Goal: Task Accomplishment & Management: Complete application form

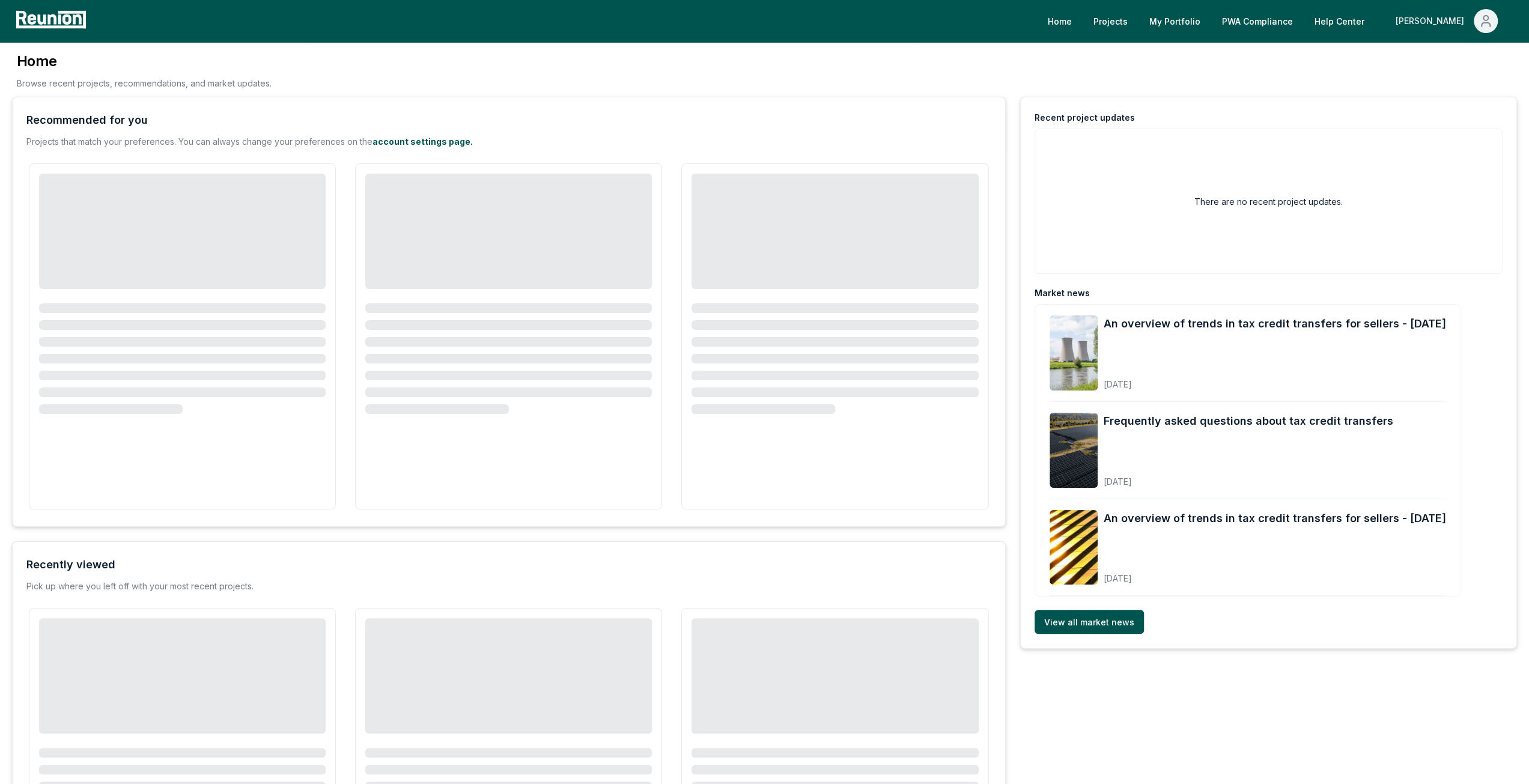
click at [1465, 21] on div "[PERSON_NAME]" at bounding box center [1433, 21] width 73 height 24
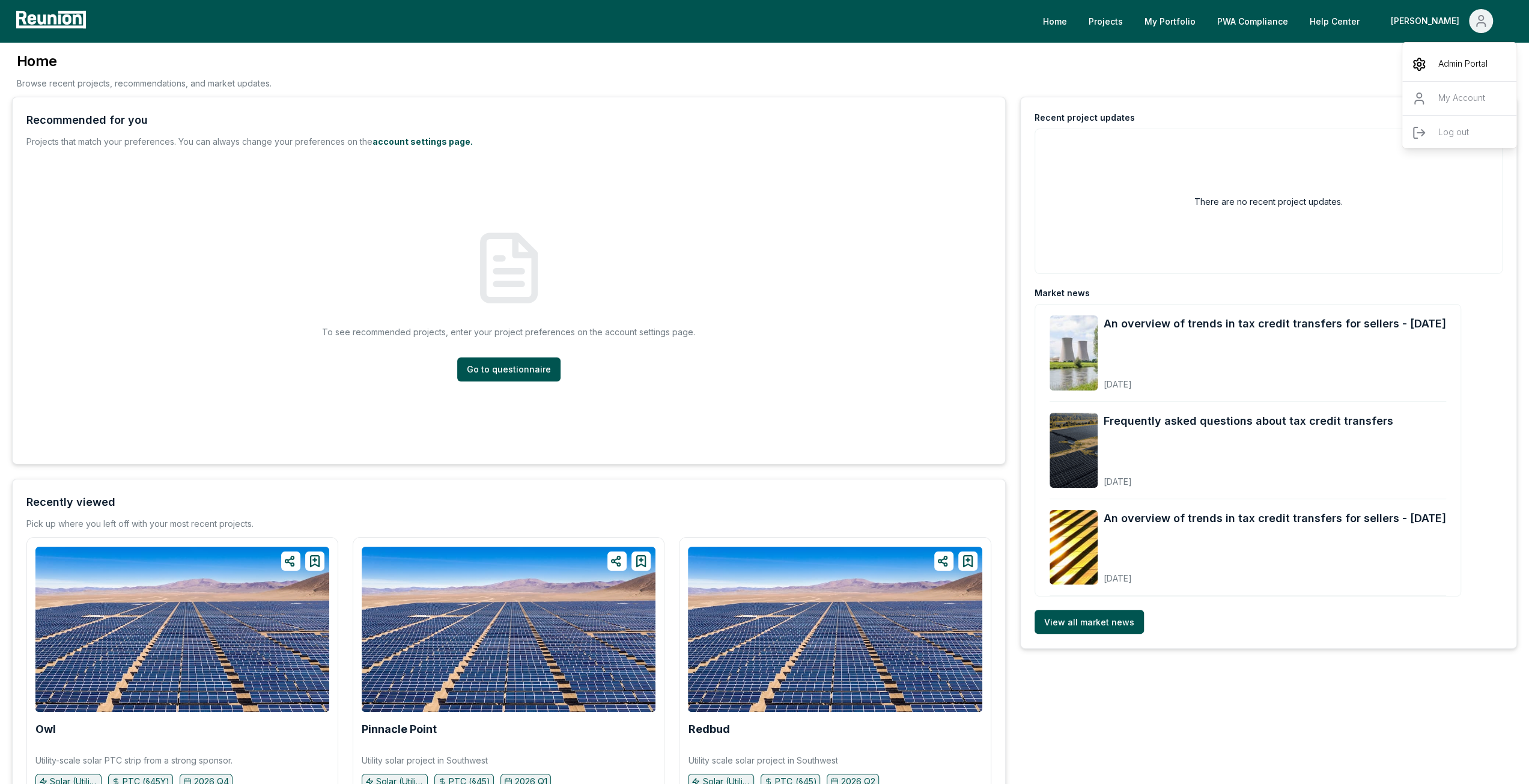
click at [1454, 71] on p "Admin Portal" at bounding box center [1463, 64] width 49 height 15
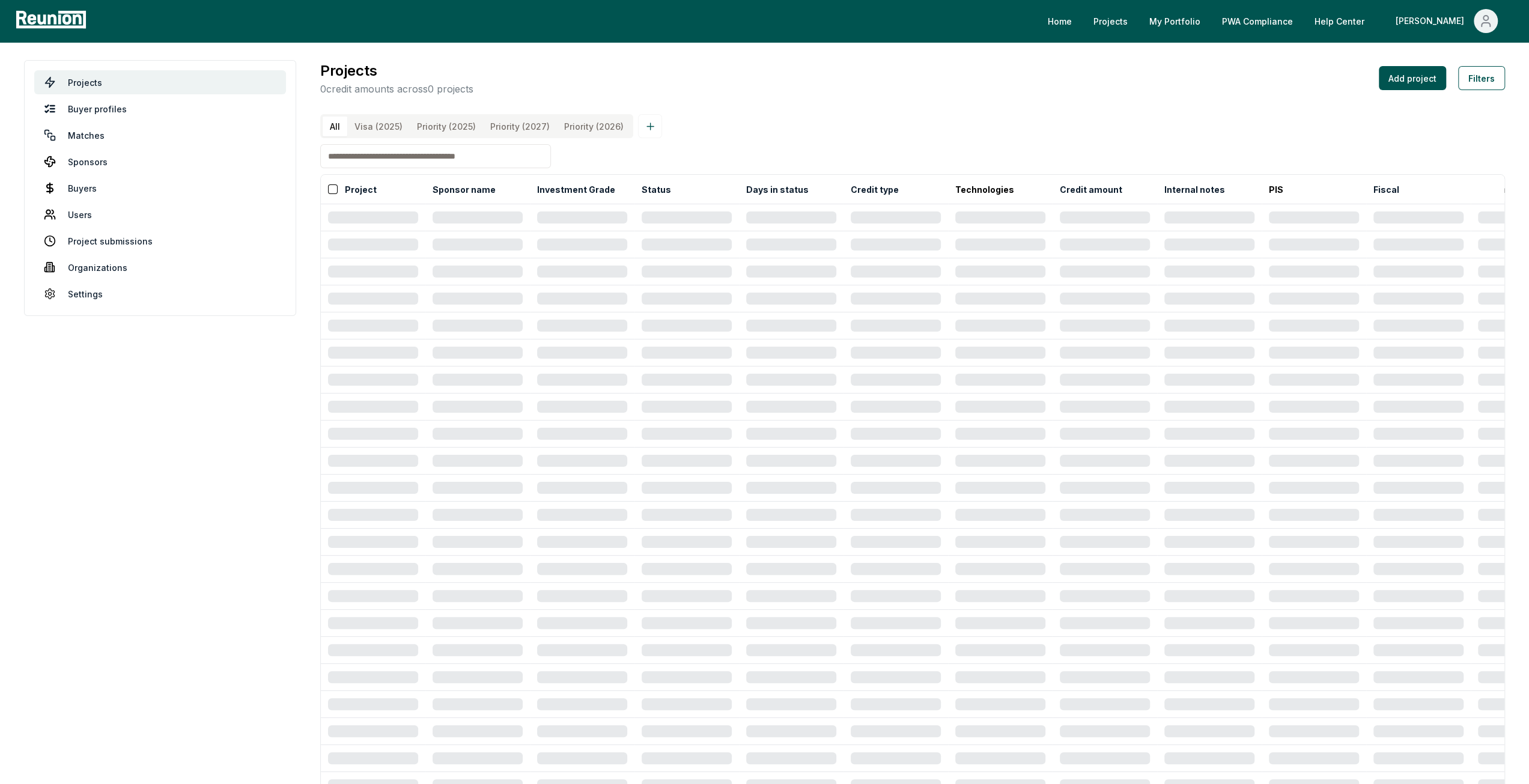
click at [376, 168] on input at bounding box center [436, 156] width 231 height 24
type input "******"
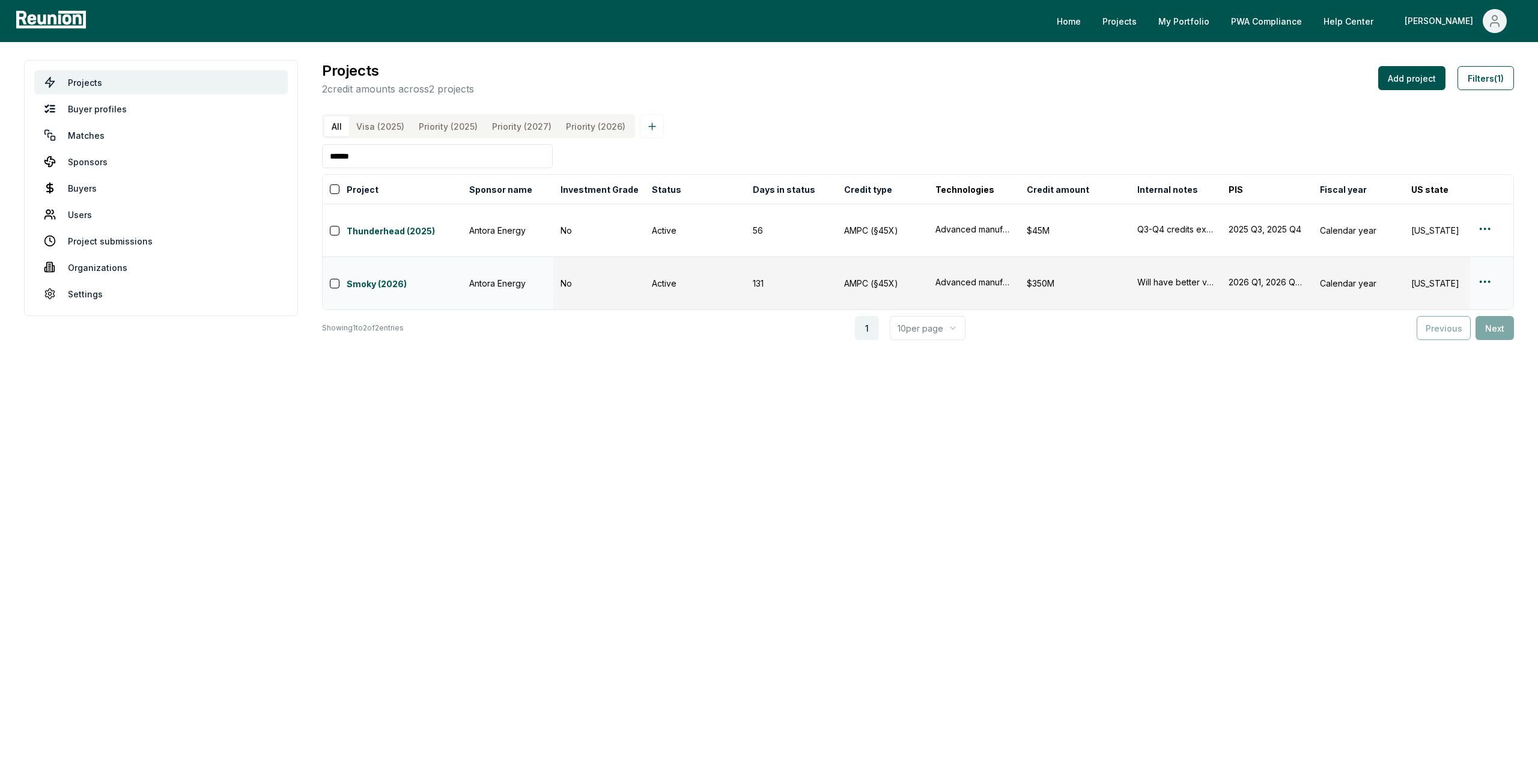
click at [1482, 263] on html "Please visit us on your desktop We're working on making our marketplace mobile-…" at bounding box center [769, 392] width 1538 height 784
click at [1486, 260] on html "Please visit us on your desktop We're working on making our marketplace mobile-…" at bounding box center [769, 392] width 1538 height 784
click at [1445, 314] on div "Edit" at bounding box center [1470, 307] width 114 height 20
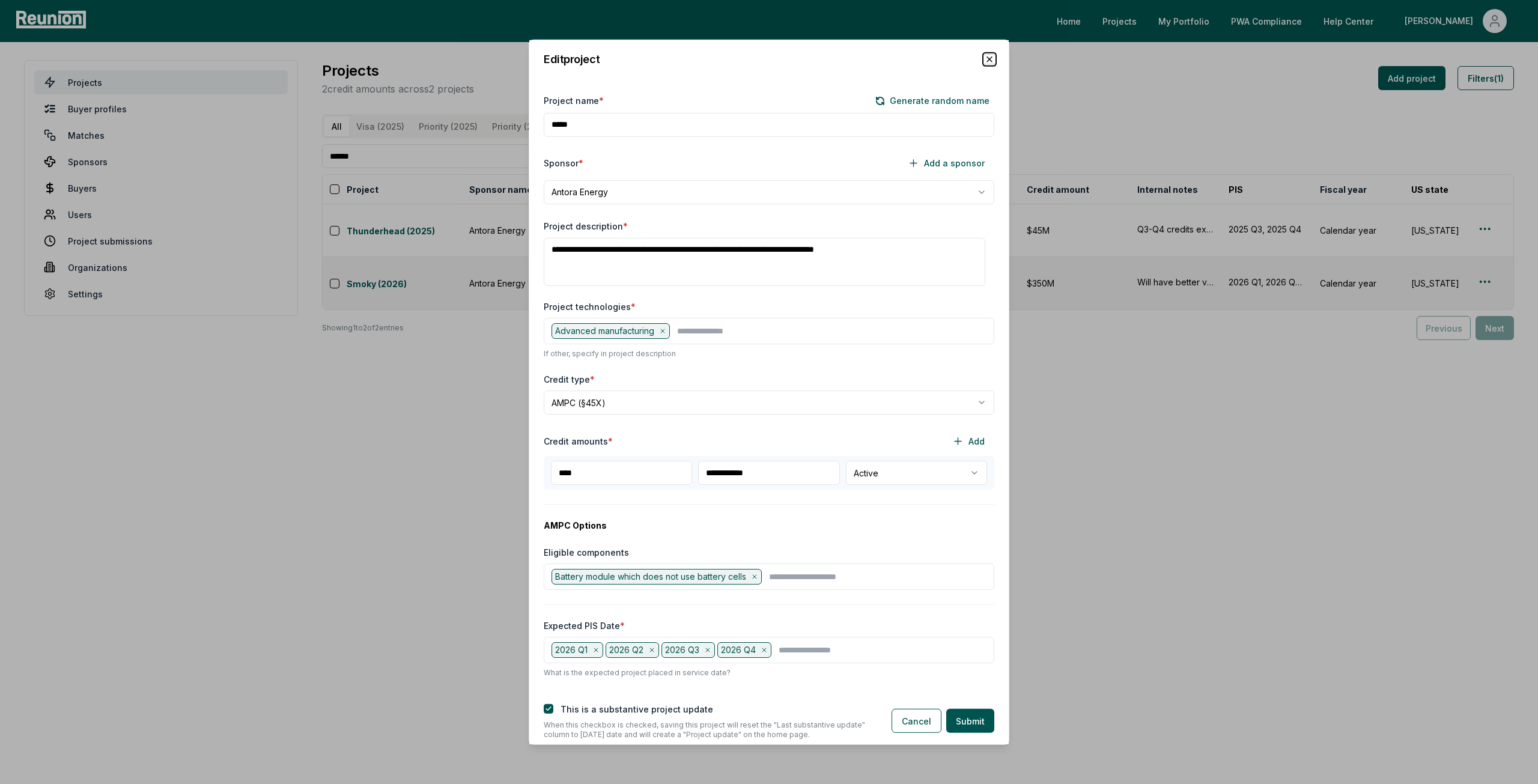
click at [994, 61] on icon "button" at bounding box center [990, 59] width 10 height 10
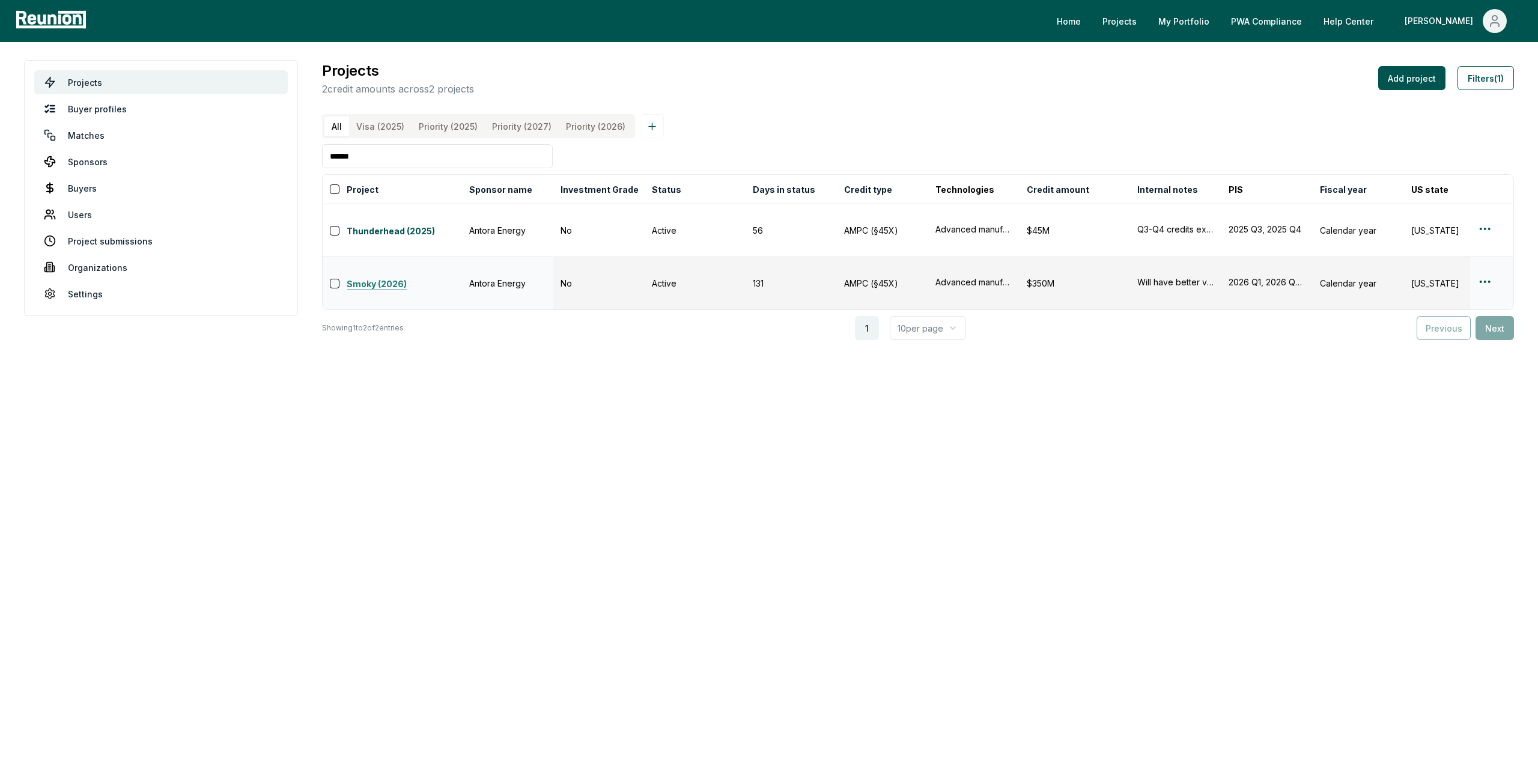
click at [392, 277] on link "Smoky (2026)" at bounding box center [404, 284] width 115 height 15
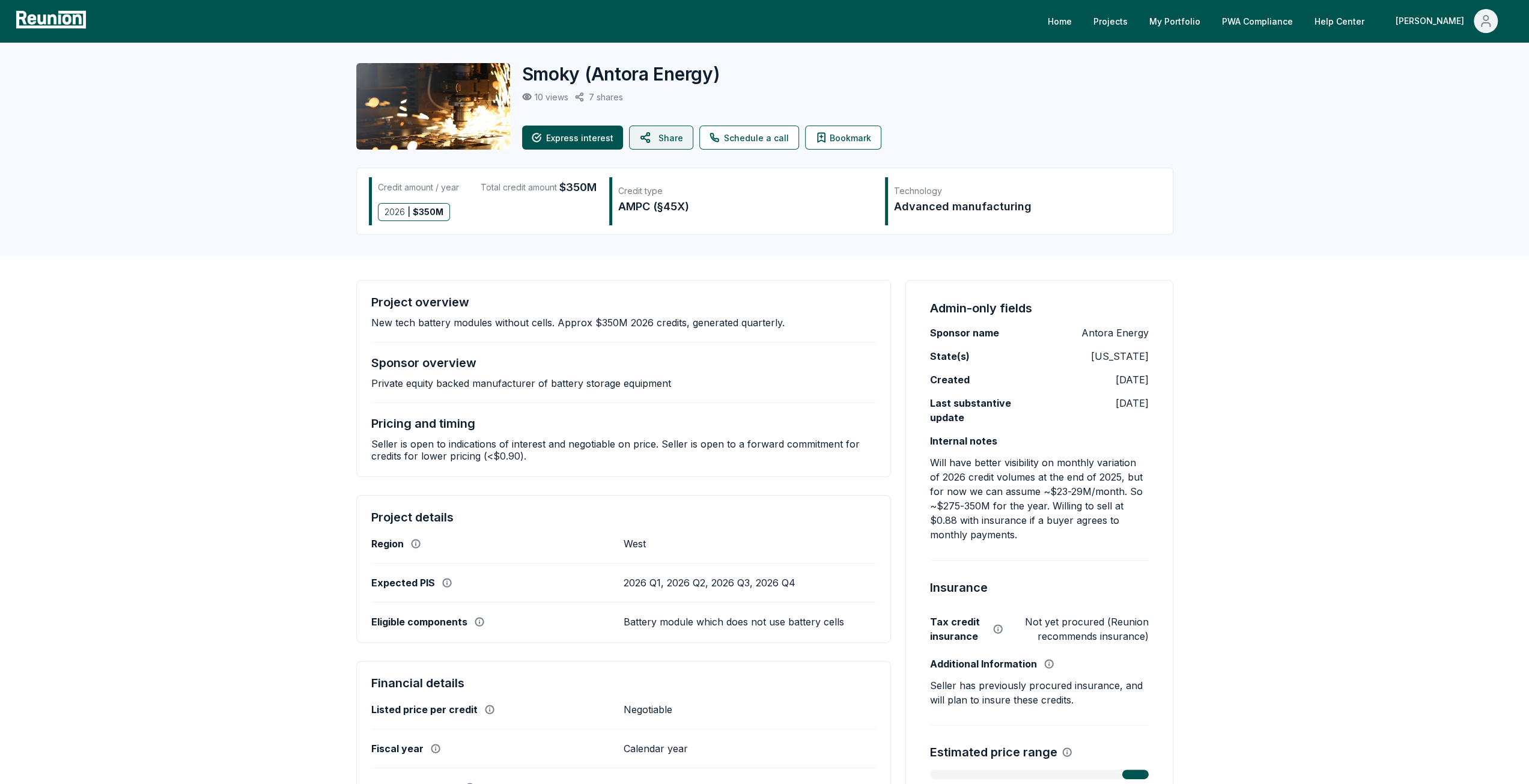
click at [669, 145] on button "Share" at bounding box center [661, 138] width 64 height 24
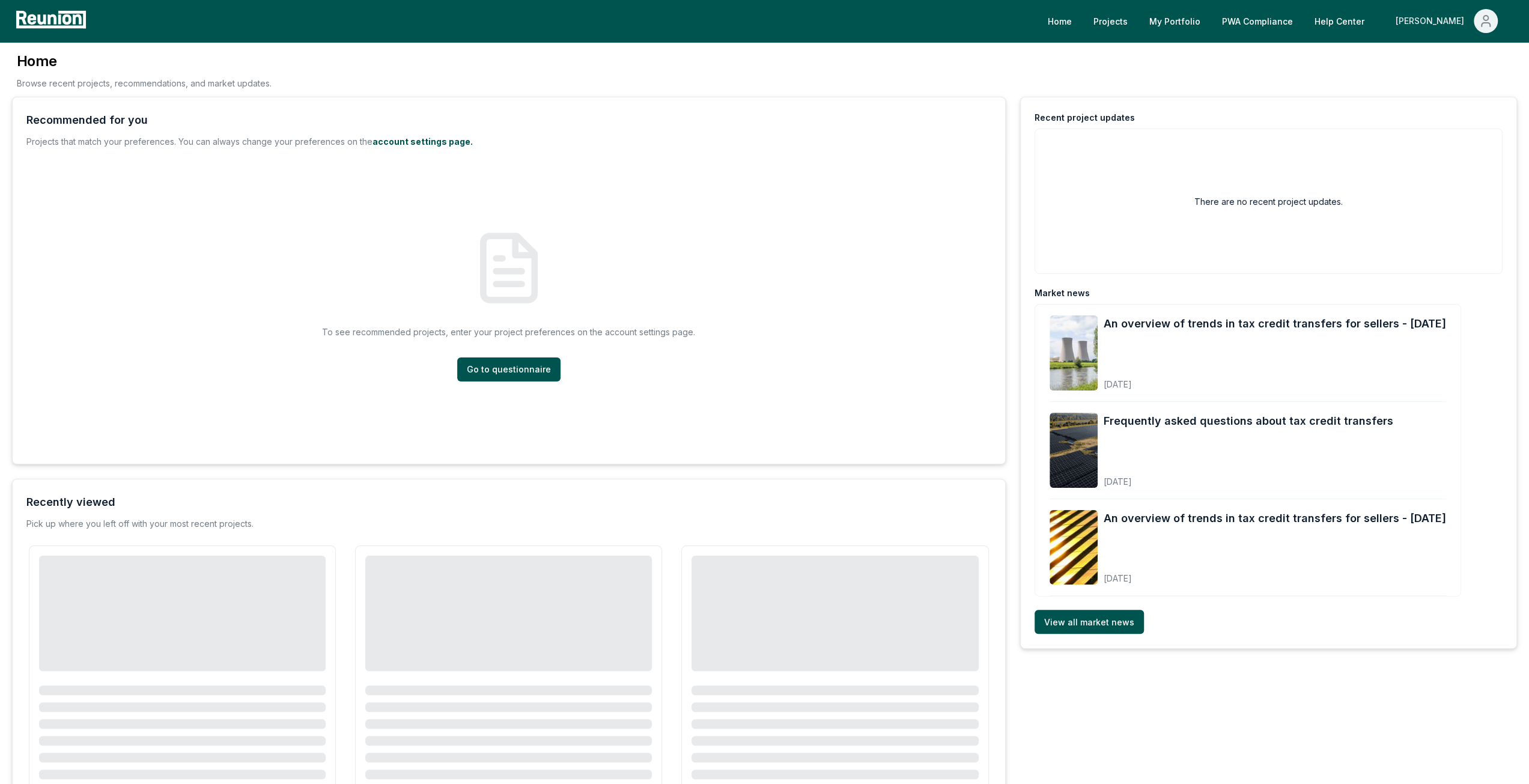
click at [1453, 20] on div "[PERSON_NAME]" at bounding box center [1433, 21] width 73 height 24
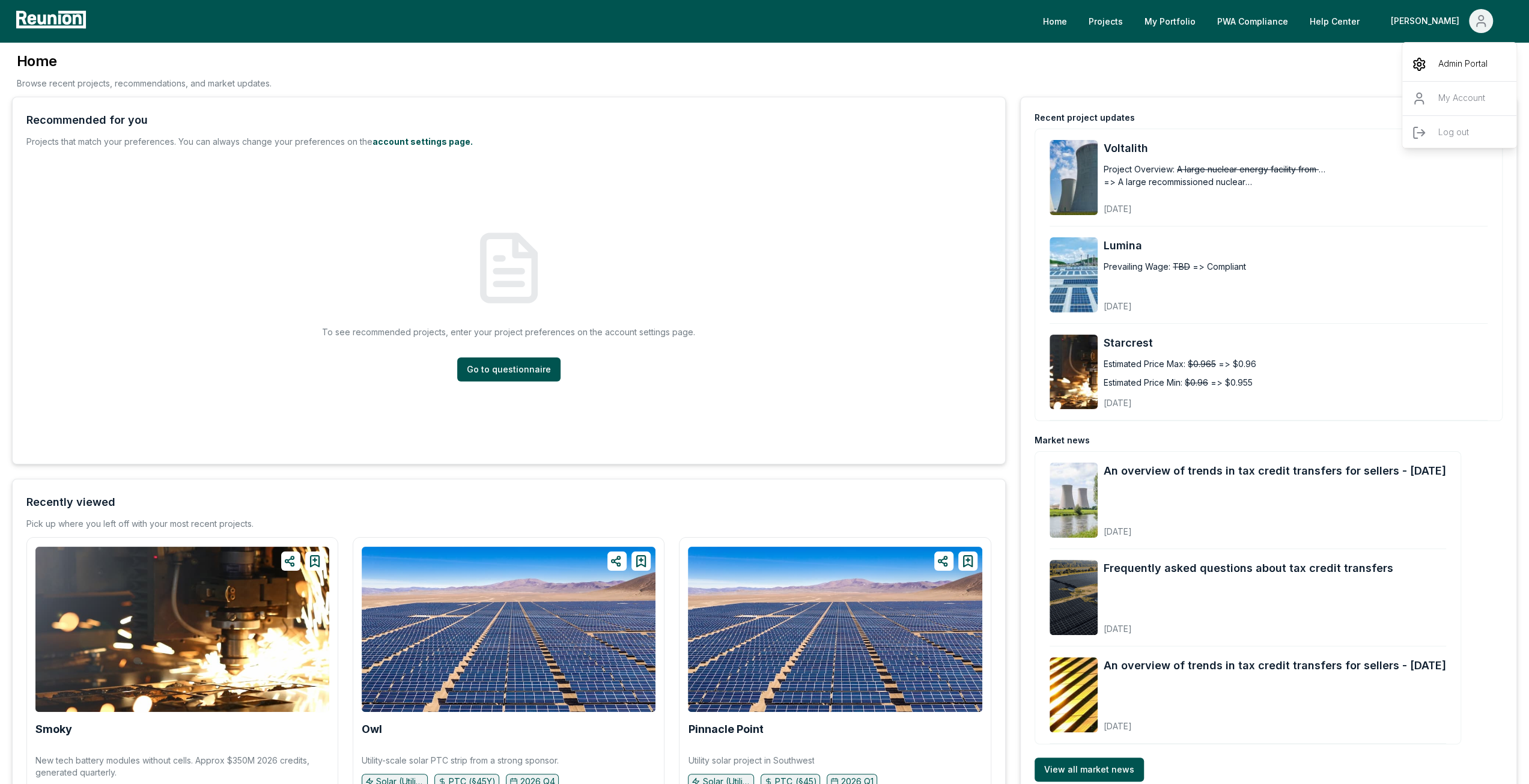
click at [1458, 61] on p "Admin Portal" at bounding box center [1463, 64] width 49 height 15
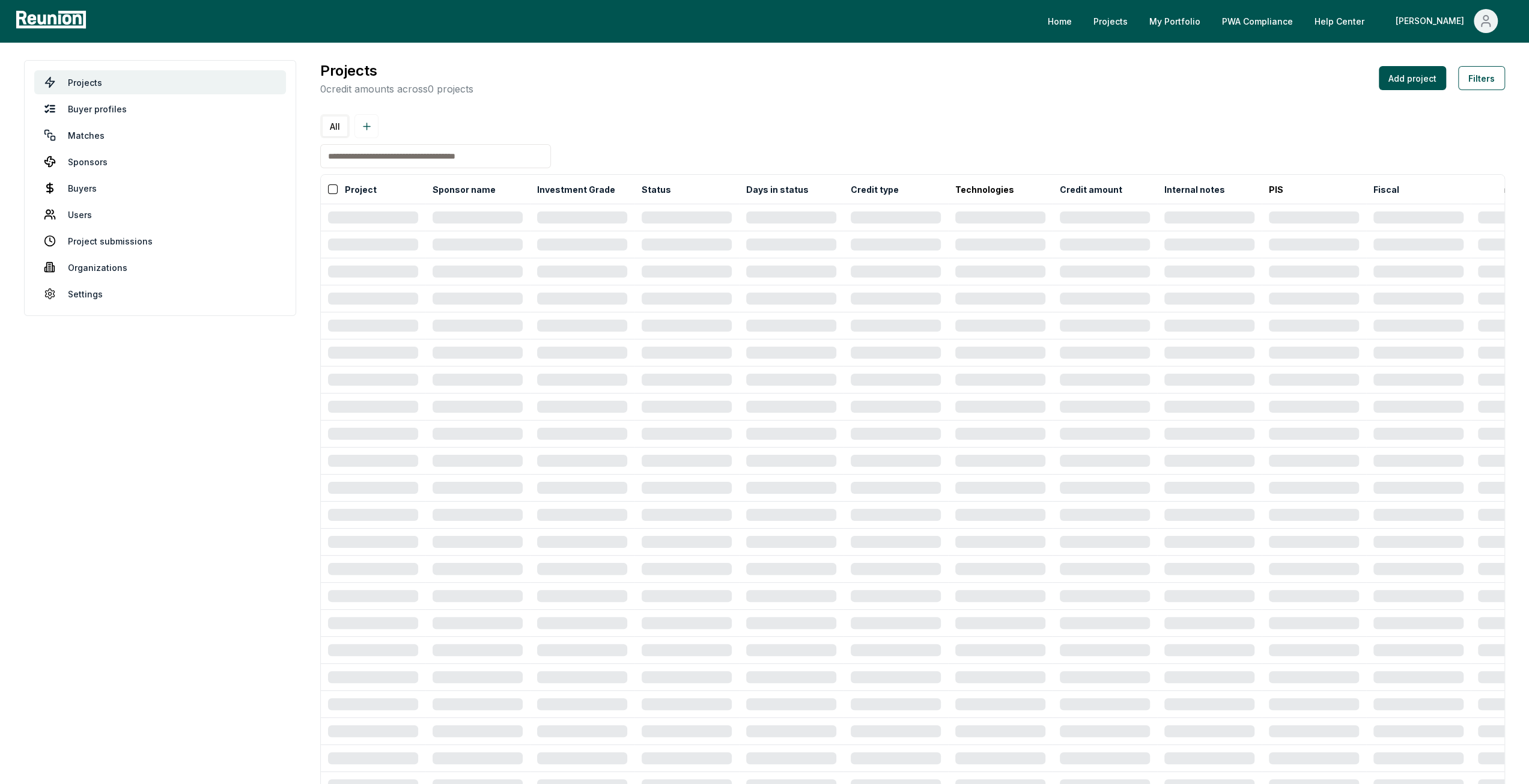
click at [433, 159] on input at bounding box center [436, 156] width 231 height 24
type input "******"
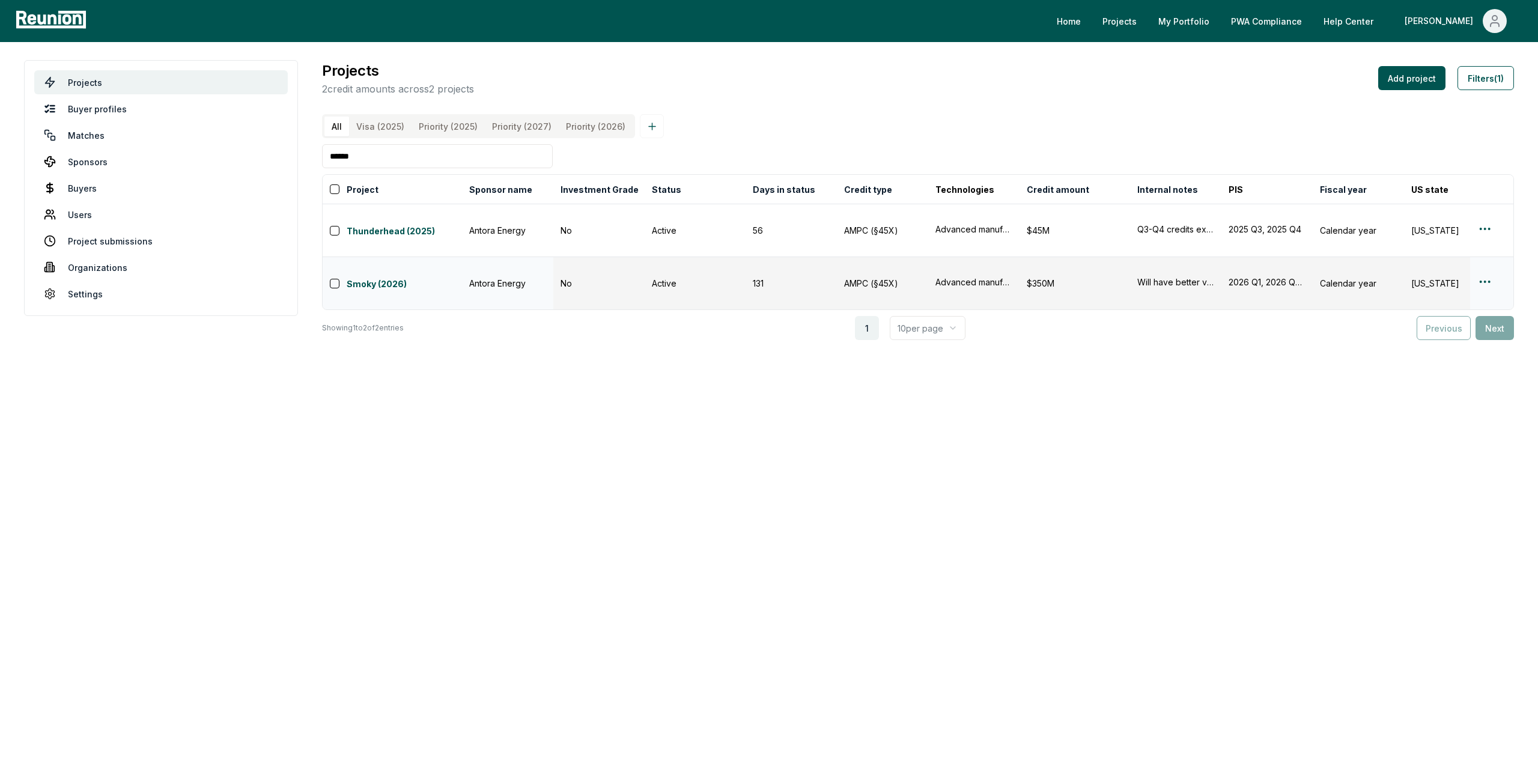
click at [1478, 262] on html "Please visit us on your desktop We're working on making our marketplace mobile-…" at bounding box center [769, 392] width 1538 height 784
click at [1456, 303] on div "Edit" at bounding box center [1470, 307] width 114 height 20
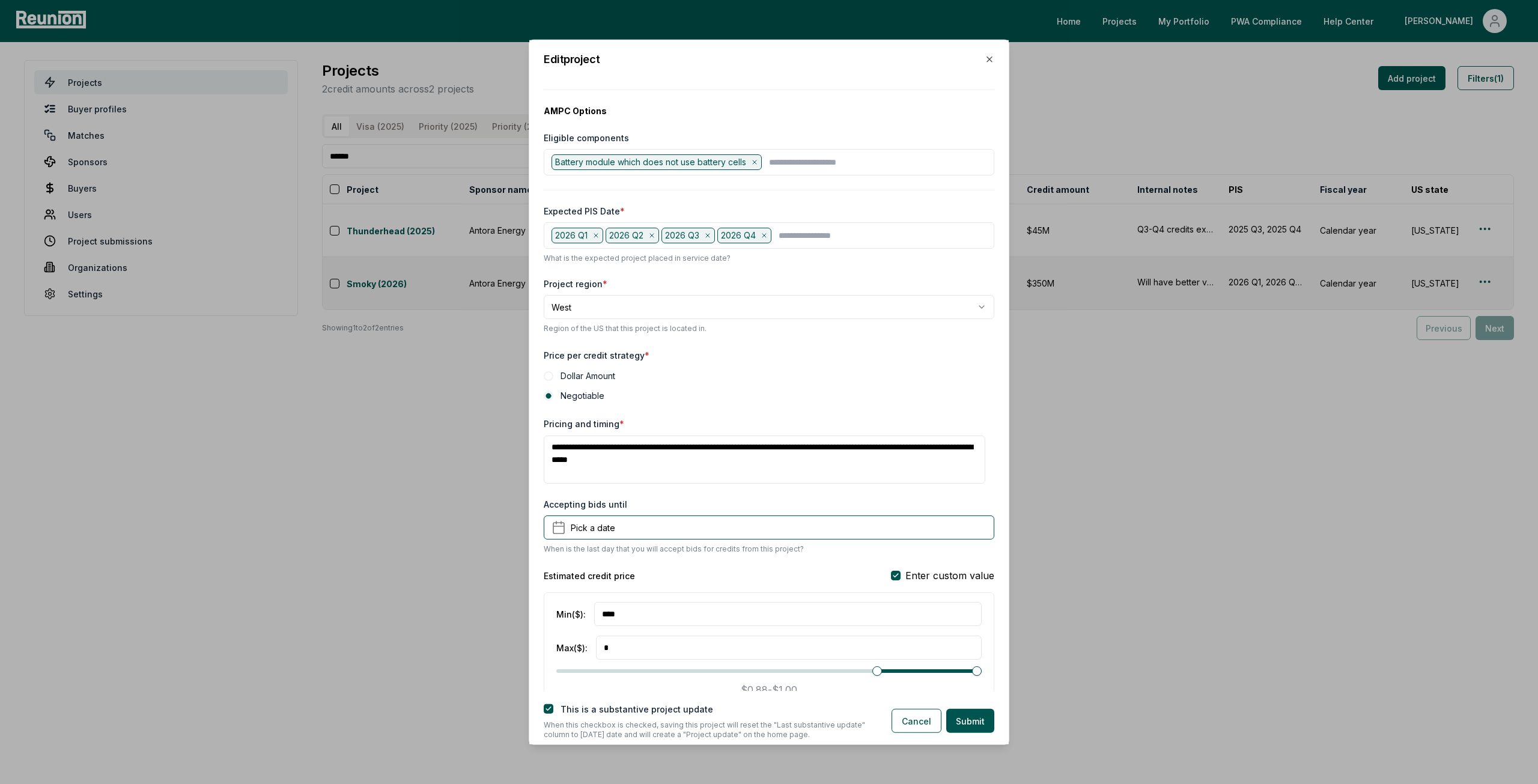
scroll to position [421, 0]
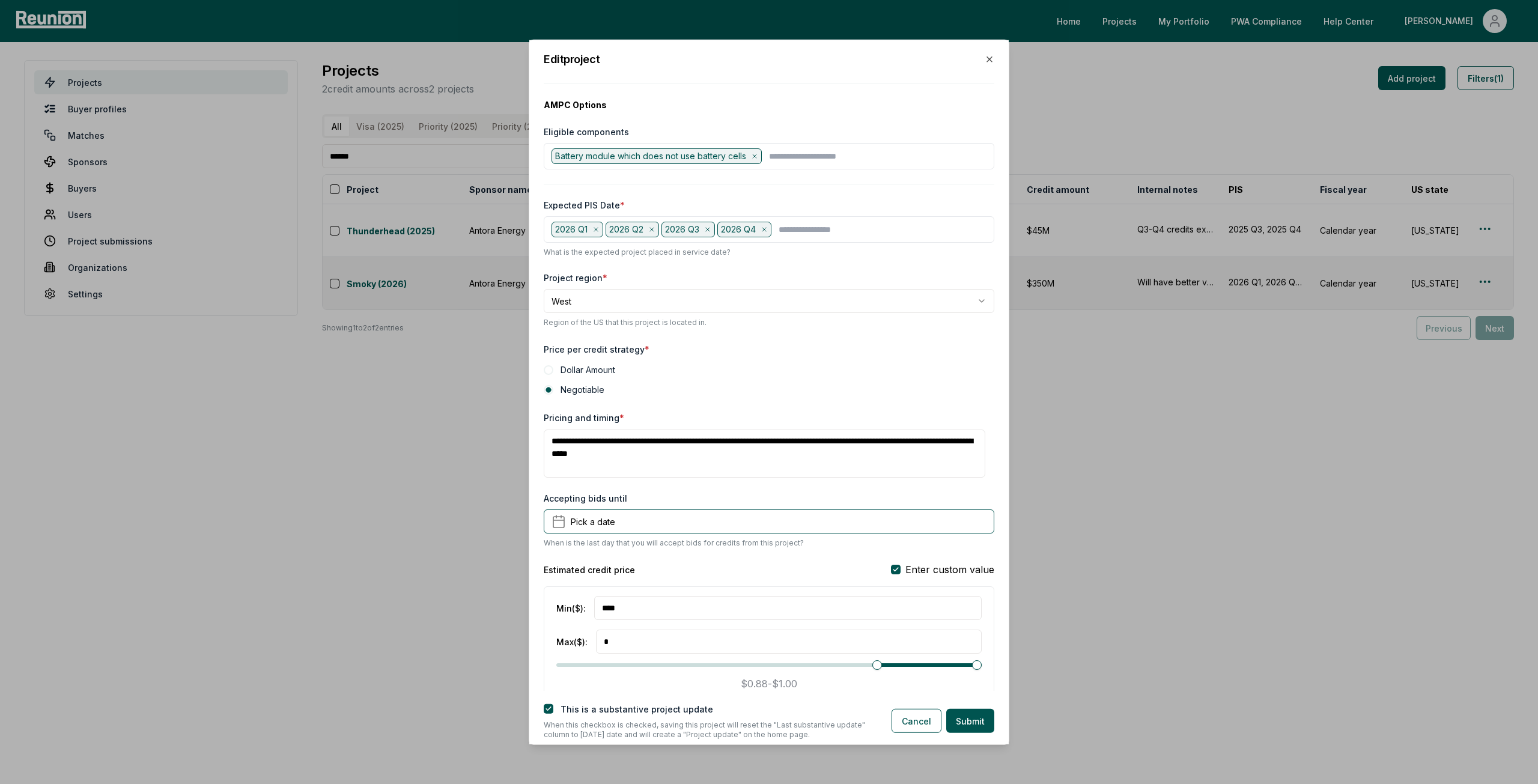
drag, startPoint x: 759, startPoint y: 453, endPoint x: 802, endPoint y: 439, distance: 45.2
click at [802, 439] on textarea "**********" at bounding box center [765, 453] width 442 height 48
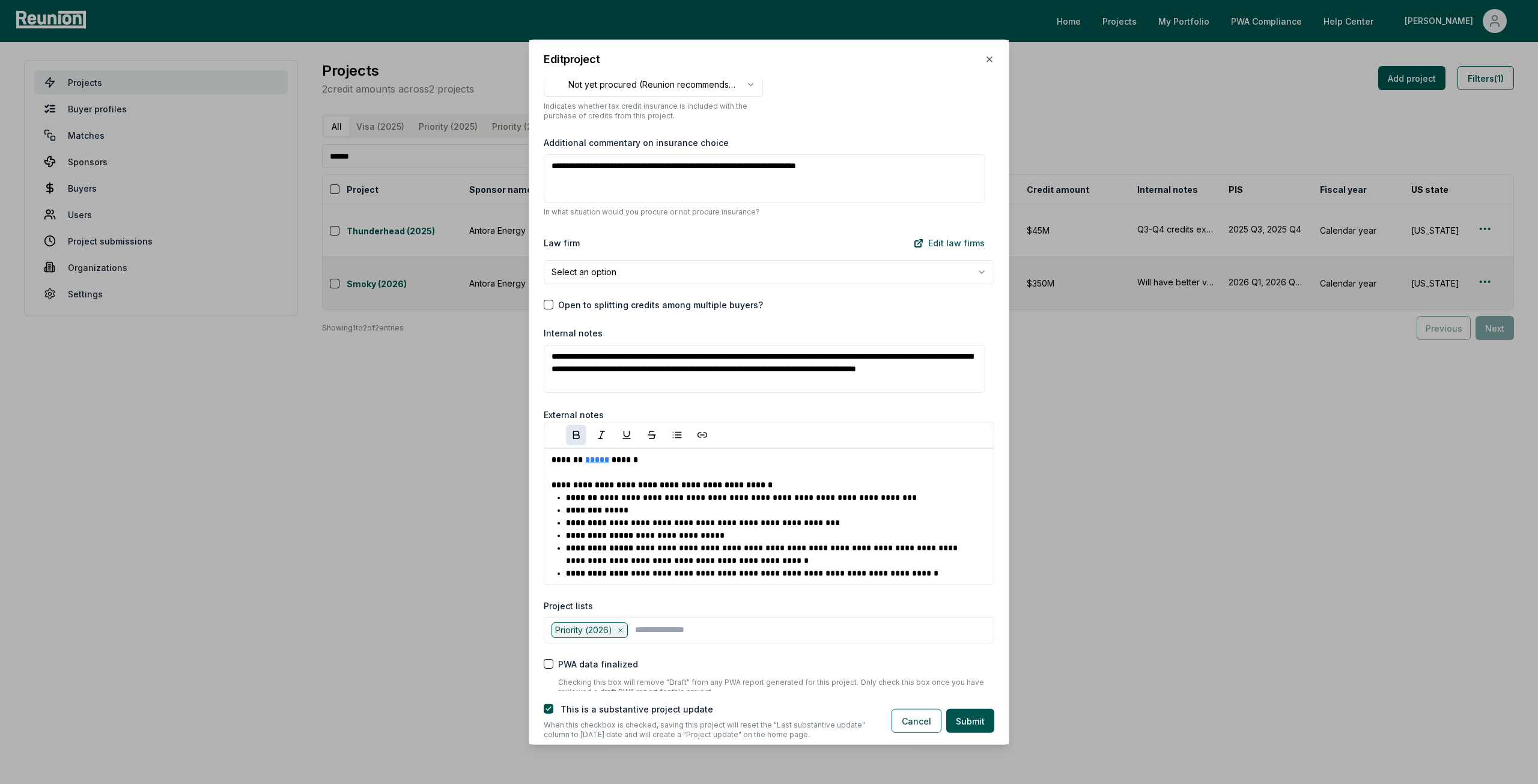
scroll to position [1254, 0]
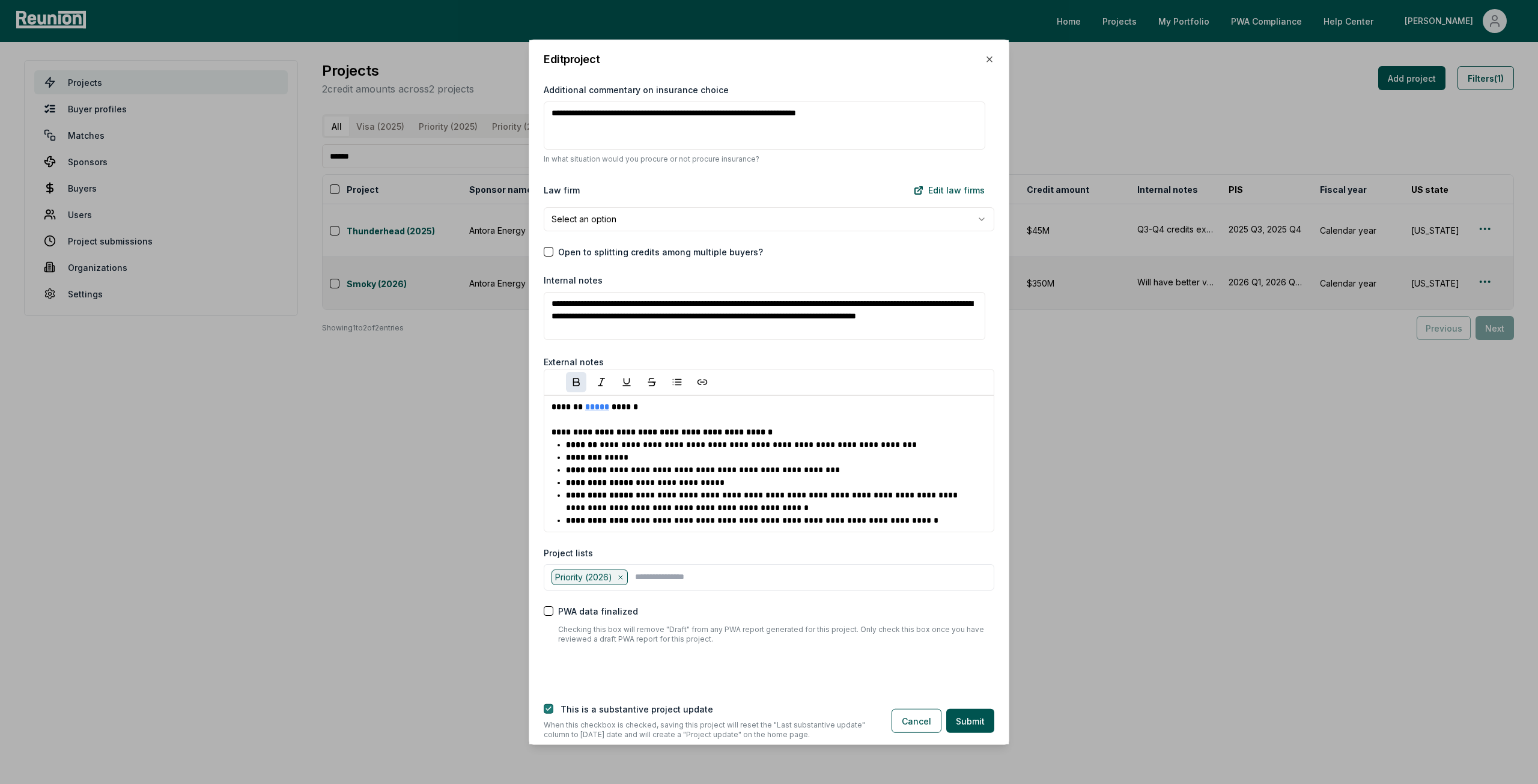
type textarea "**********"
click at [545, 707] on button "button" at bounding box center [549, 709] width 10 height 10
click at [982, 724] on button "Submit" at bounding box center [970, 720] width 48 height 24
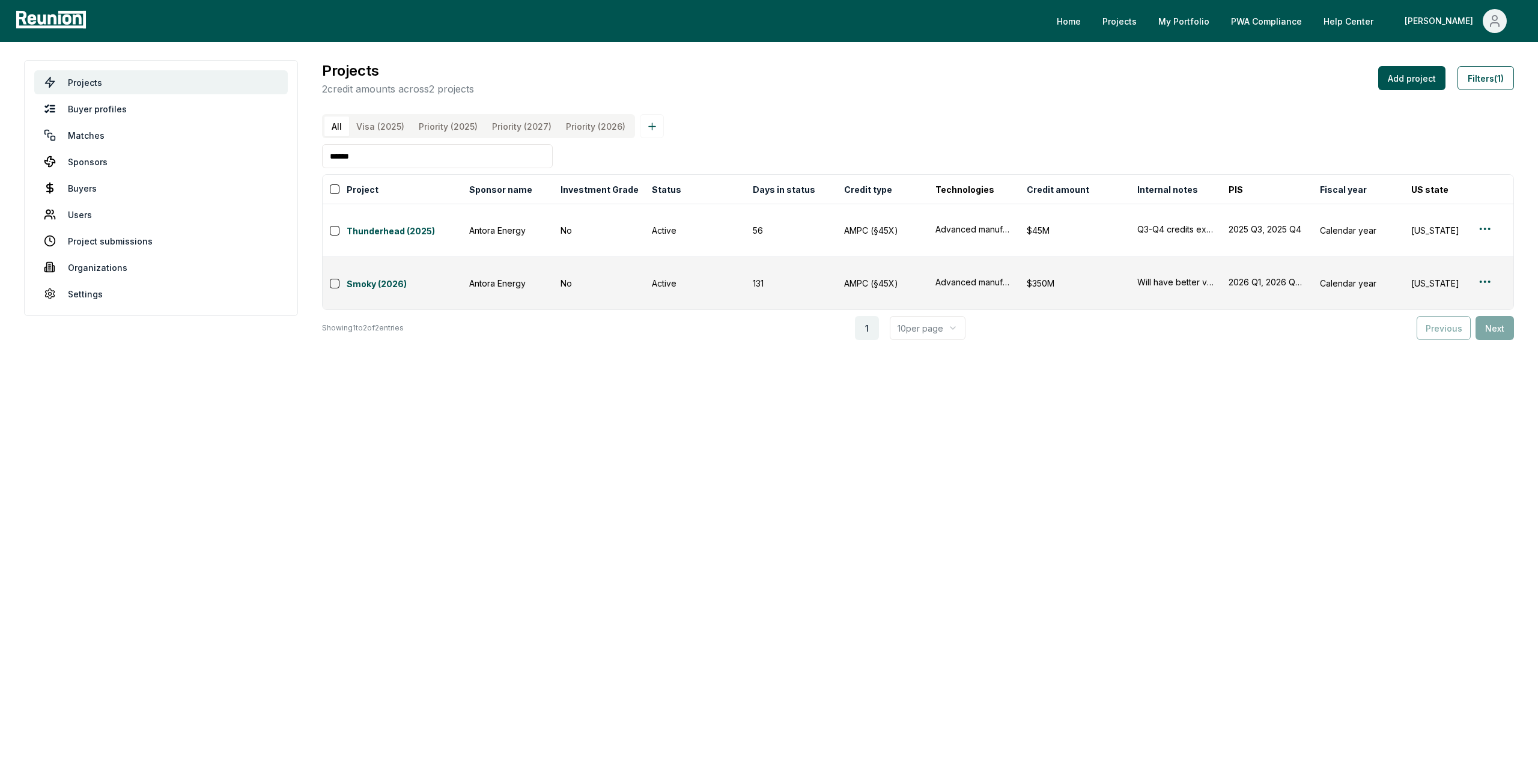
click at [407, 166] on input "******" at bounding box center [438, 156] width 231 height 24
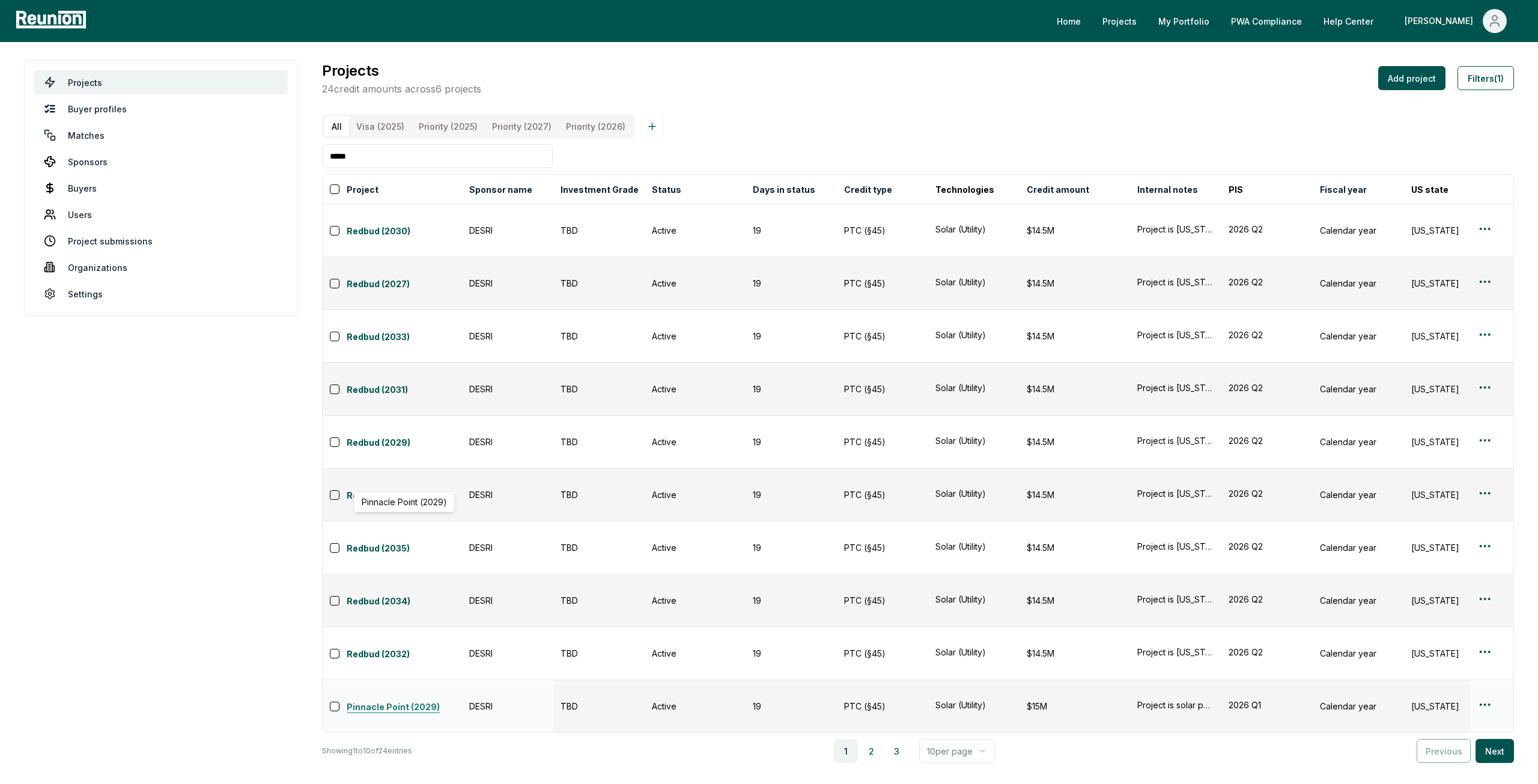
click at [380, 700] on link "Pinnacle Point (2029)" at bounding box center [404, 707] width 115 height 15
click at [420, 158] on input "*****" at bounding box center [438, 156] width 231 height 24
click at [420, 160] on input "*****" at bounding box center [438, 156] width 231 height 24
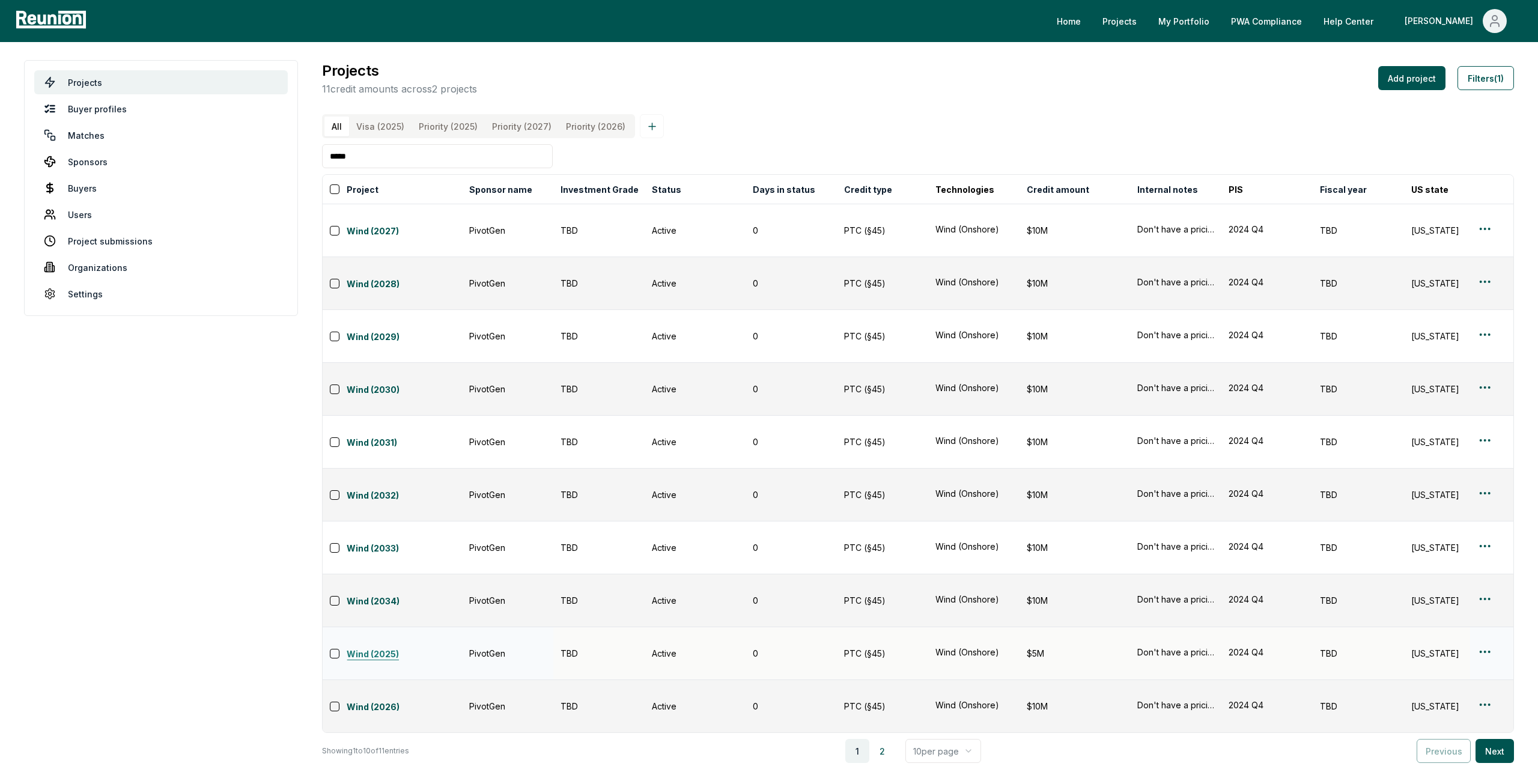
type input "*****"
click at [348, 648] on link "Wind (2025)" at bounding box center [404, 655] width 115 height 15
click at [381, 648] on link "Wind (2025)" at bounding box center [404, 655] width 115 height 15
click at [1481, 226] on html "Please visit us on your desktop We're working on making our marketplace mobile-…" at bounding box center [769, 392] width 1538 height 784
click at [1486, 227] on html "Please visit us on your desktop We're working on making our marketplace mobile-…" at bounding box center [769, 392] width 1538 height 784
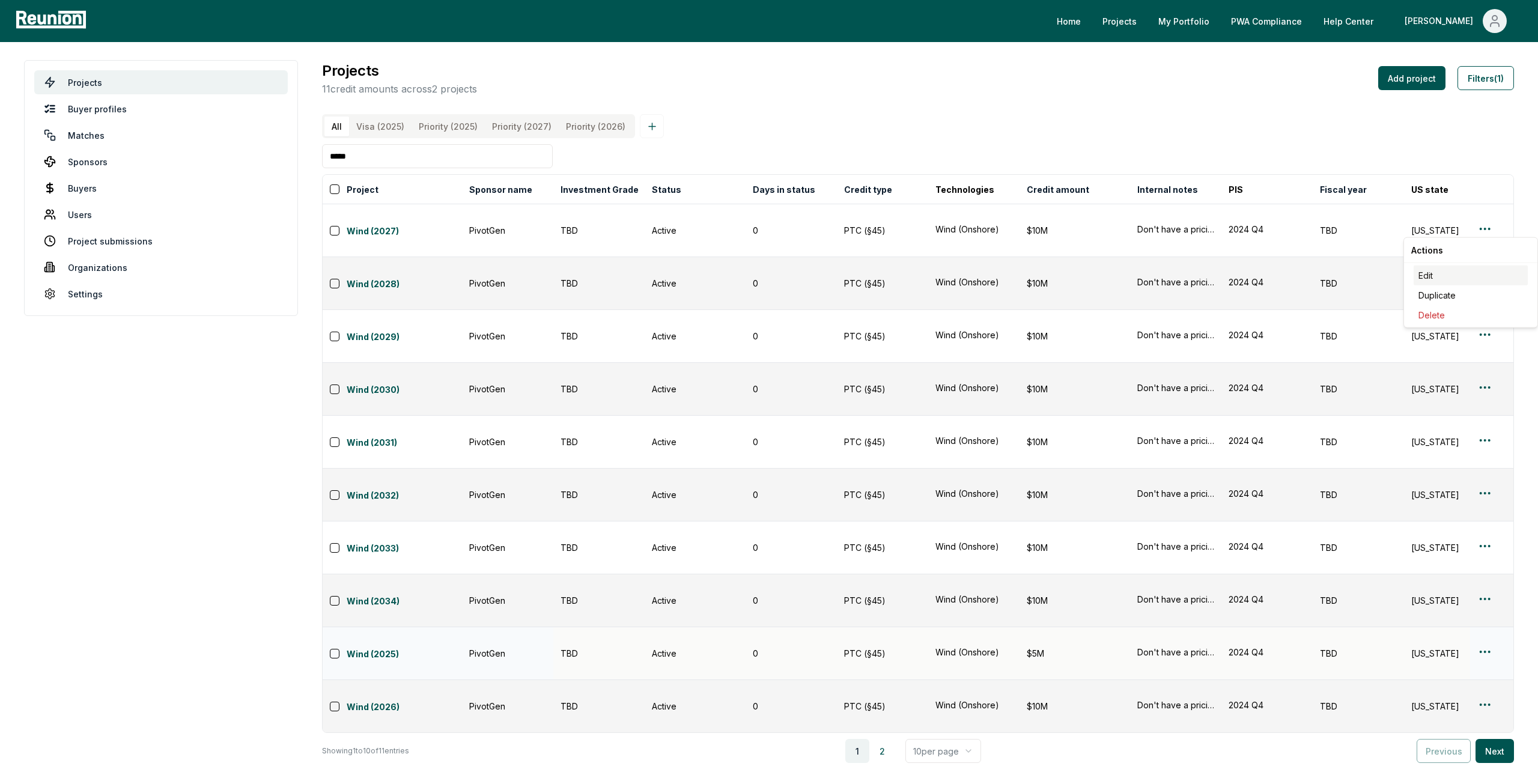
click at [1449, 275] on div "Edit" at bounding box center [1470, 275] width 114 height 20
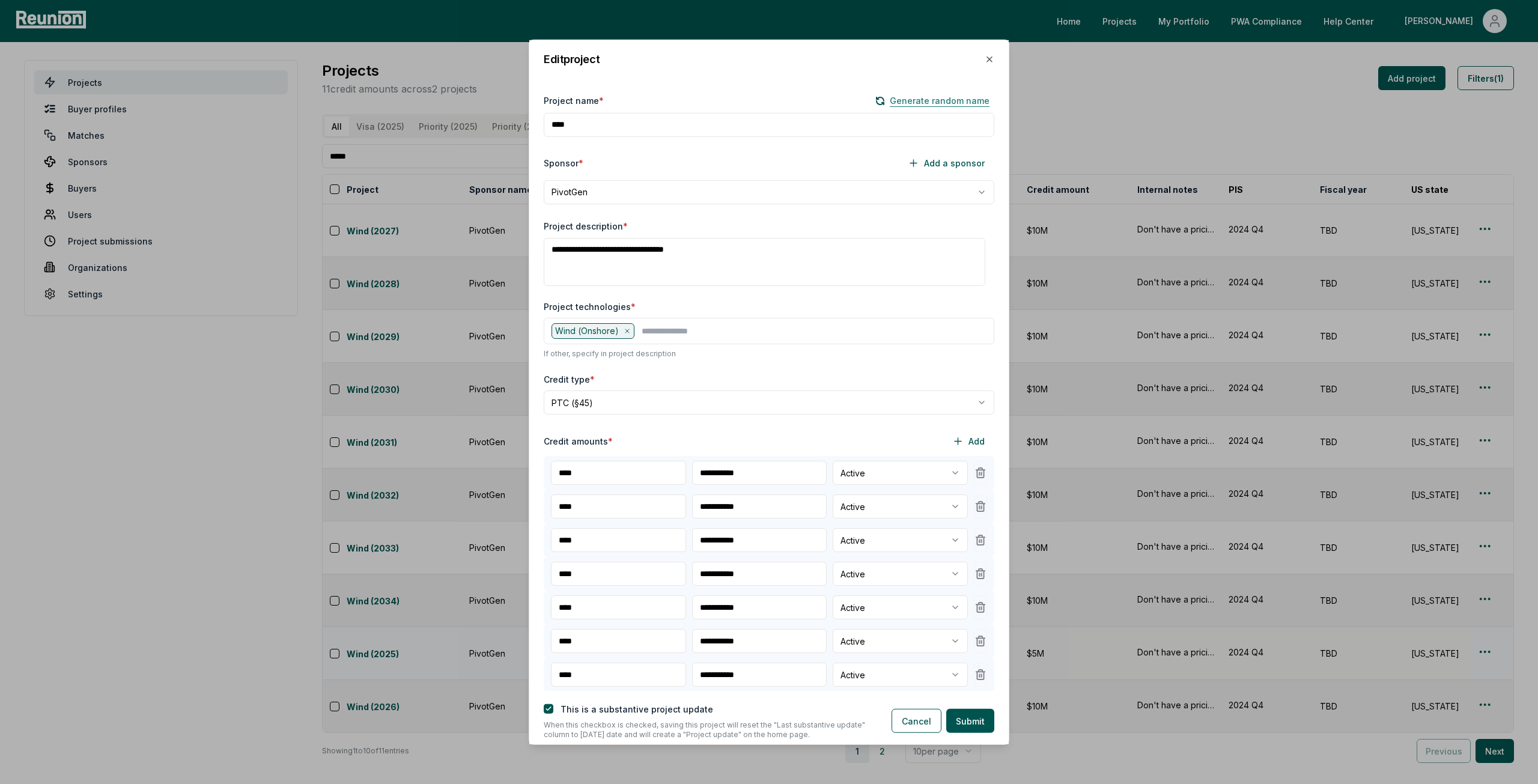
click at [930, 103] on button "Generate random name" at bounding box center [932, 101] width 124 height 15
type input "***"
click at [975, 716] on button "Submit" at bounding box center [970, 720] width 48 height 24
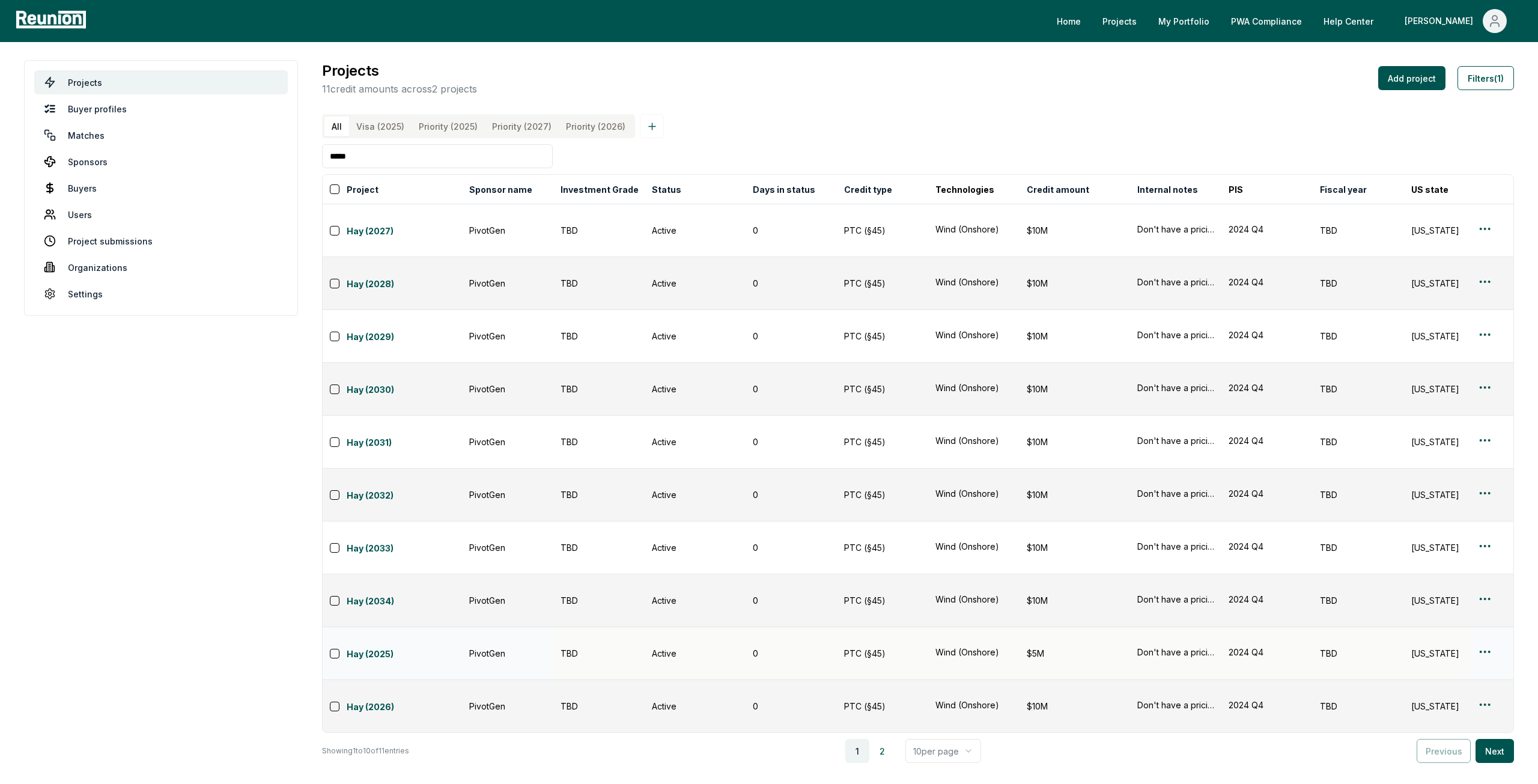
click at [448, 168] on input "*****" at bounding box center [438, 156] width 231 height 24
click at [1502, 83] on button "Filters (1)" at bounding box center [1486, 78] width 57 height 24
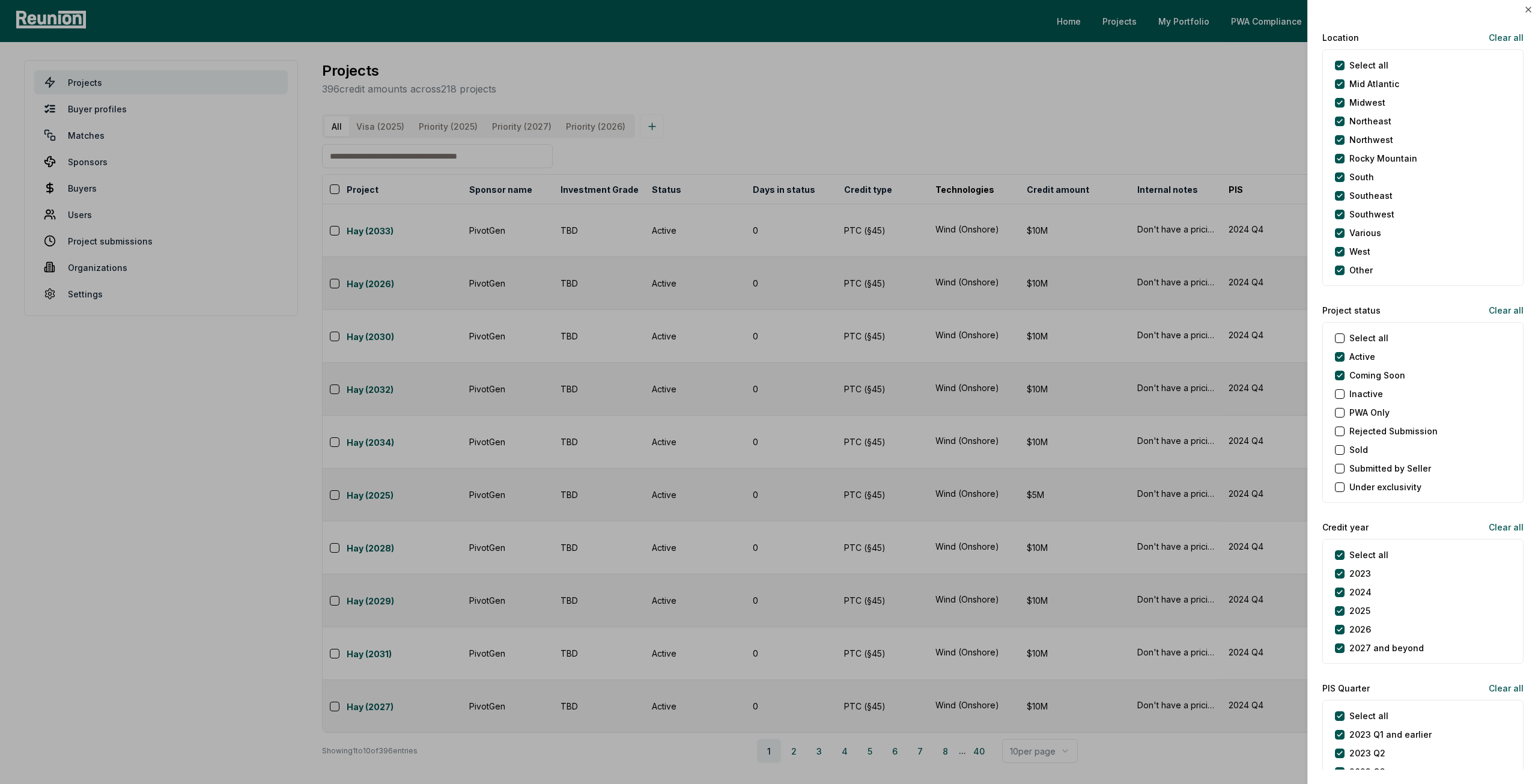
scroll to position [1021, 0]
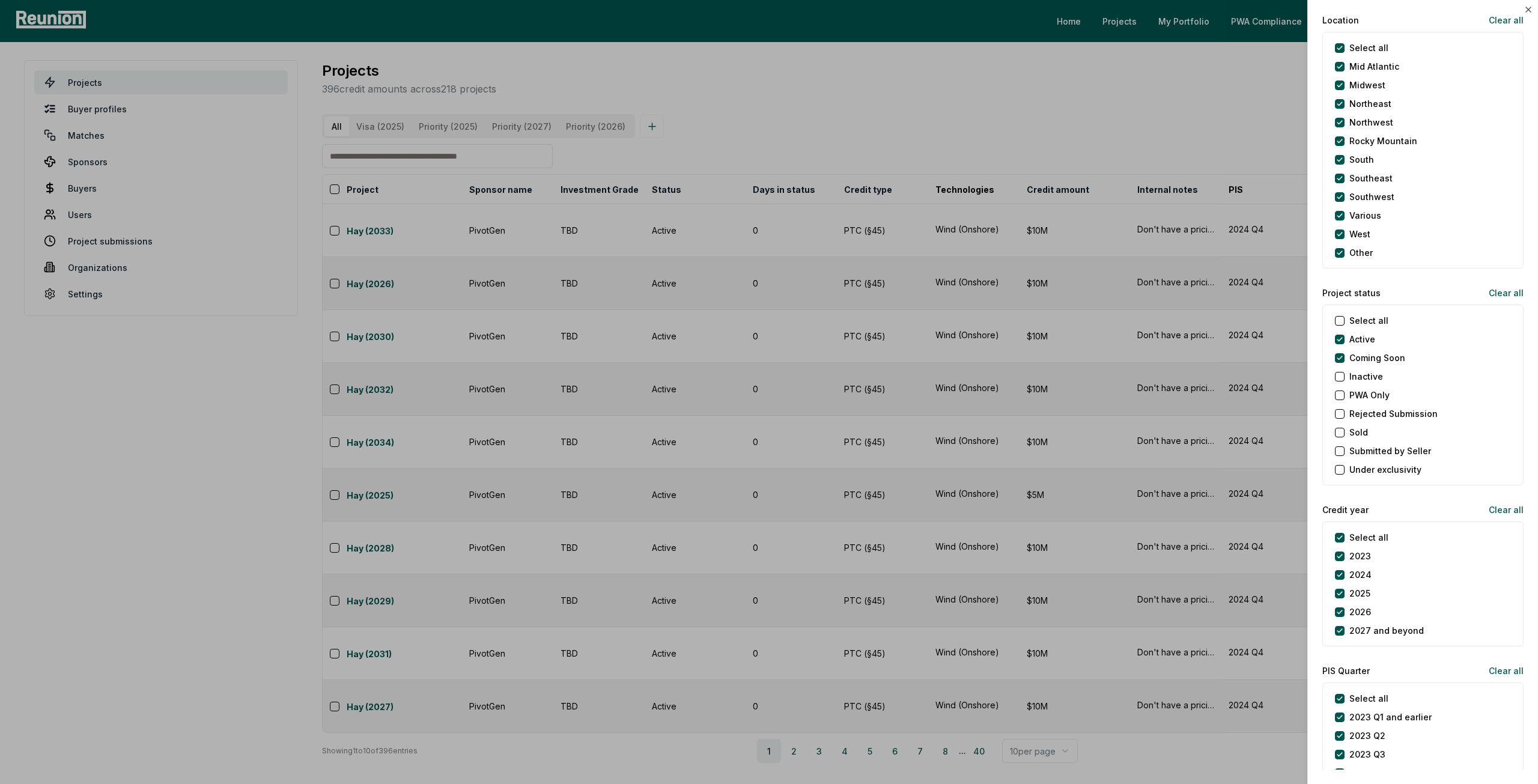
click at [1377, 354] on label "Coming Soon" at bounding box center [1377, 358] width 56 height 13
click at [1344, 354] on Soon "Coming Soon" at bounding box center [1340, 358] width 10 height 10
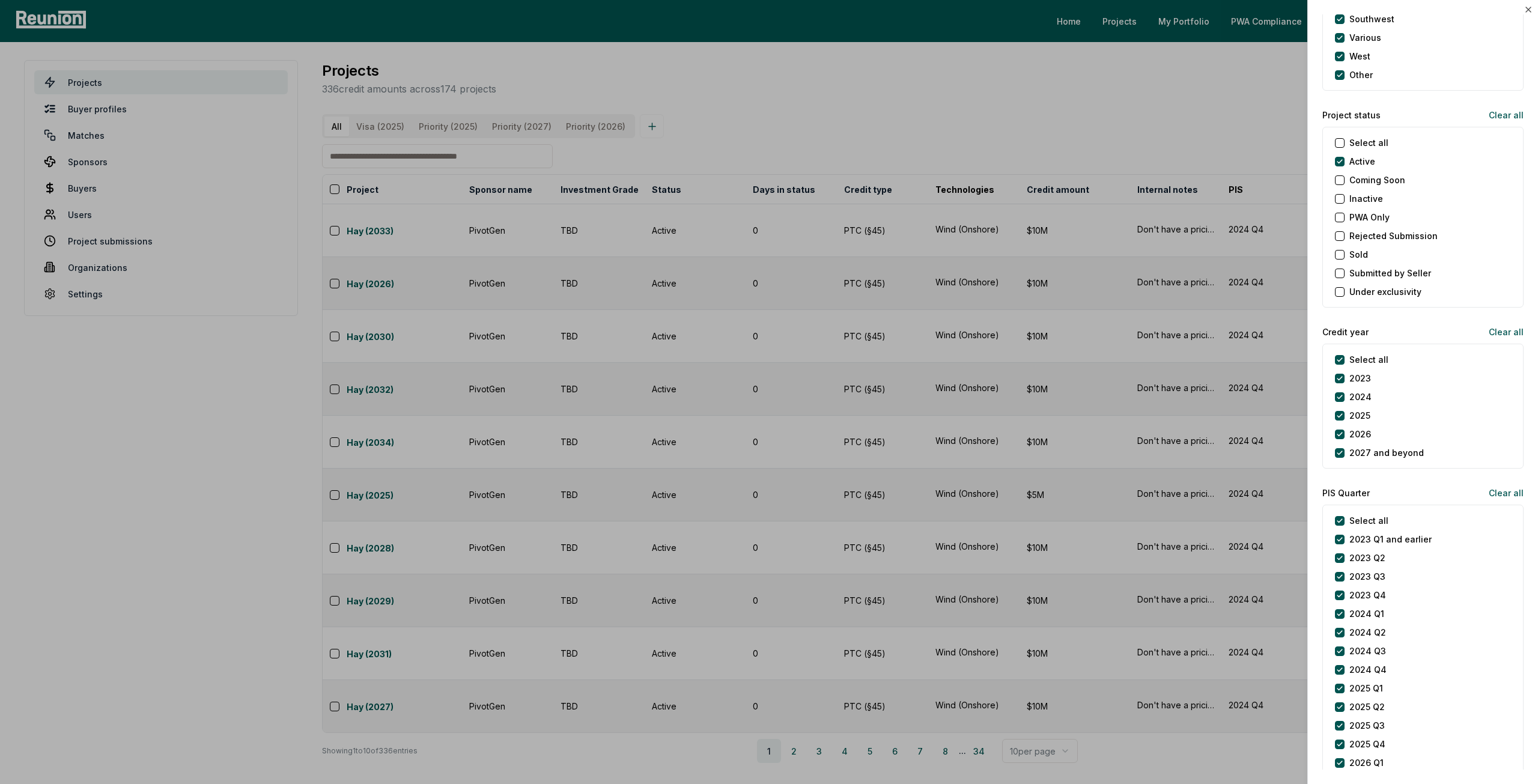
scroll to position [1261, 0]
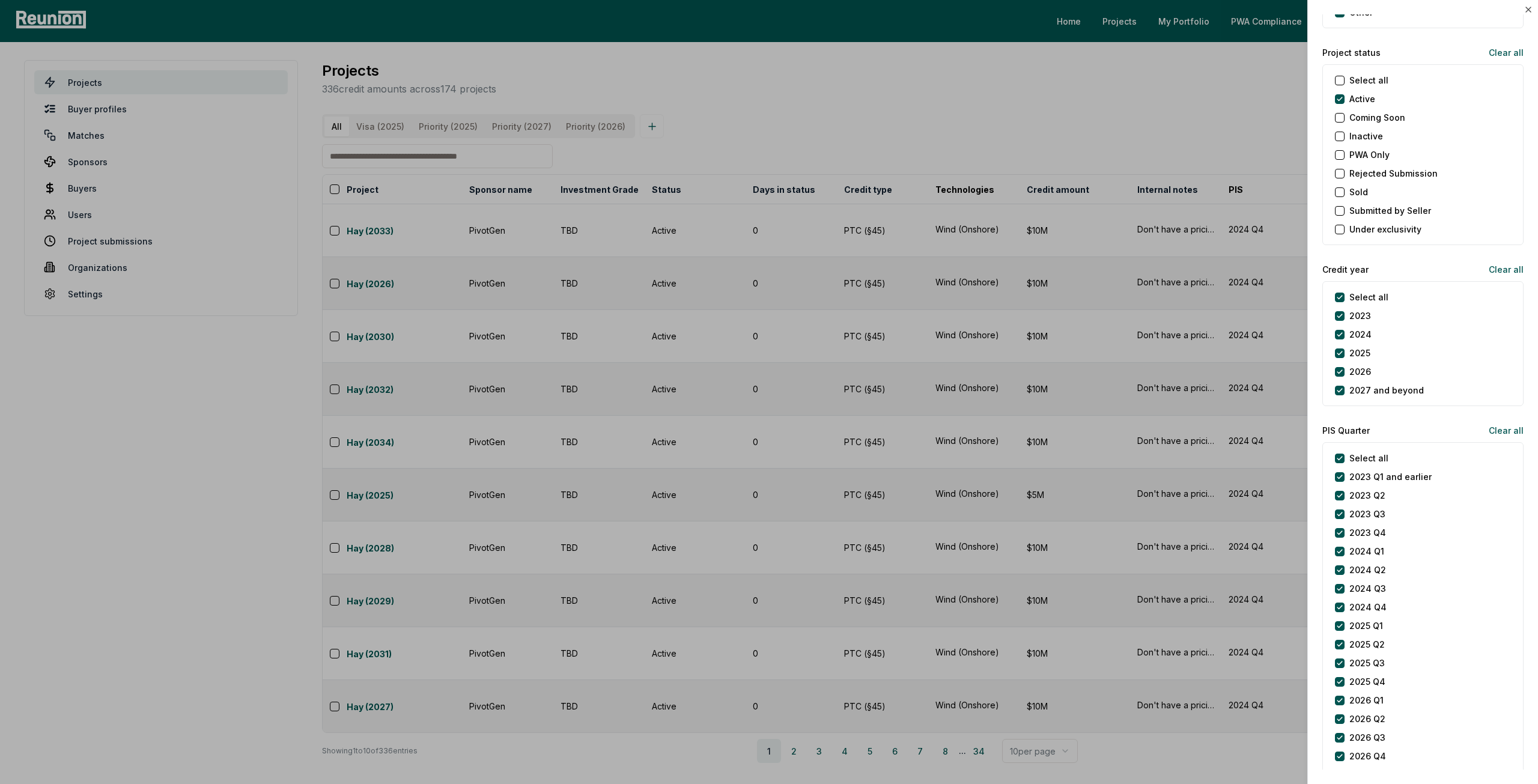
click at [1365, 298] on label "Select all" at bounding box center [1369, 297] width 39 height 13
click at [1344, 298] on year "Select all" at bounding box center [1340, 298] width 10 height 10
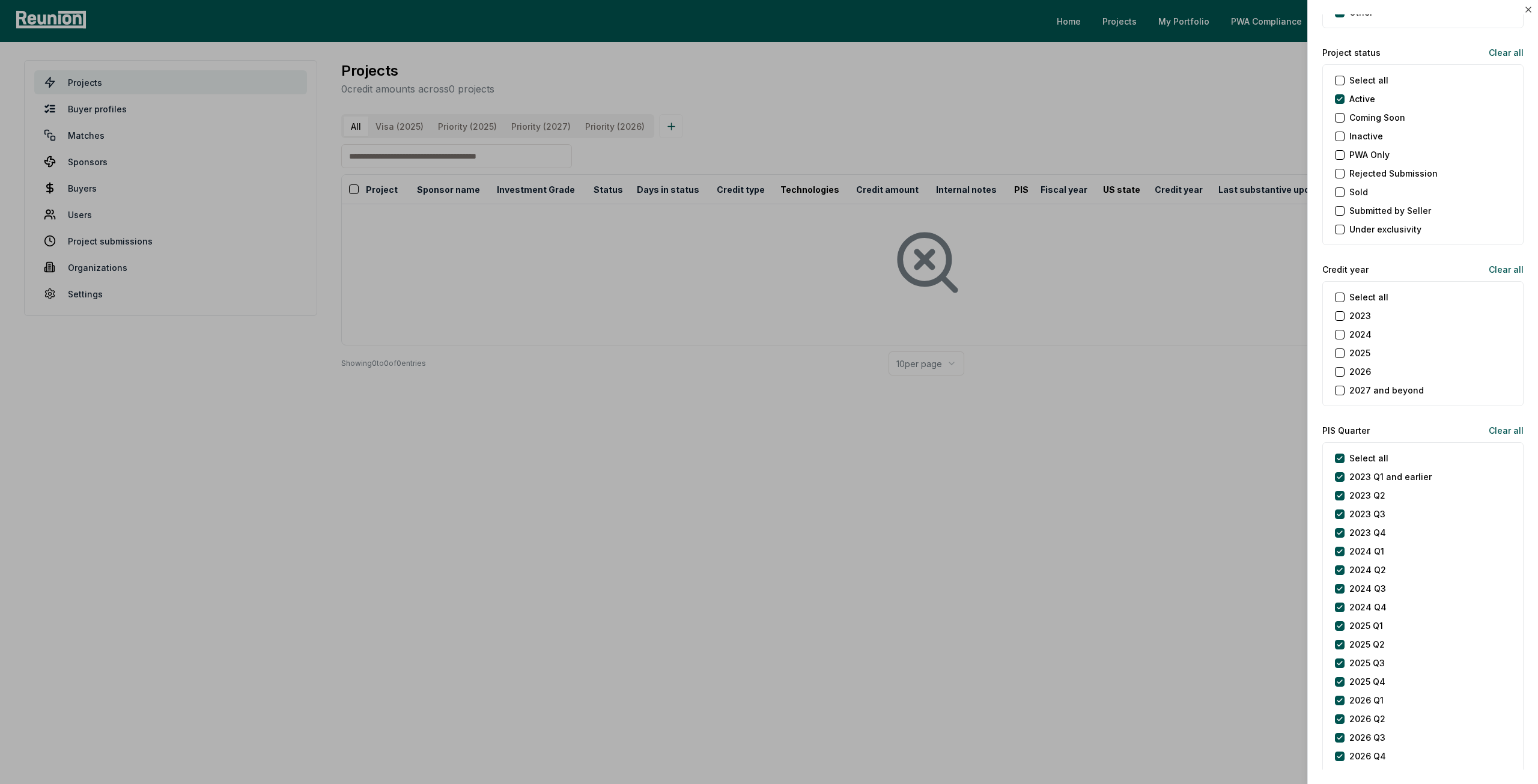
click at [1360, 368] on label "2026" at bounding box center [1360, 372] width 22 height 13
click at [1344, 368] on button "2026" at bounding box center [1340, 372] width 10 height 10
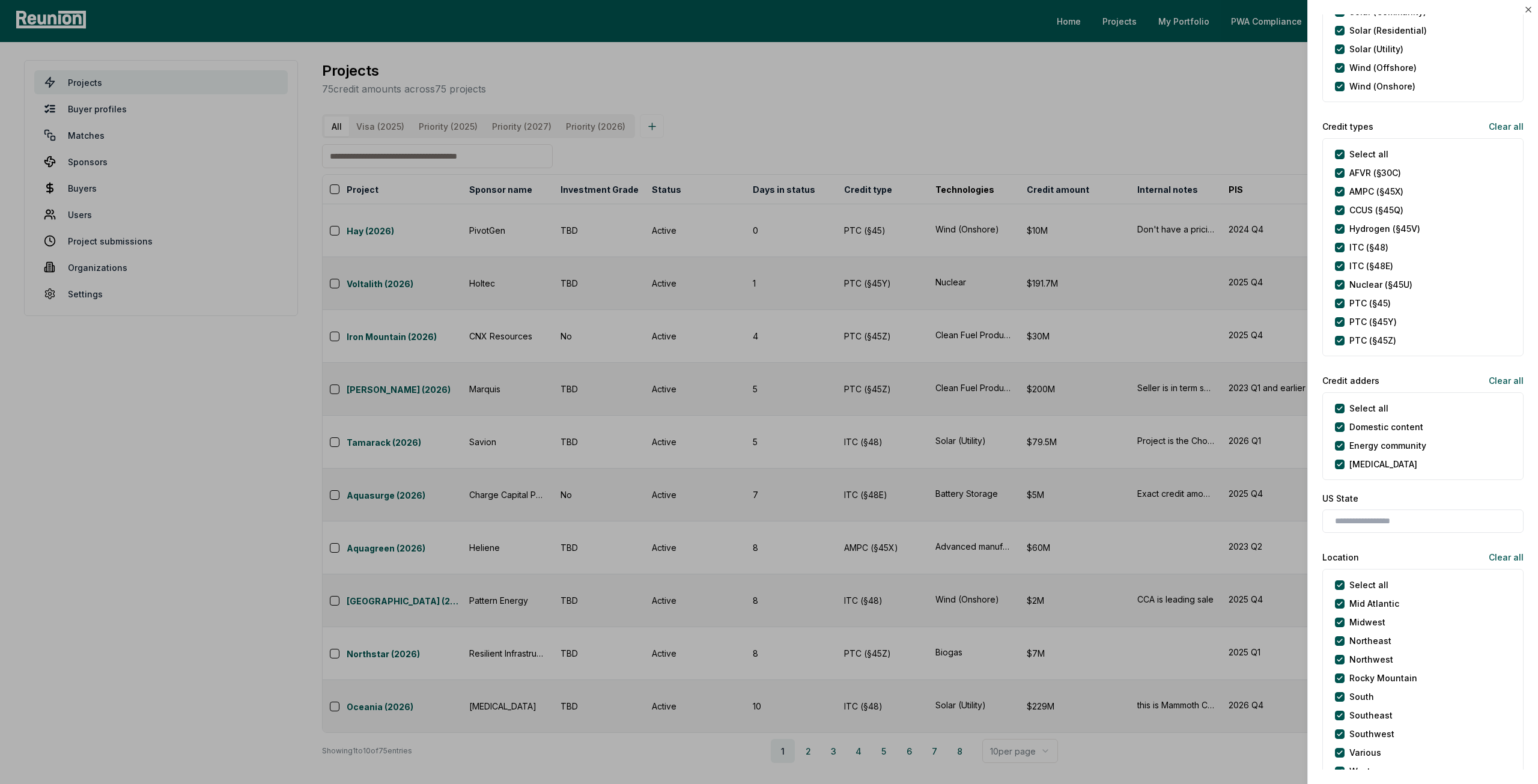
scroll to position [481, 0]
click at [1357, 156] on label "Select all" at bounding box center [1369, 158] width 39 height 13
click at [1344, 156] on types "Select all" at bounding box center [1340, 158] width 10 height 10
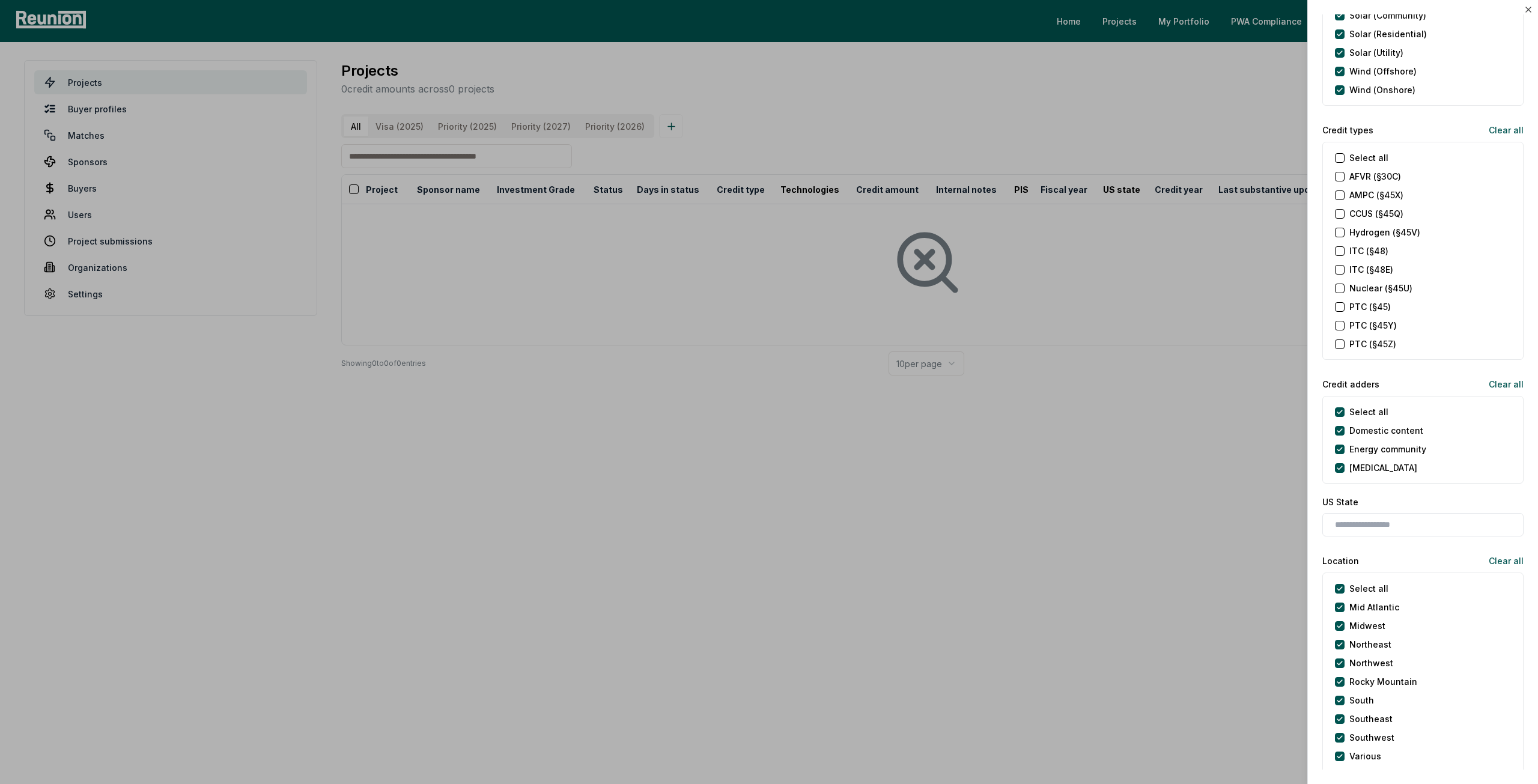
click at [1366, 325] on label "PTC (§45Y)" at bounding box center [1373, 325] width 48 height 13
click at [1344, 325] on \(§45Y\) "PTC (§45Y)" at bounding box center [1340, 326] width 10 height 10
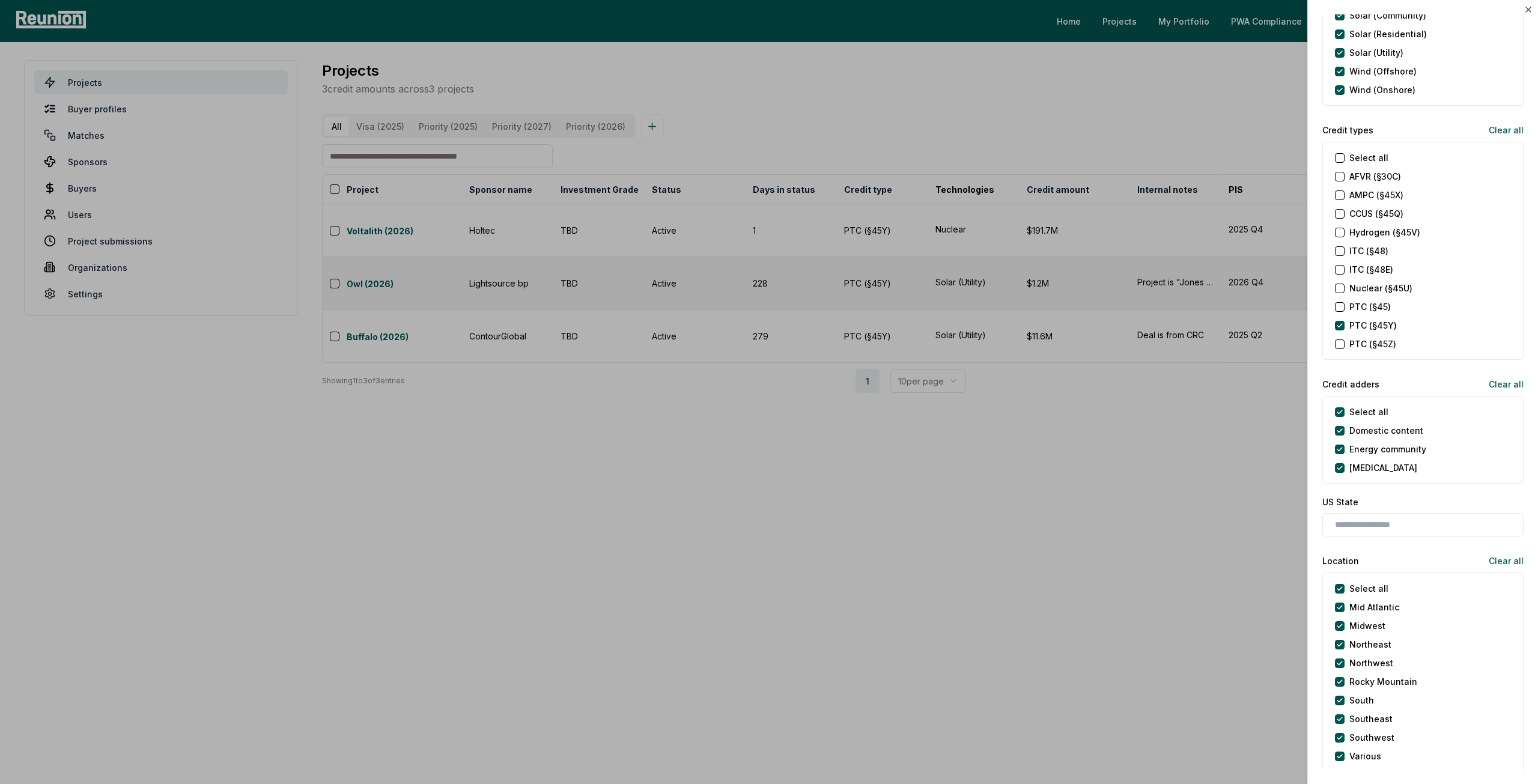
click at [1357, 308] on label "PTC (§45)" at bounding box center [1370, 307] width 41 height 13
click at [1344, 308] on \(§45\) "PTC (§45)" at bounding box center [1340, 307] width 10 height 10
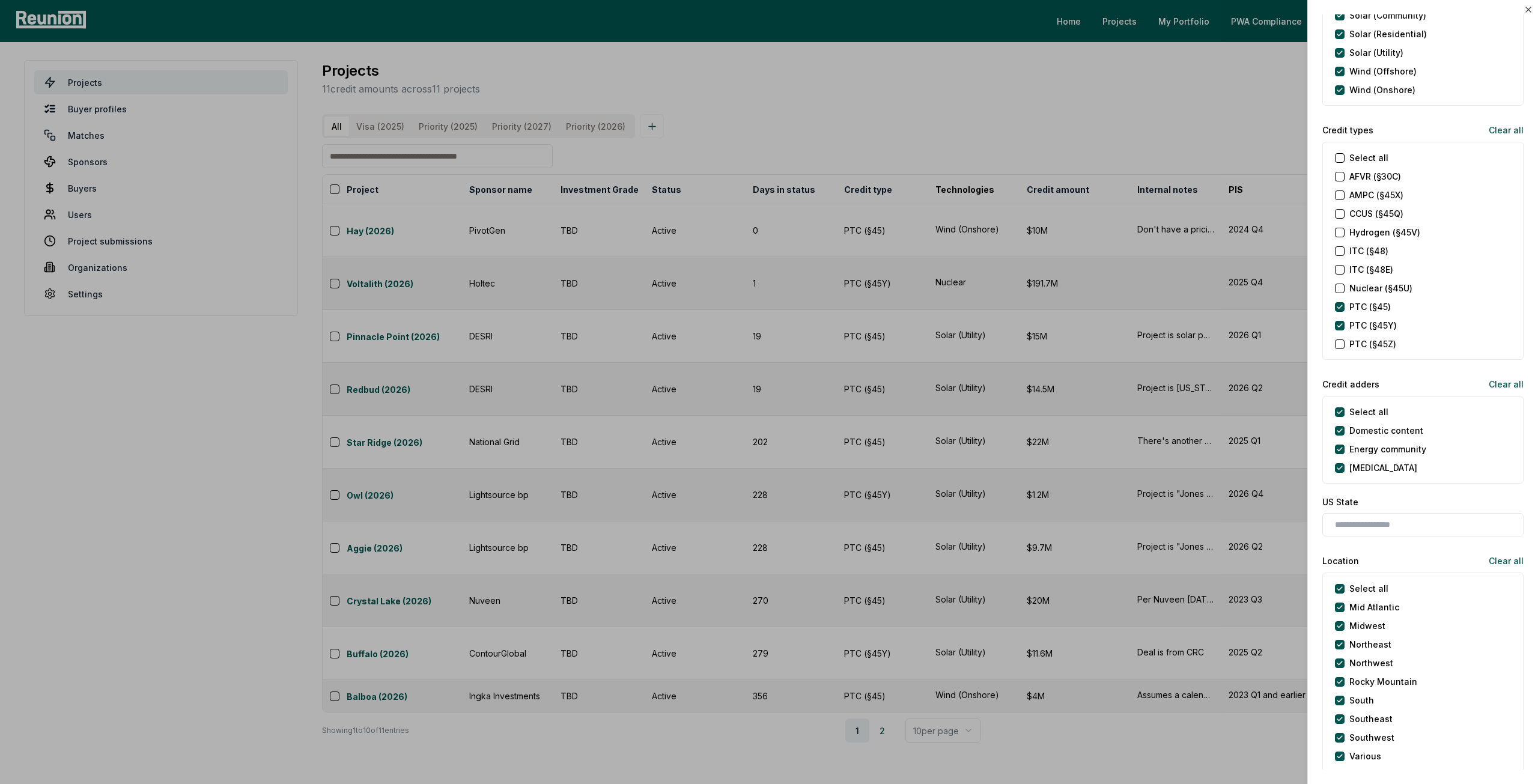
click at [1369, 191] on label "AMPC (§45X)" at bounding box center [1376, 195] width 54 height 13
click at [1344, 191] on \(§45X\) "AMPC (§45X)" at bounding box center [1340, 195] width 10 height 10
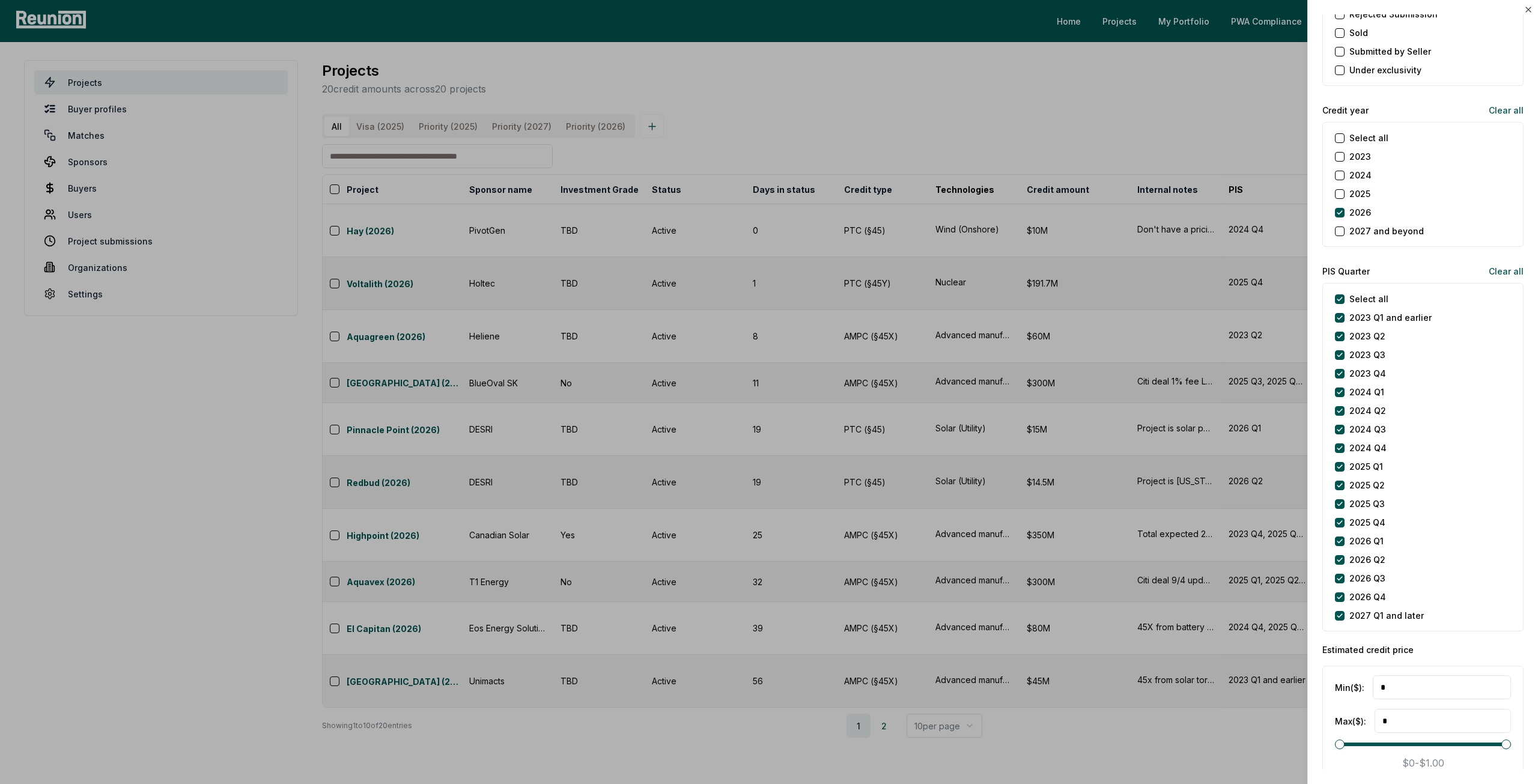
scroll to position [1442, 0]
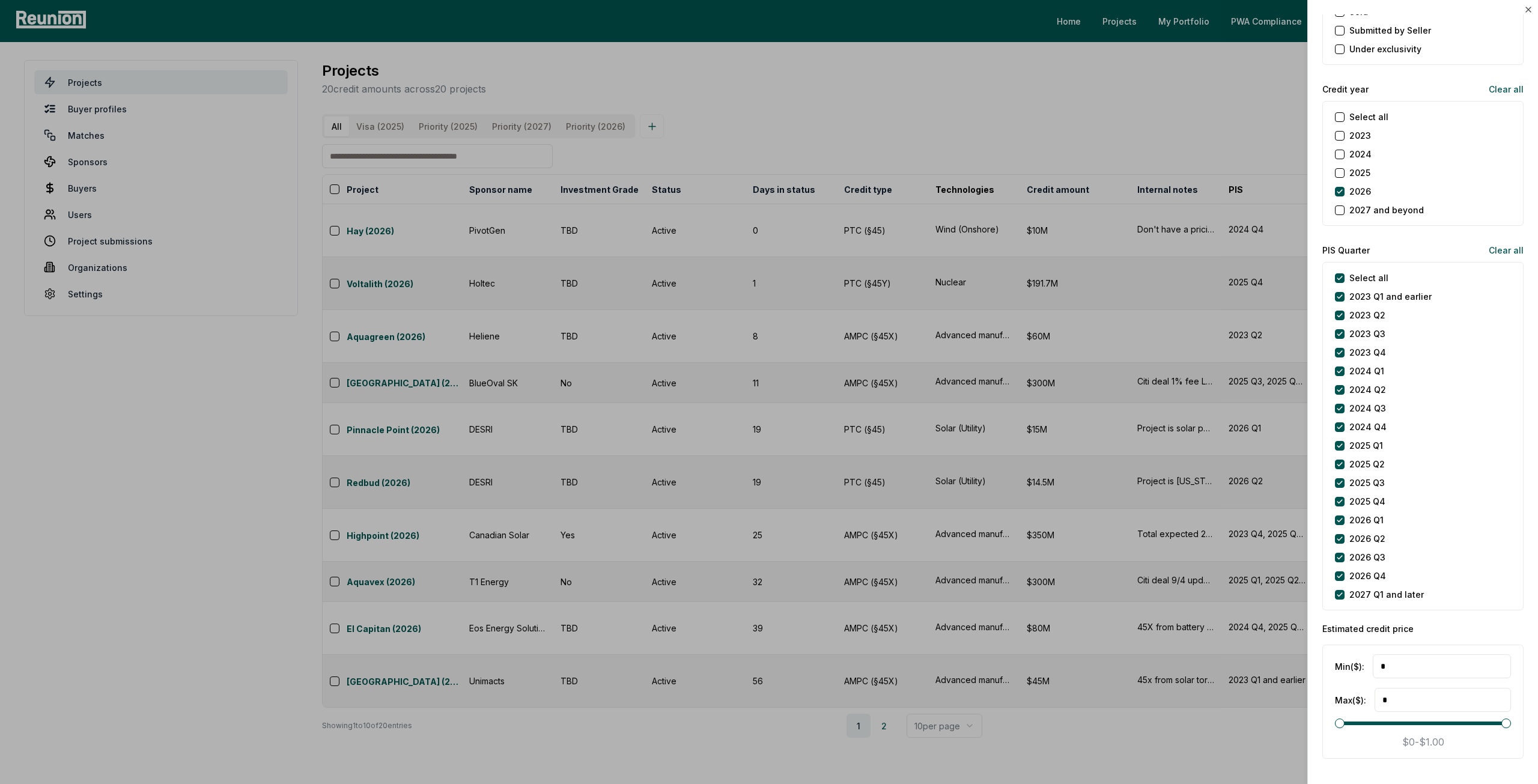
drag, startPoint x: 1360, startPoint y: 589, endPoint x: 1363, endPoint y: 569, distance: 20.2
click at [1360, 590] on label "2027 Q1 and later" at bounding box center [1386, 594] width 75 height 13
click at [1344, 590] on later "2027 Q1 and later" at bounding box center [1340, 595] width 10 height 10
click at [887, 119] on div at bounding box center [769, 392] width 1538 height 784
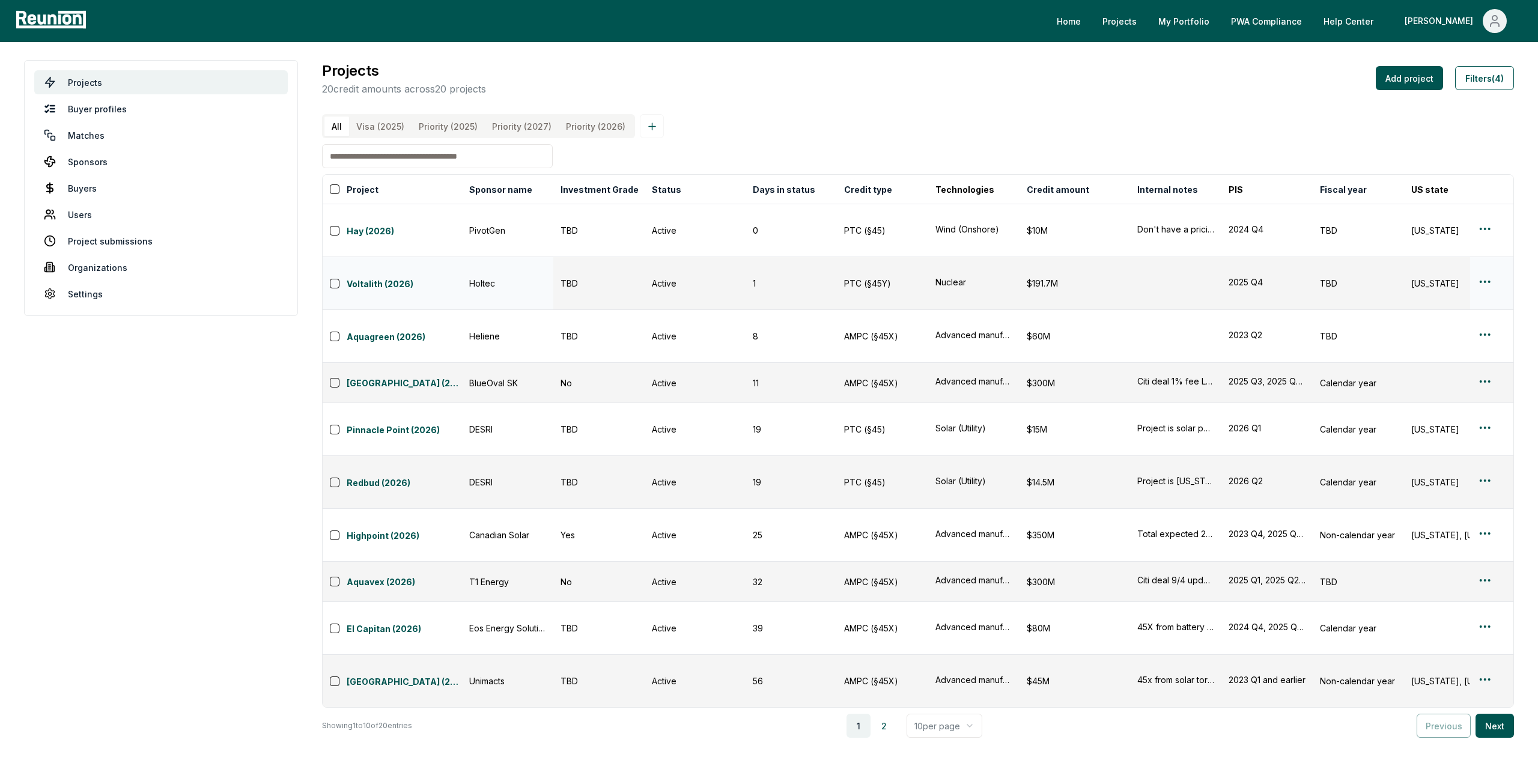
click at [1484, 261] on html "Please visit us on your desktop We're working on making our marketplace mobile-…" at bounding box center [769, 392] width 1538 height 784
click at [1428, 307] on div "Edit" at bounding box center [1470, 307] width 114 height 20
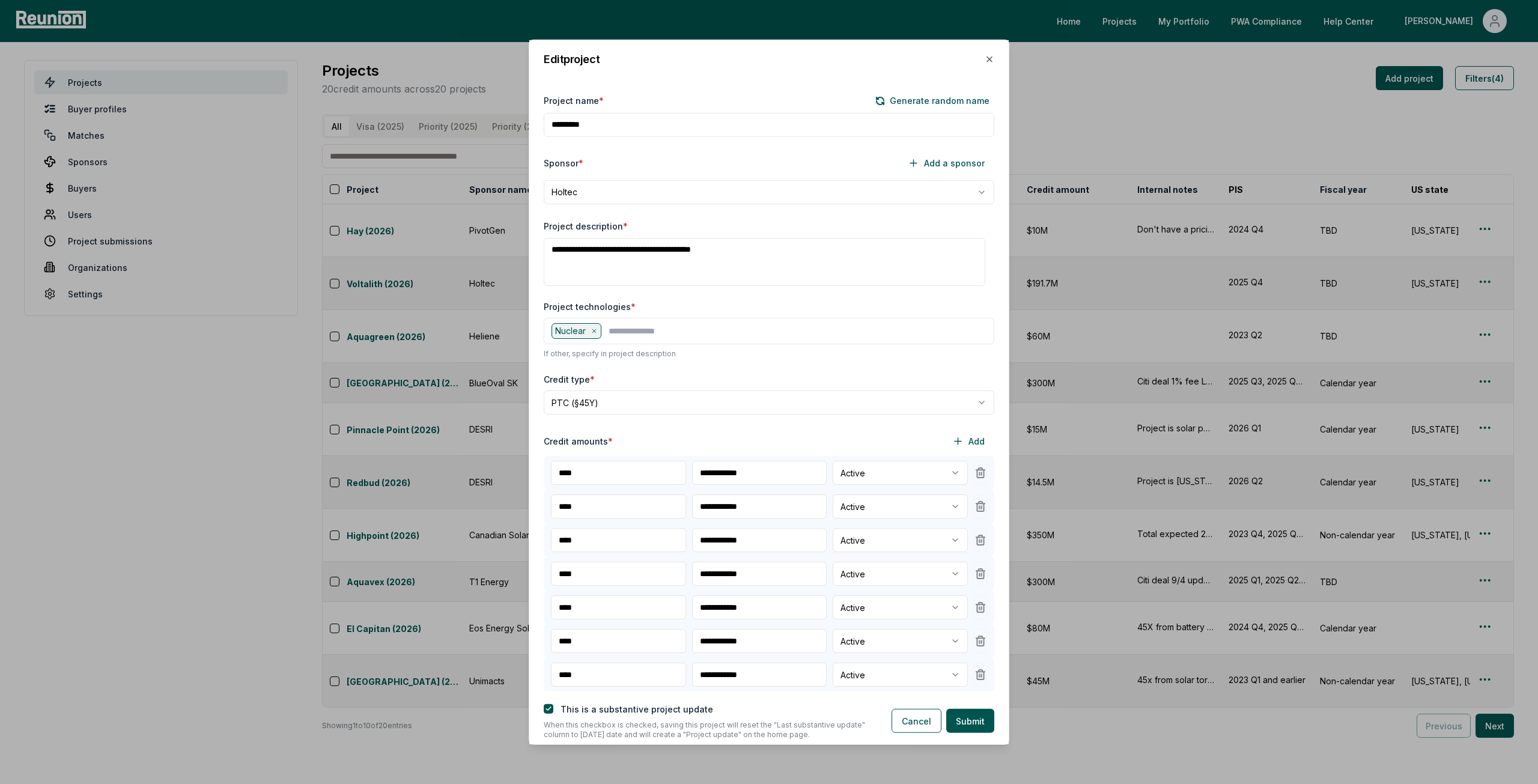
drag, startPoint x: 768, startPoint y: 475, endPoint x: 712, endPoint y: 473, distance: 56.0
click at [712, 473] on input "**********" at bounding box center [759, 472] width 135 height 24
click at [745, 474] on input "**********" at bounding box center [759, 472] width 135 height 24
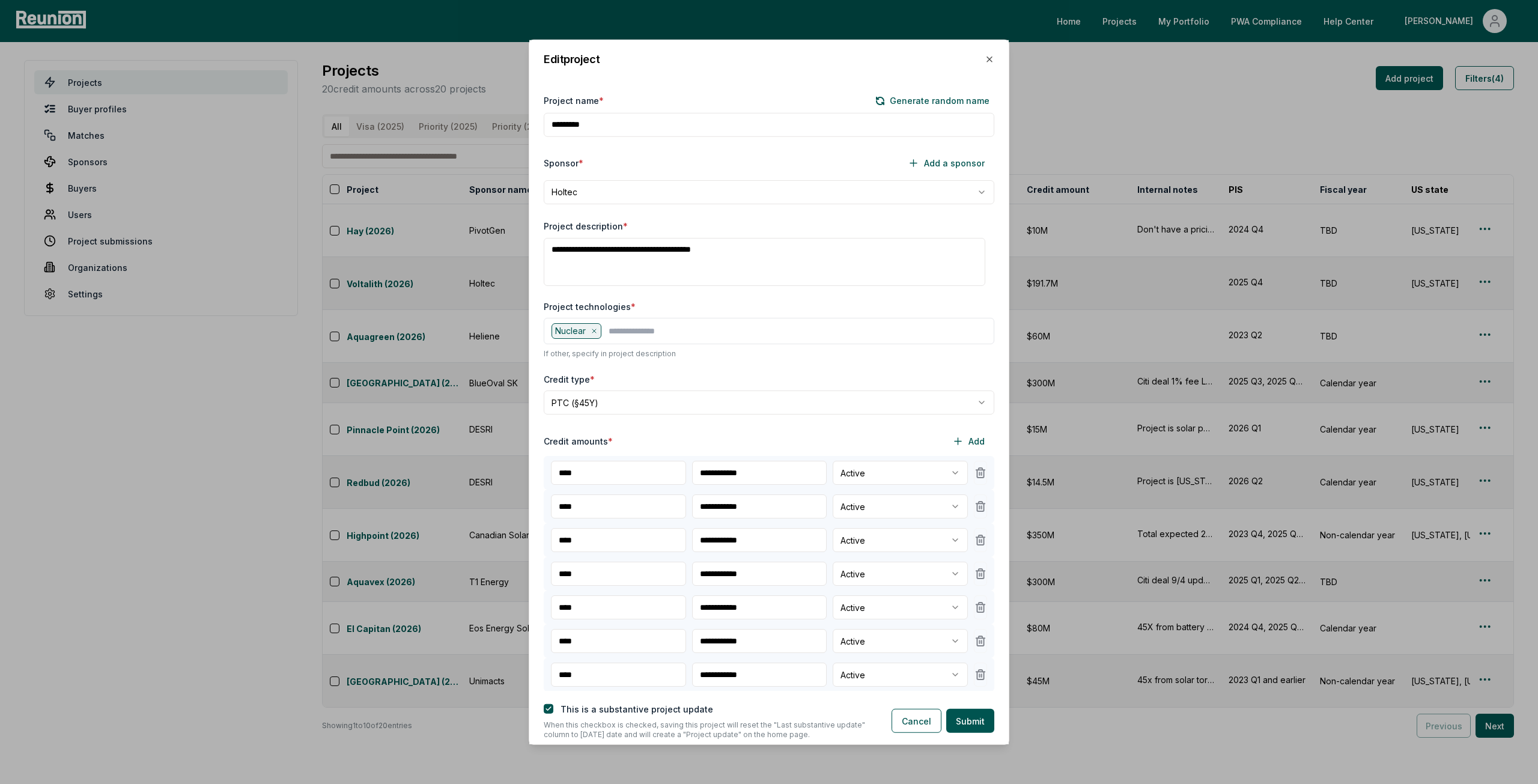
type input "**********"
click at [734, 510] on input "**********" at bounding box center [759, 506] width 135 height 24
paste input "text"
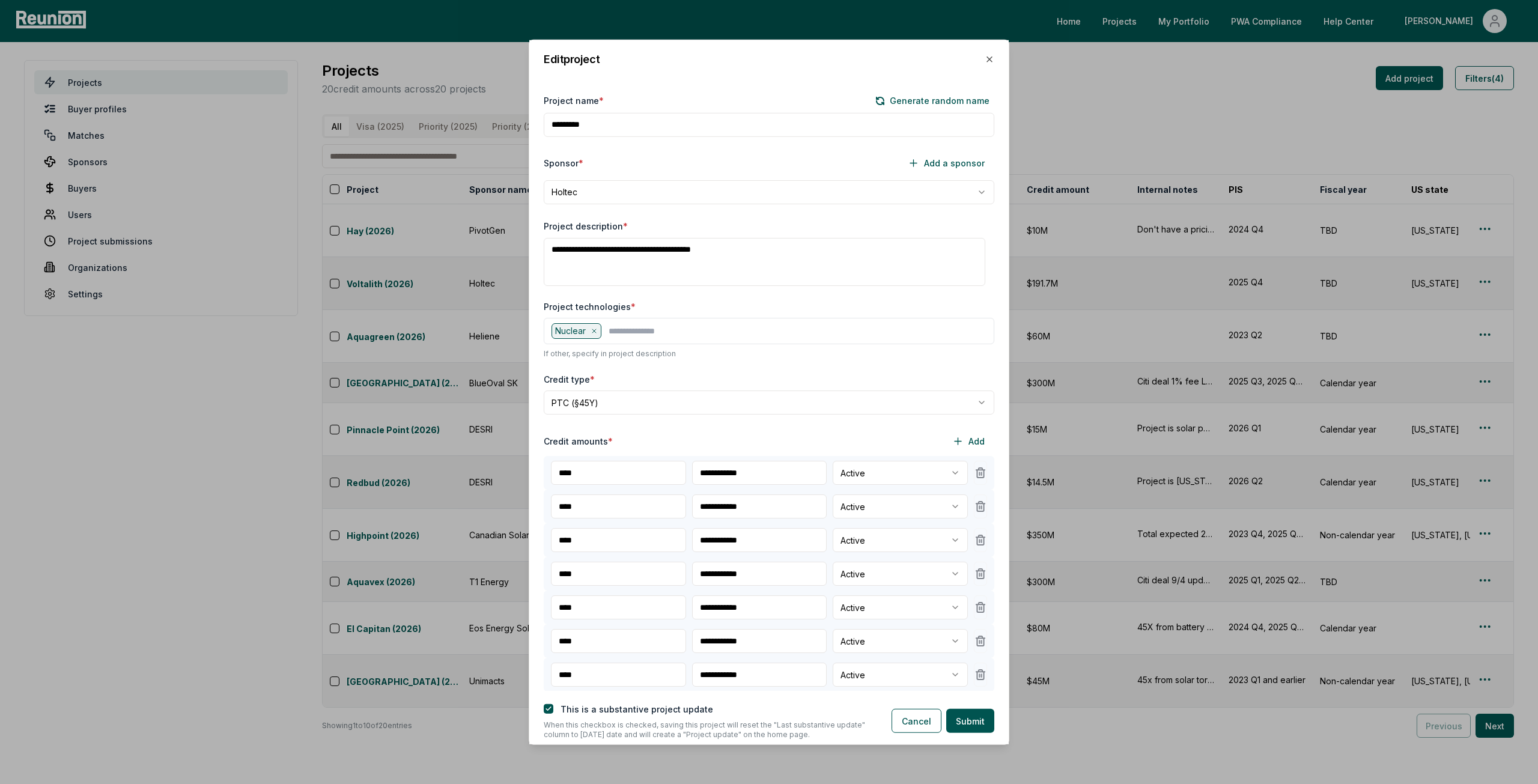
type input "**********"
click at [732, 544] on input "**********" at bounding box center [759, 539] width 135 height 24
click at [732, 544] on input "**********" at bounding box center [759, 539] width 135 height 24
paste input "text"
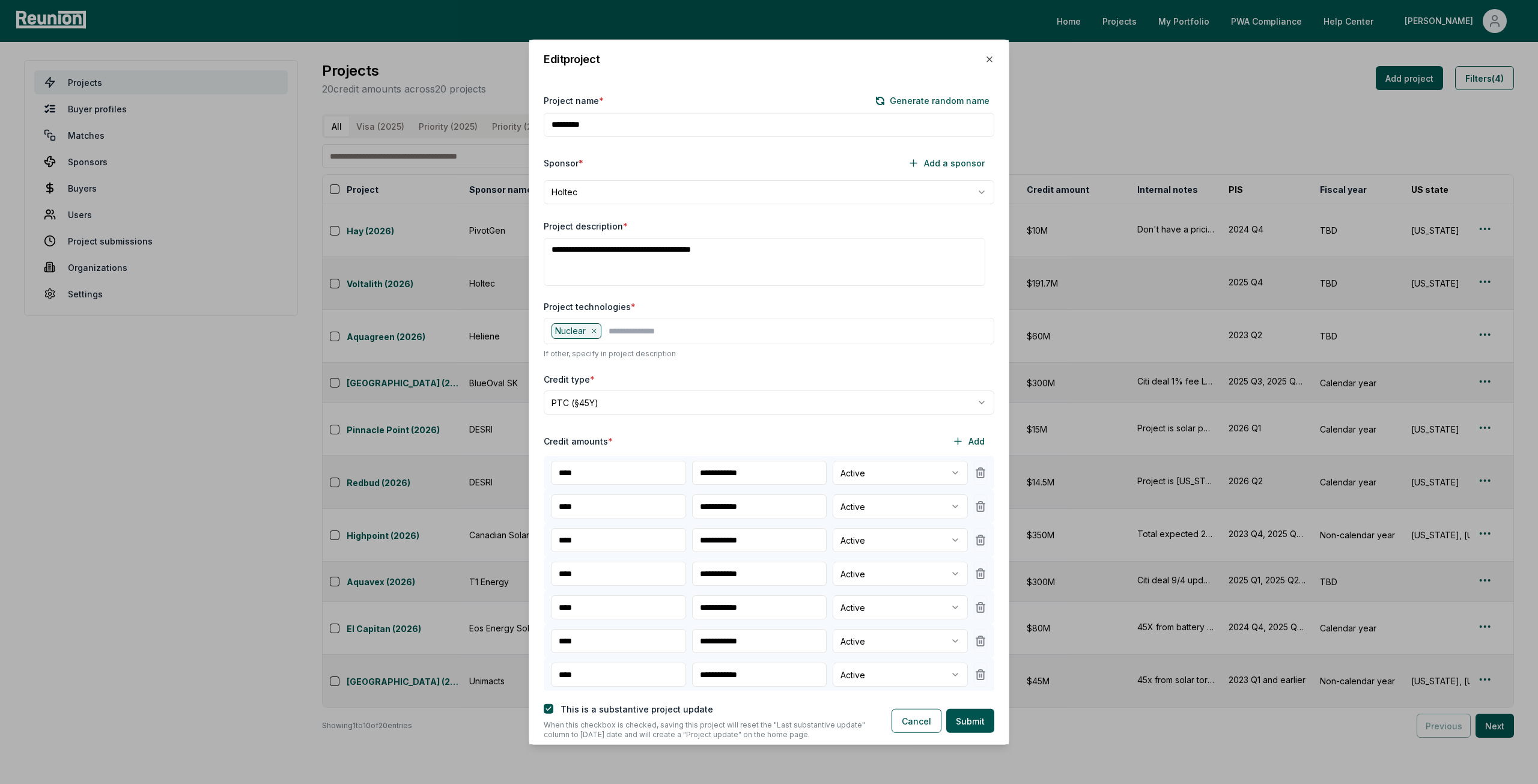
type input "**********"
click at [735, 576] on input "**********" at bounding box center [759, 574] width 135 height 24
paste input "text"
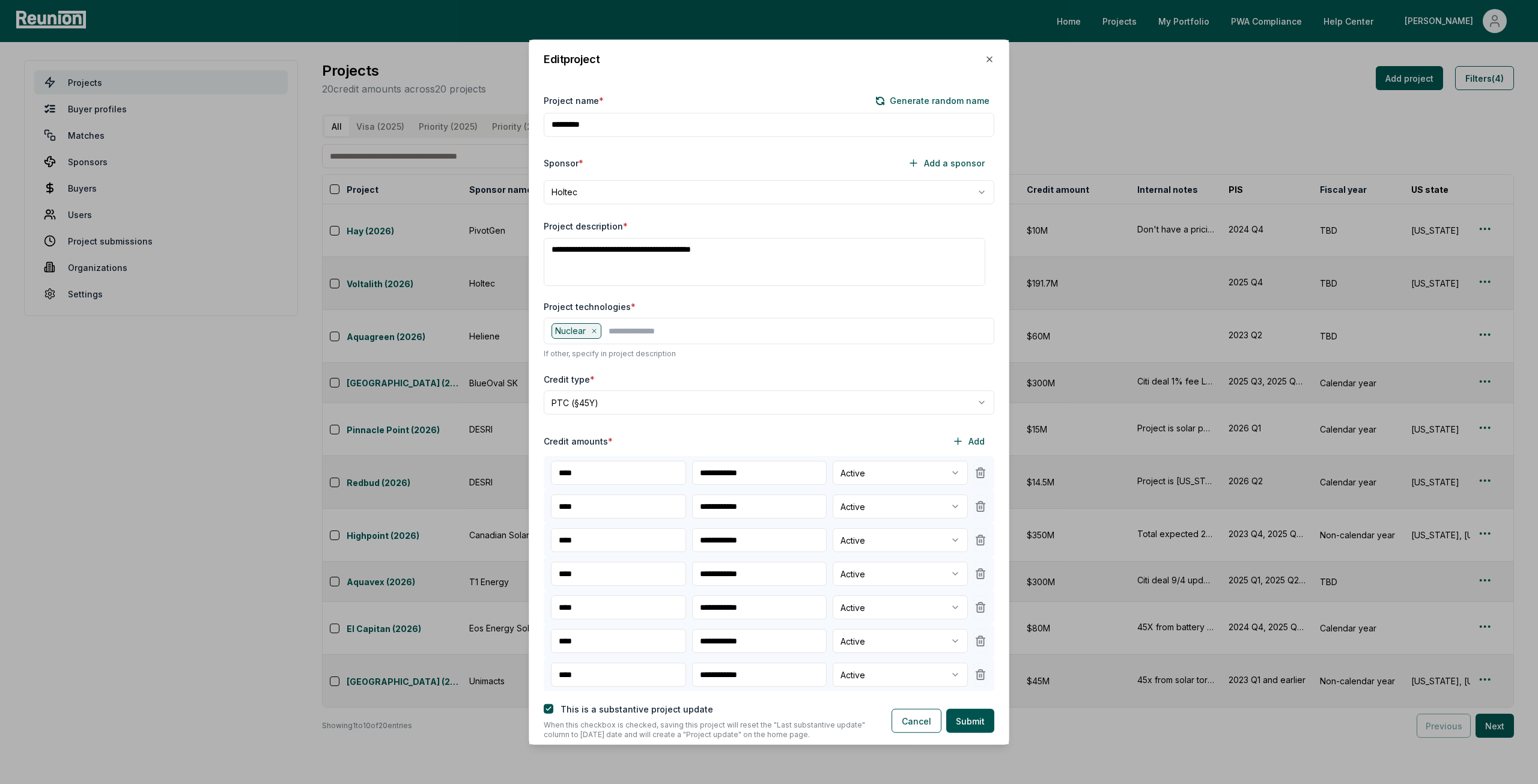
type input "**********"
click at [726, 609] on input "**********" at bounding box center [759, 607] width 135 height 24
paste input "text"
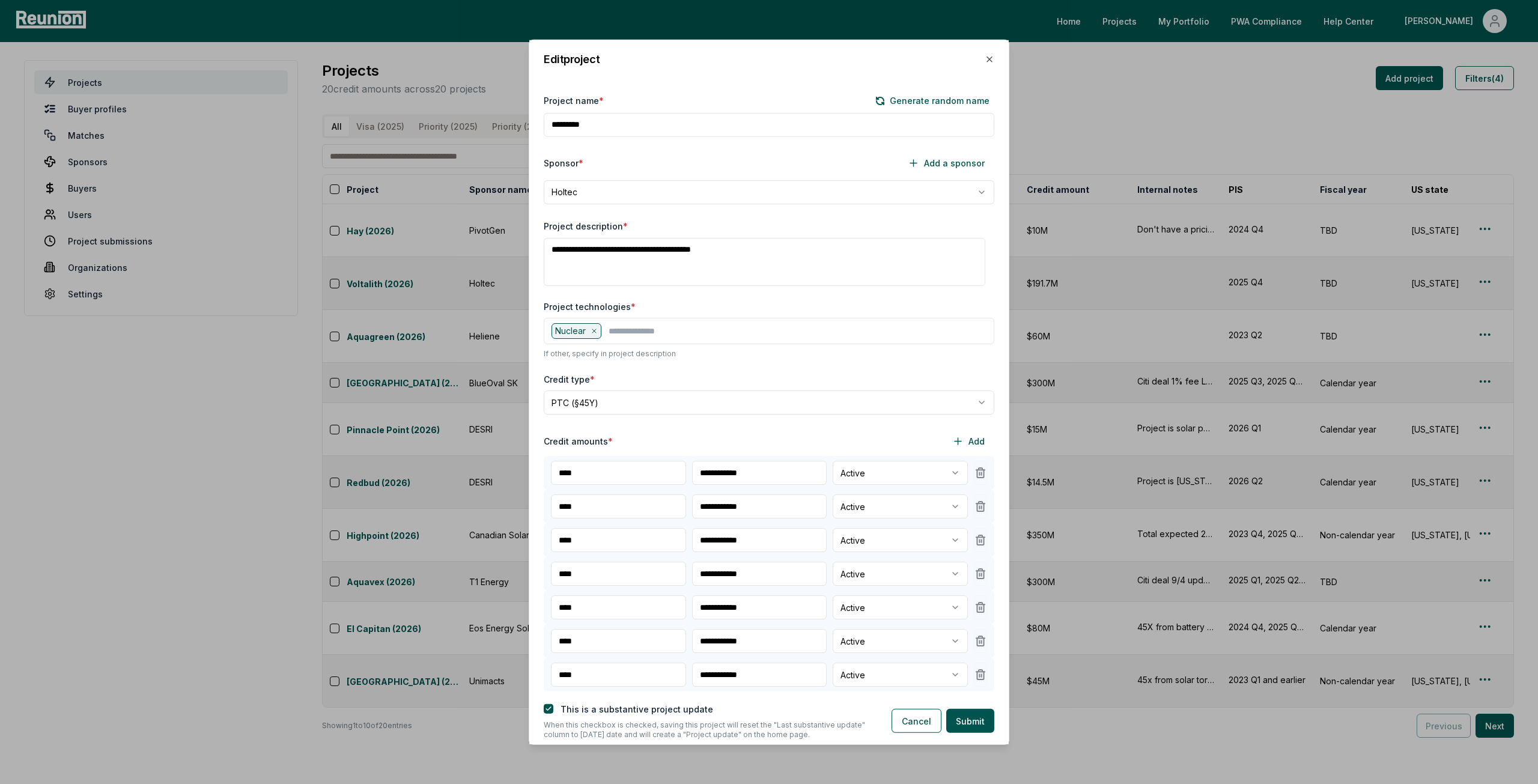
type input "**********"
click at [728, 639] on input "**********" at bounding box center [759, 641] width 135 height 24
paste input "text"
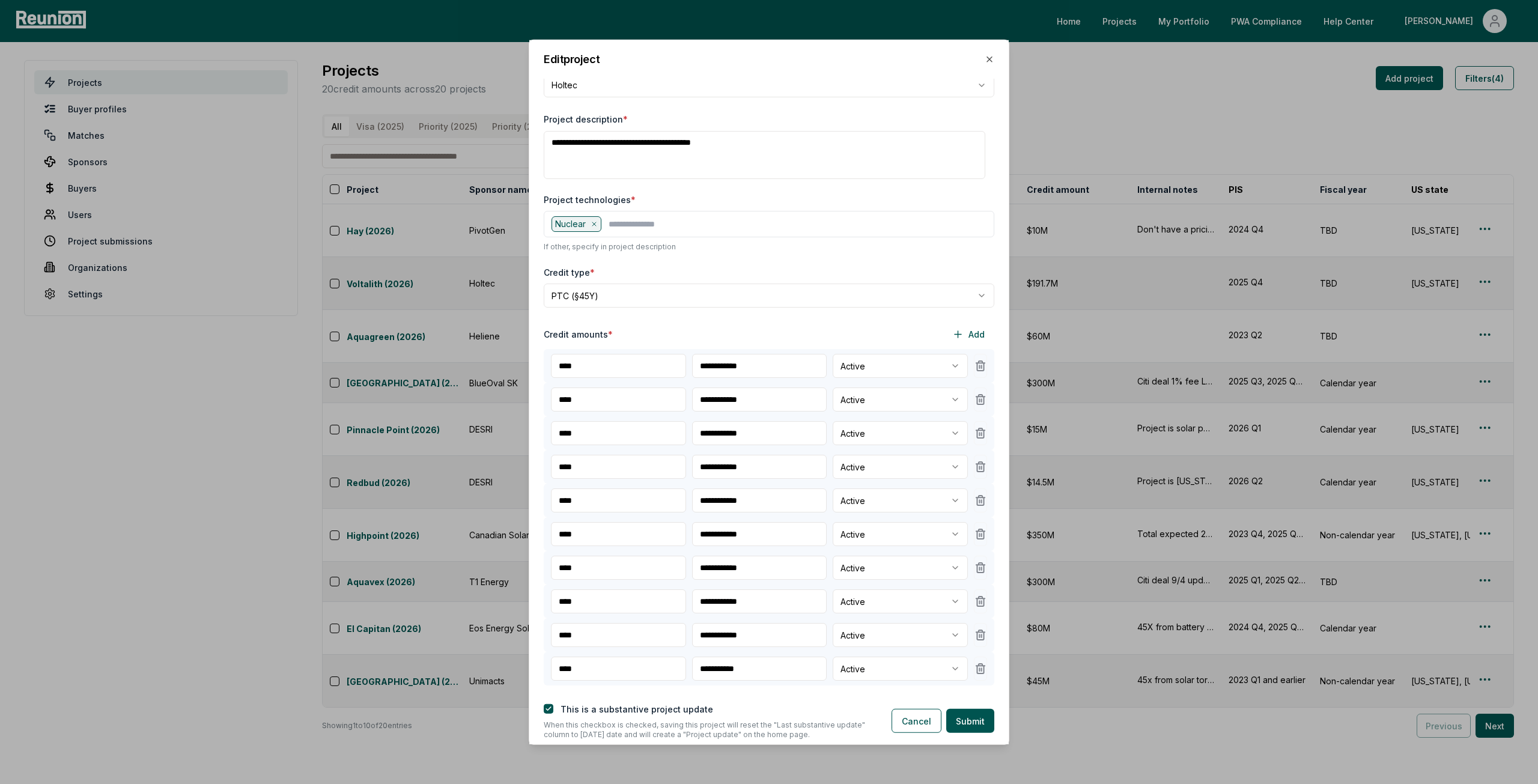
scroll to position [120, 0]
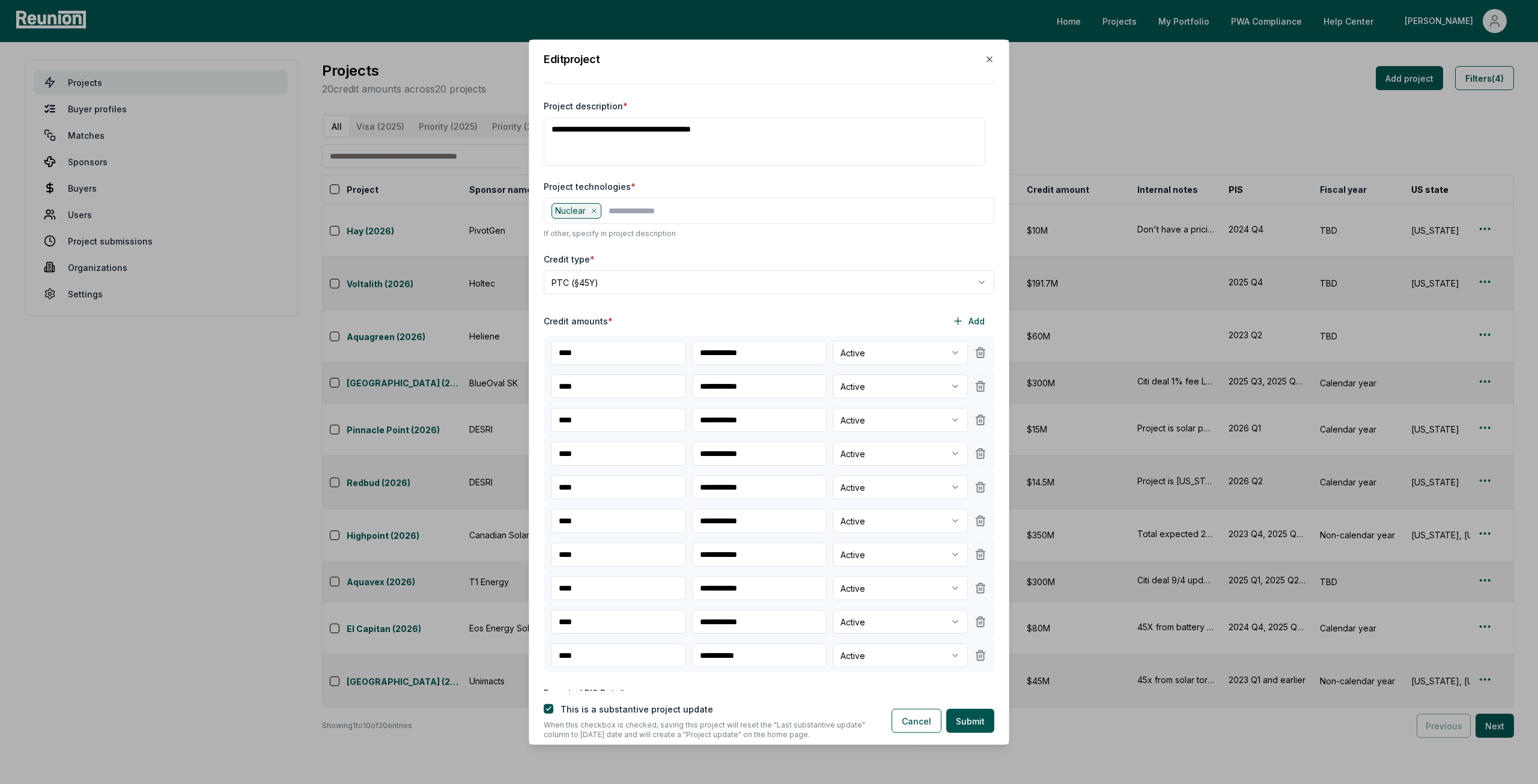
type input "**********"
click at [726, 556] on input "**********" at bounding box center [759, 554] width 135 height 24
paste input "text"
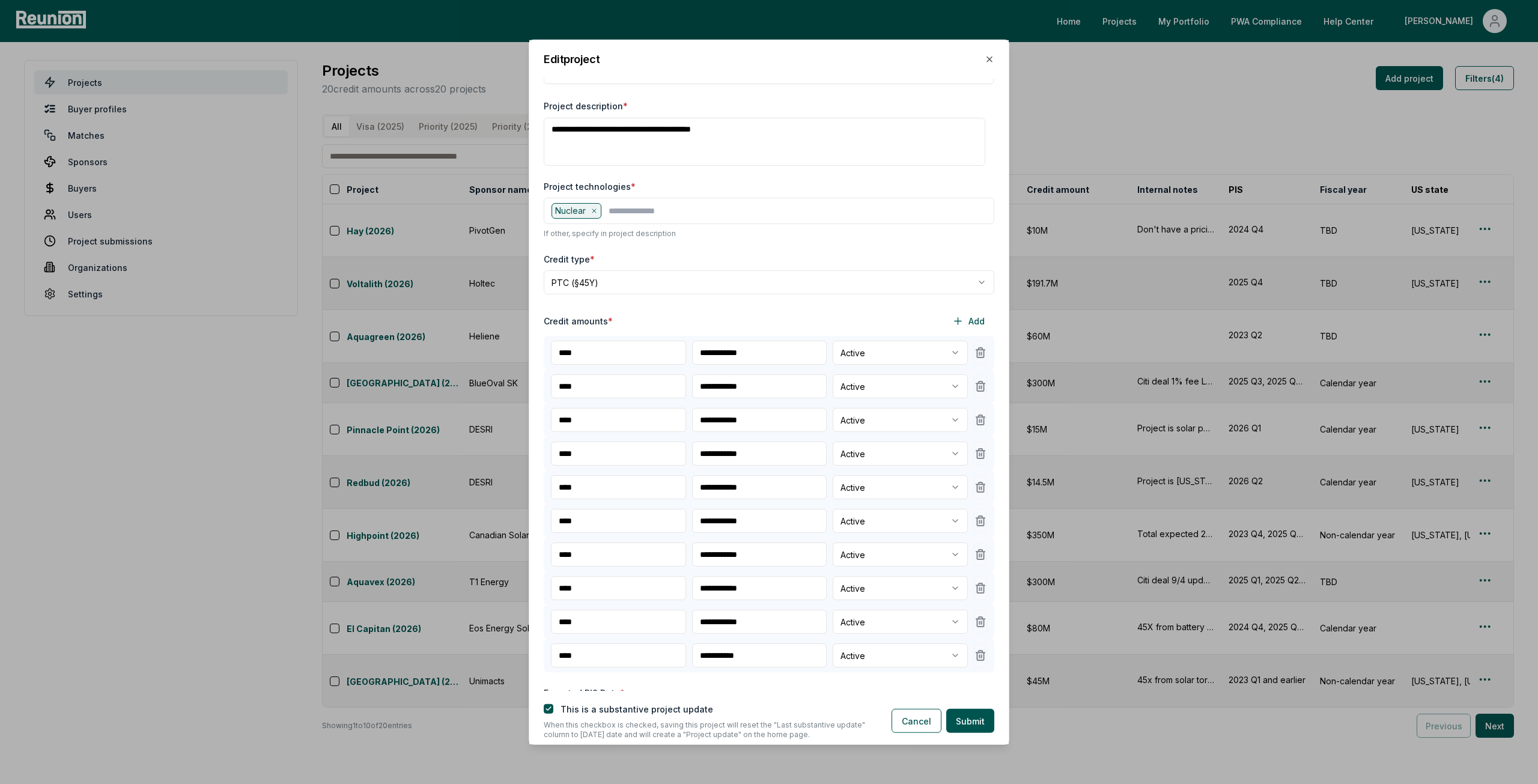
type input "**********"
click at [726, 590] on input "**********" at bounding box center [759, 588] width 135 height 24
paste input "text"
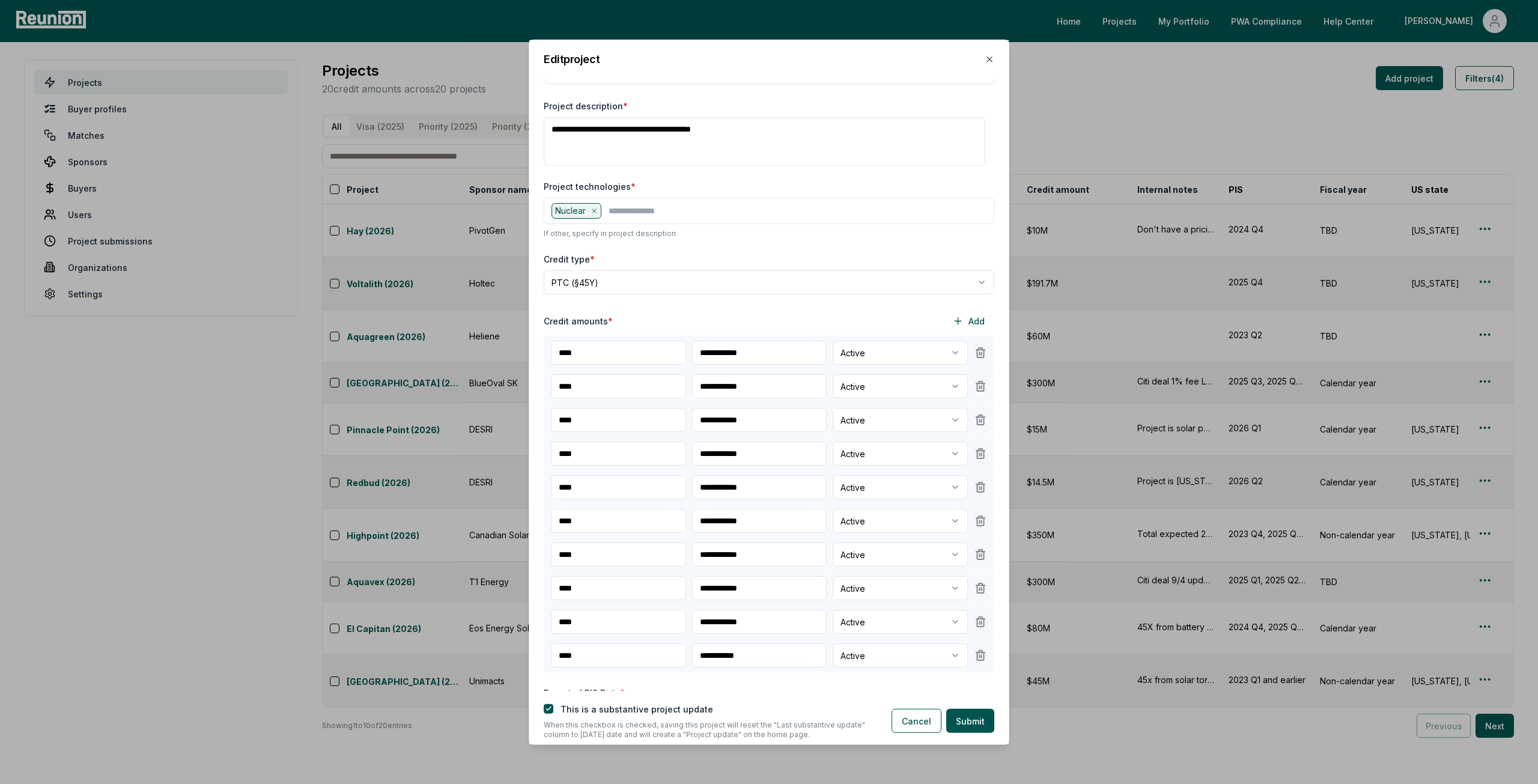
type input "**********"
click at [734, 620] on input "**********" at bounding box center [759, 621] width 135 height 24
type input "**********"
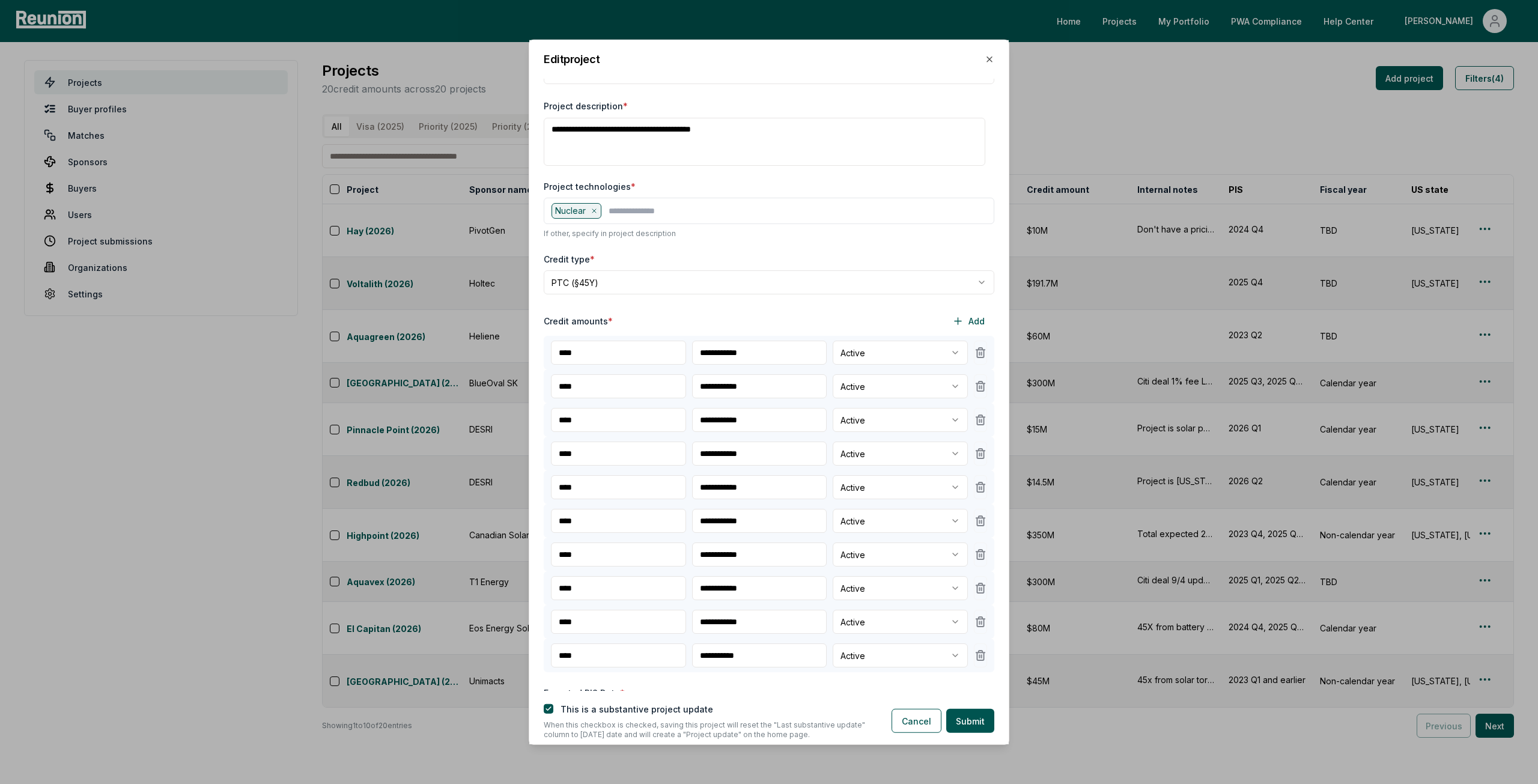
click at [735, 660] on input "**********" at bounding box center [759, 655] width 135 height 24
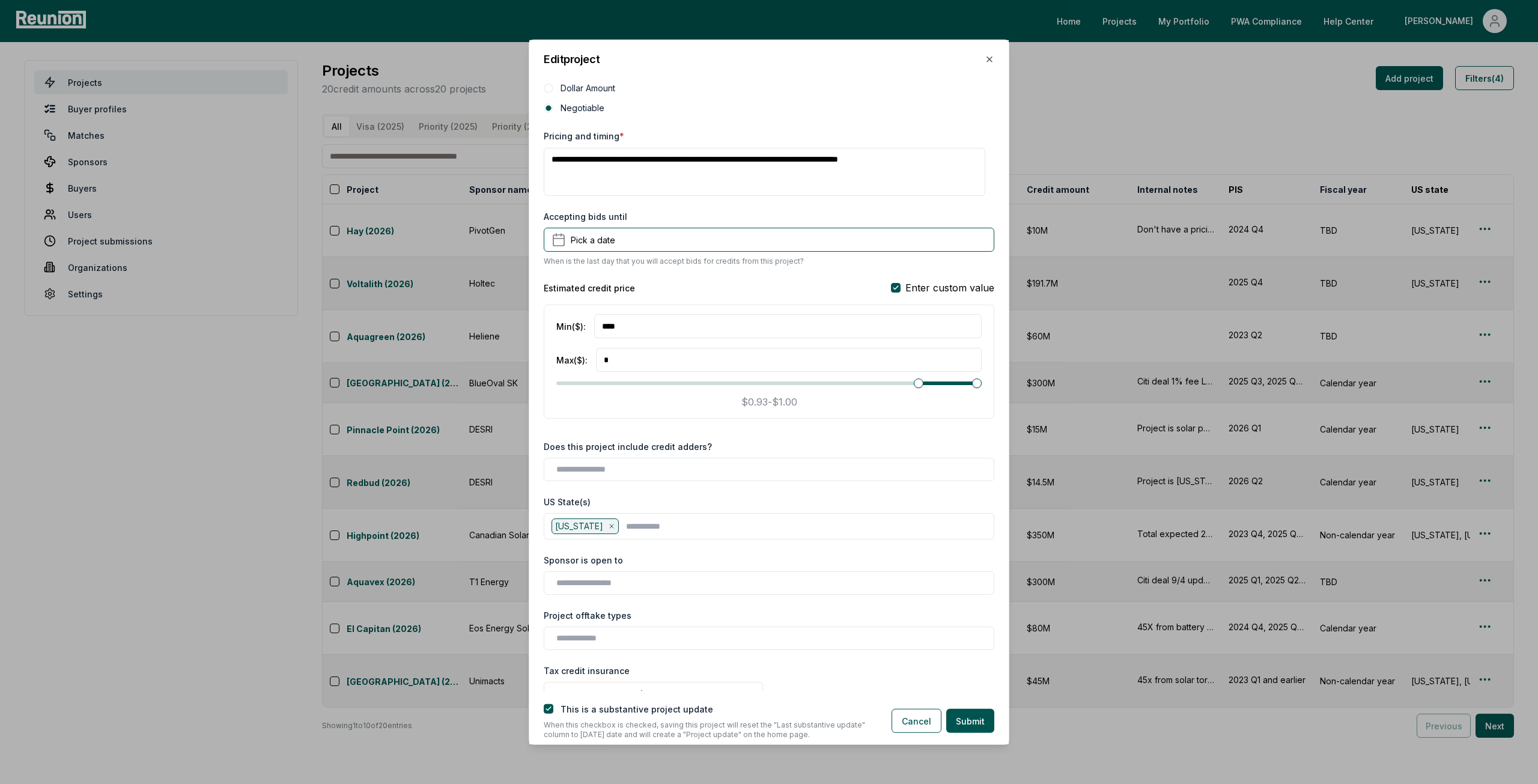
scroll to position [961, 0]
type input "**********"
type input "****"
click at [923, 381] on span "Maximum" at bounding box center [919, 382] width 10 height 10
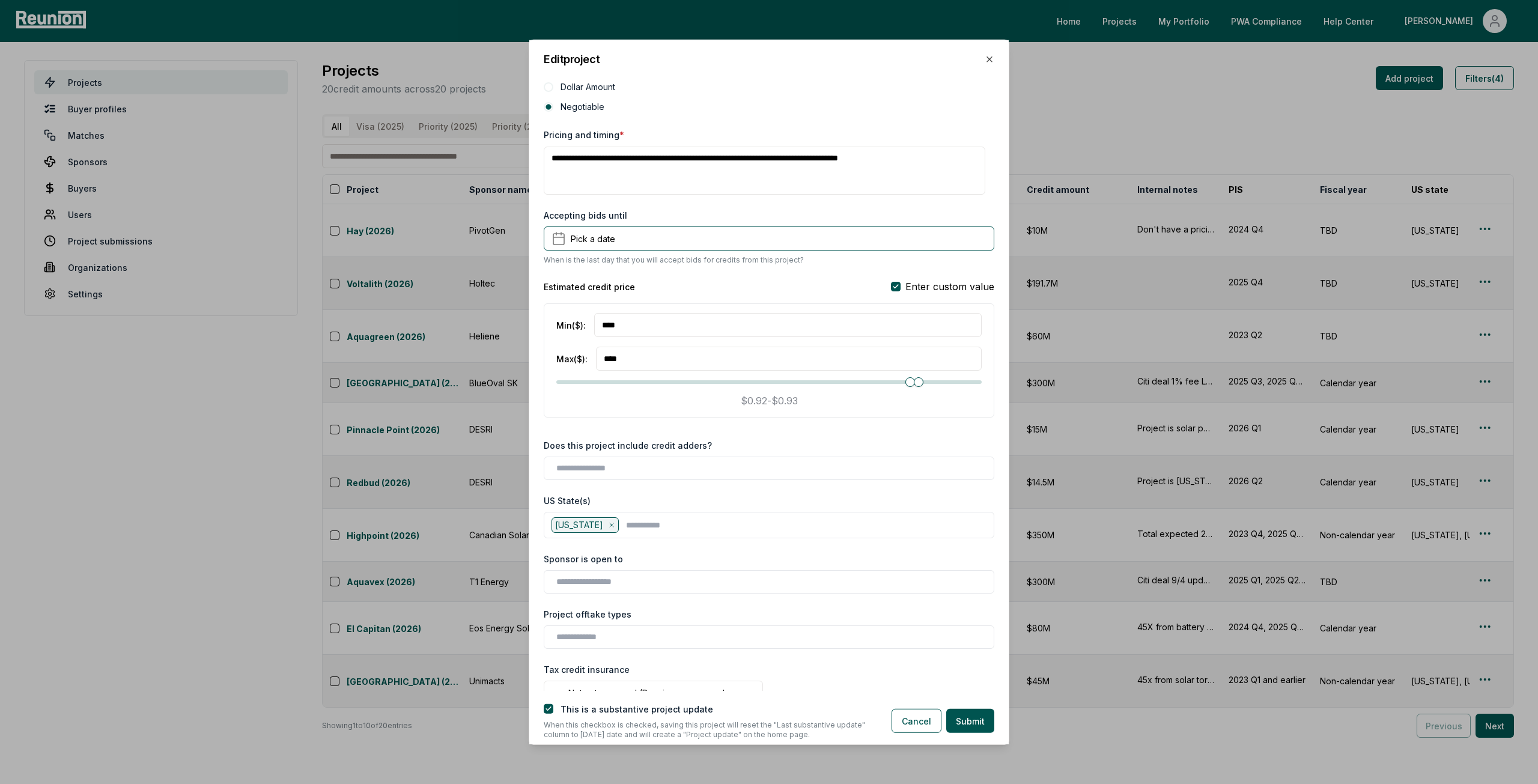
type input "****"
click at [924, 381] on span "Maximum" at bounding box center [927, 382] width 10 height 10
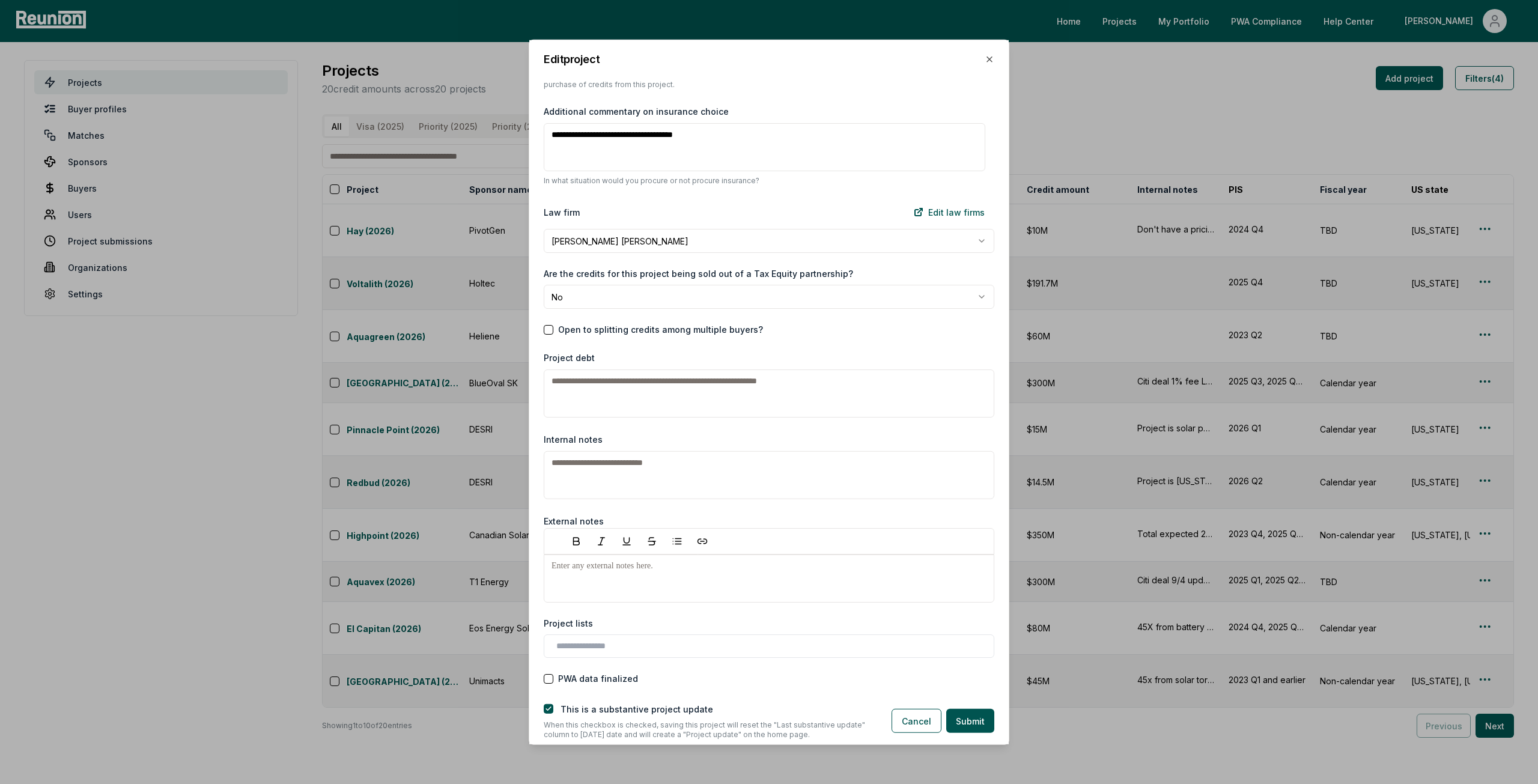
scroll to position [1622, 0]
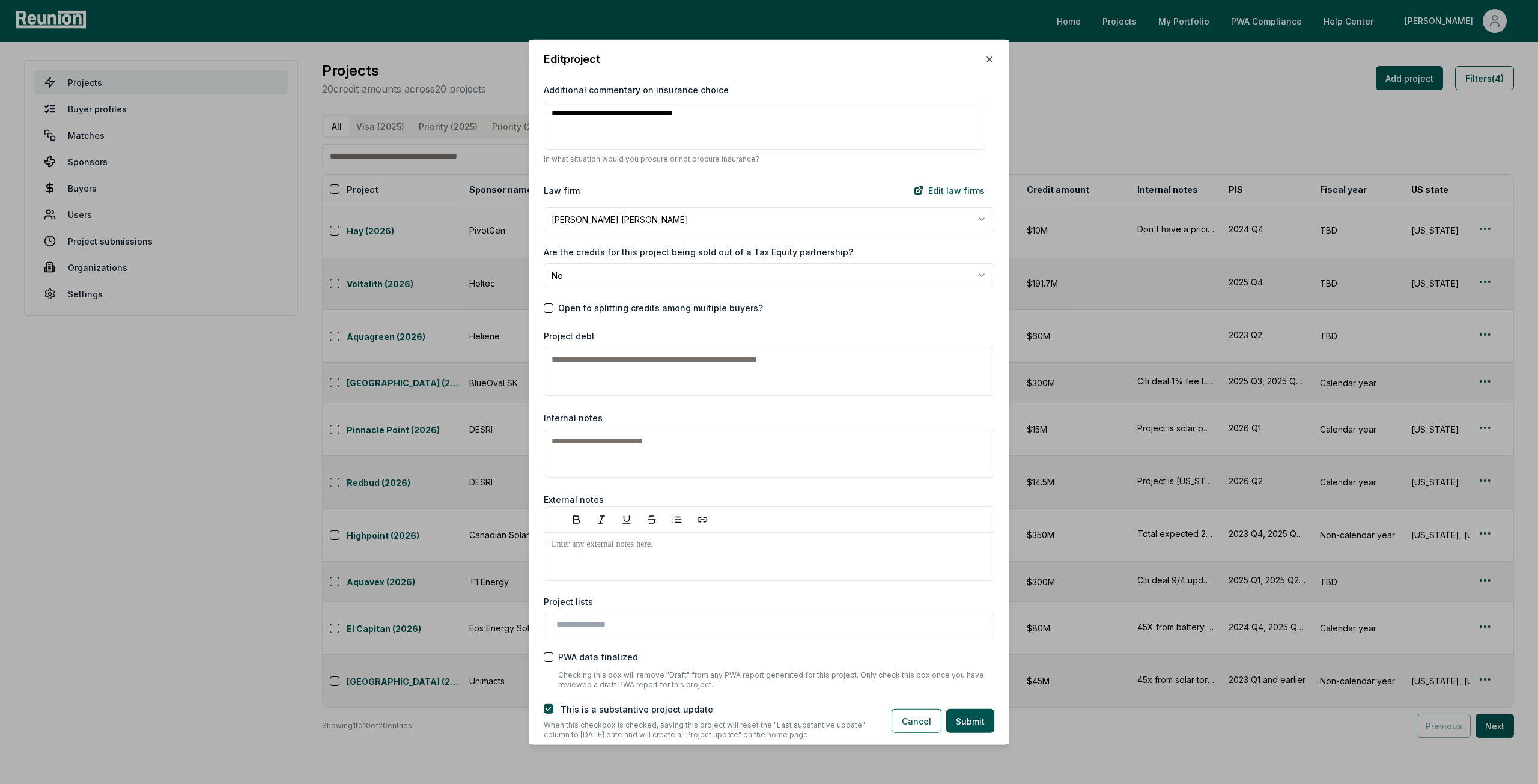
click at [639, 449] on textarea "Internal notes" at bounding box center [769, 453] width 451 height 48
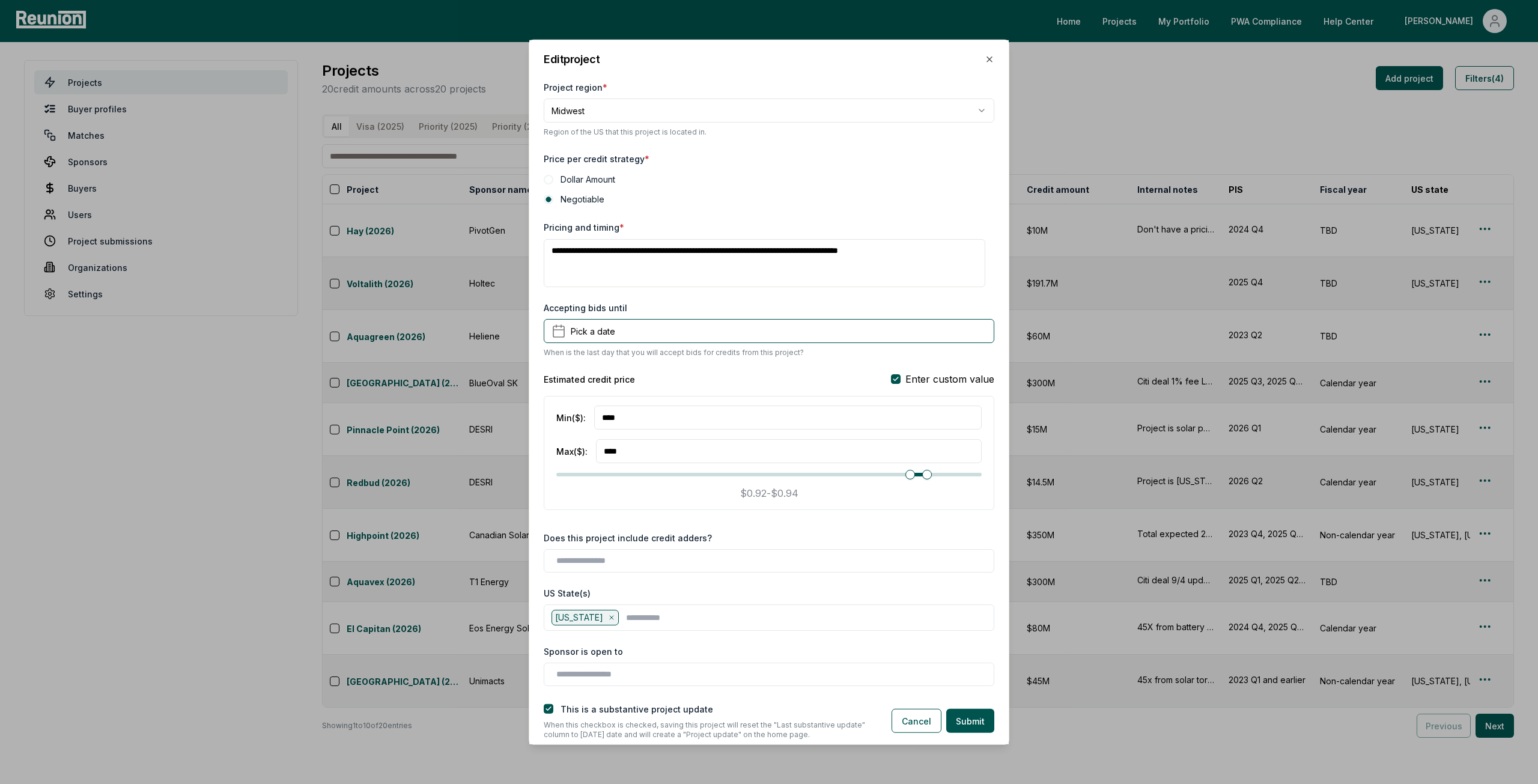
scroll to position [901, 0]
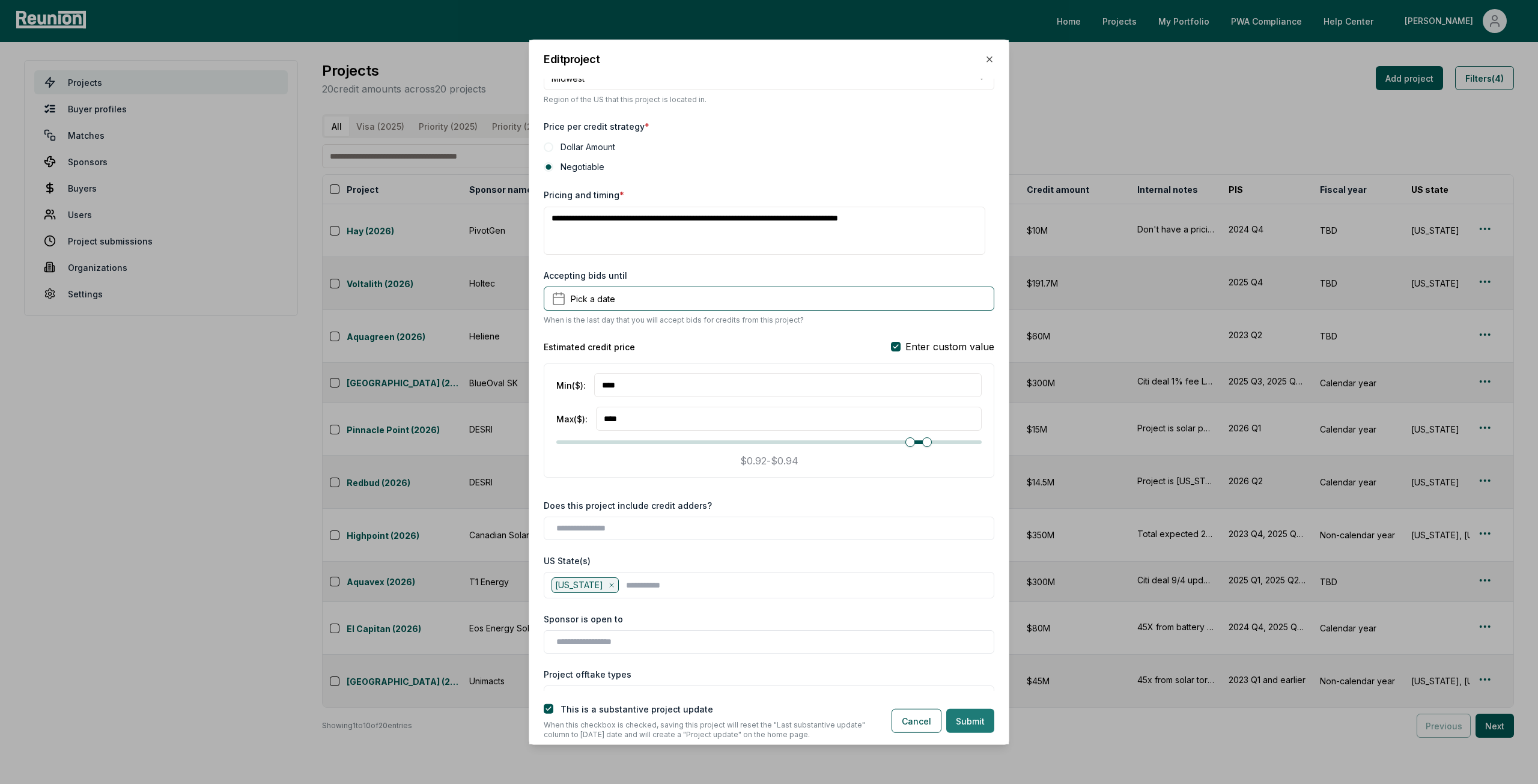
type textarea "*********"
click at [964, 728] on button "Submit" at bounding box center [970, 720] width 48 height 24
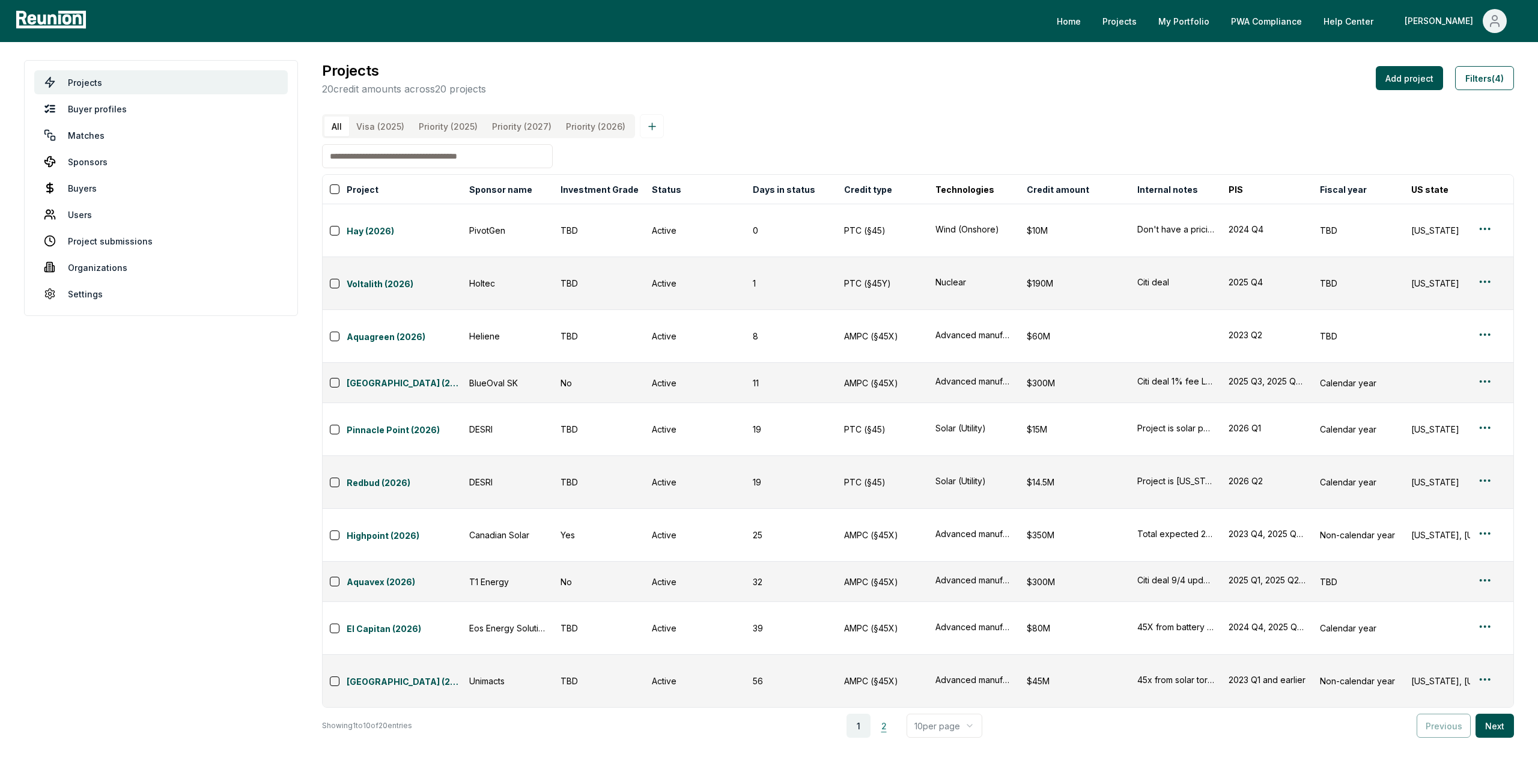
click at [891, 713] on button "2" at bounding box center [884, 725] width 24 height 24
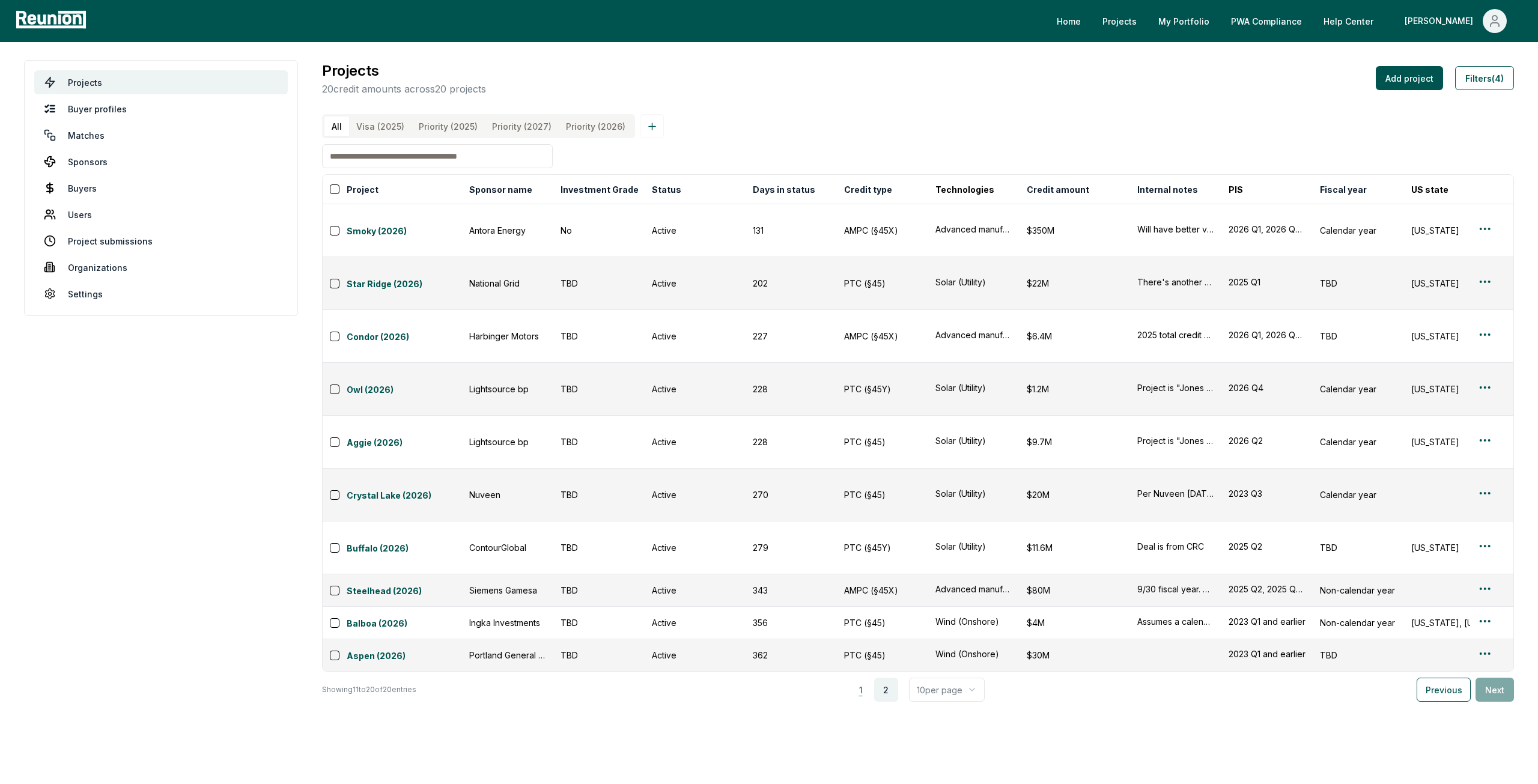
click at [867, 677] on button "1" at bounding box center [861, 689] width 24 height 24
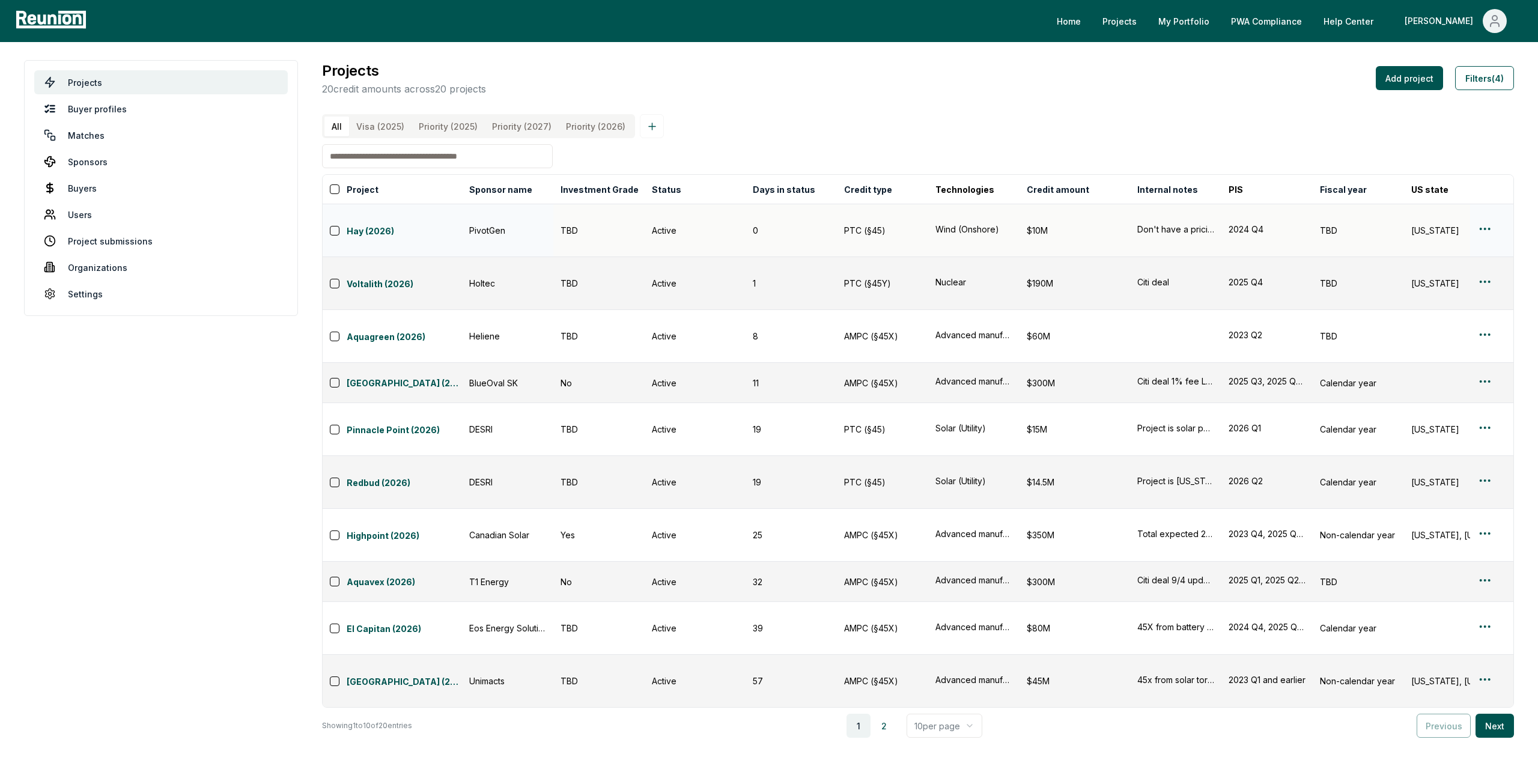
click at [1476, 228] on td at bounding box center [1492, 231] width 43 height 53
click at [1488, 229] on html "Please visit us on your desktop We're working on making our marketplace mobile-…" at bounding box center [769, 392] width 1538 height 784
click at [1447, 275] on div "Edit" at bounding box center [1470, 275] width 114 height 20
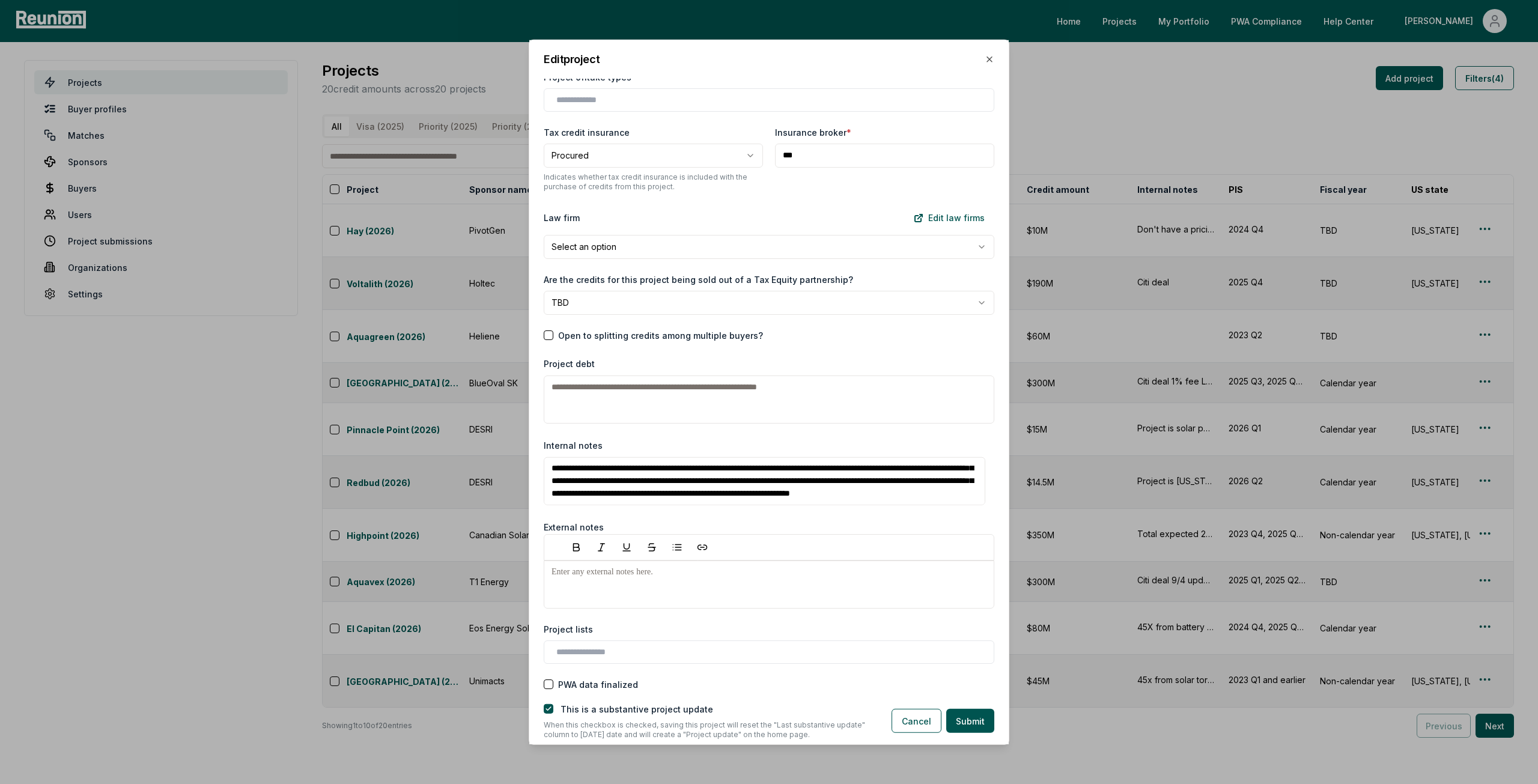
scroll to position [38, 0]
click at [920, 715] on button "Cancel" at bounding box center [916, 720] width 50 height 24
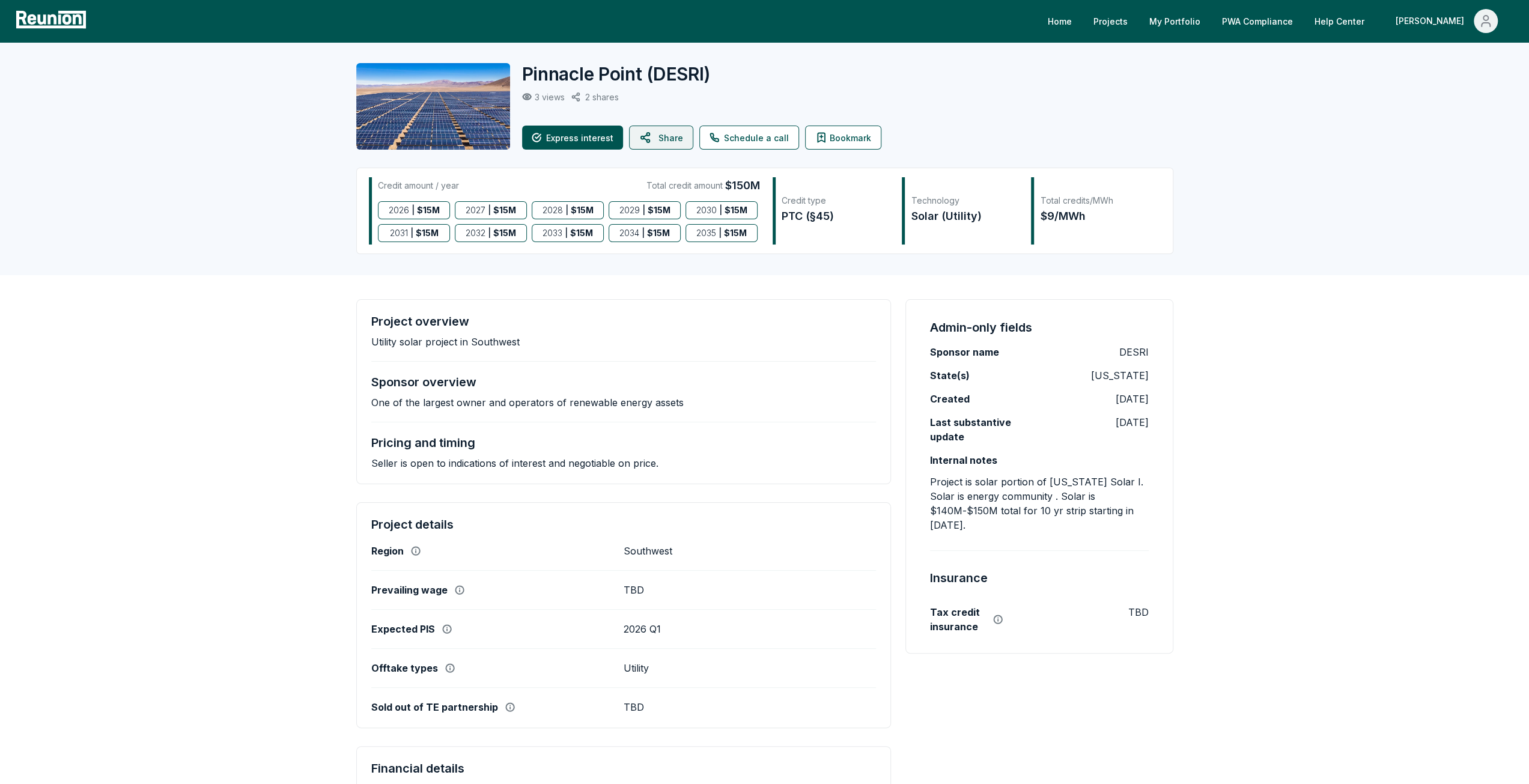
click at [649, 148] on icon at bounding box center [646, 137] width 15 height 29
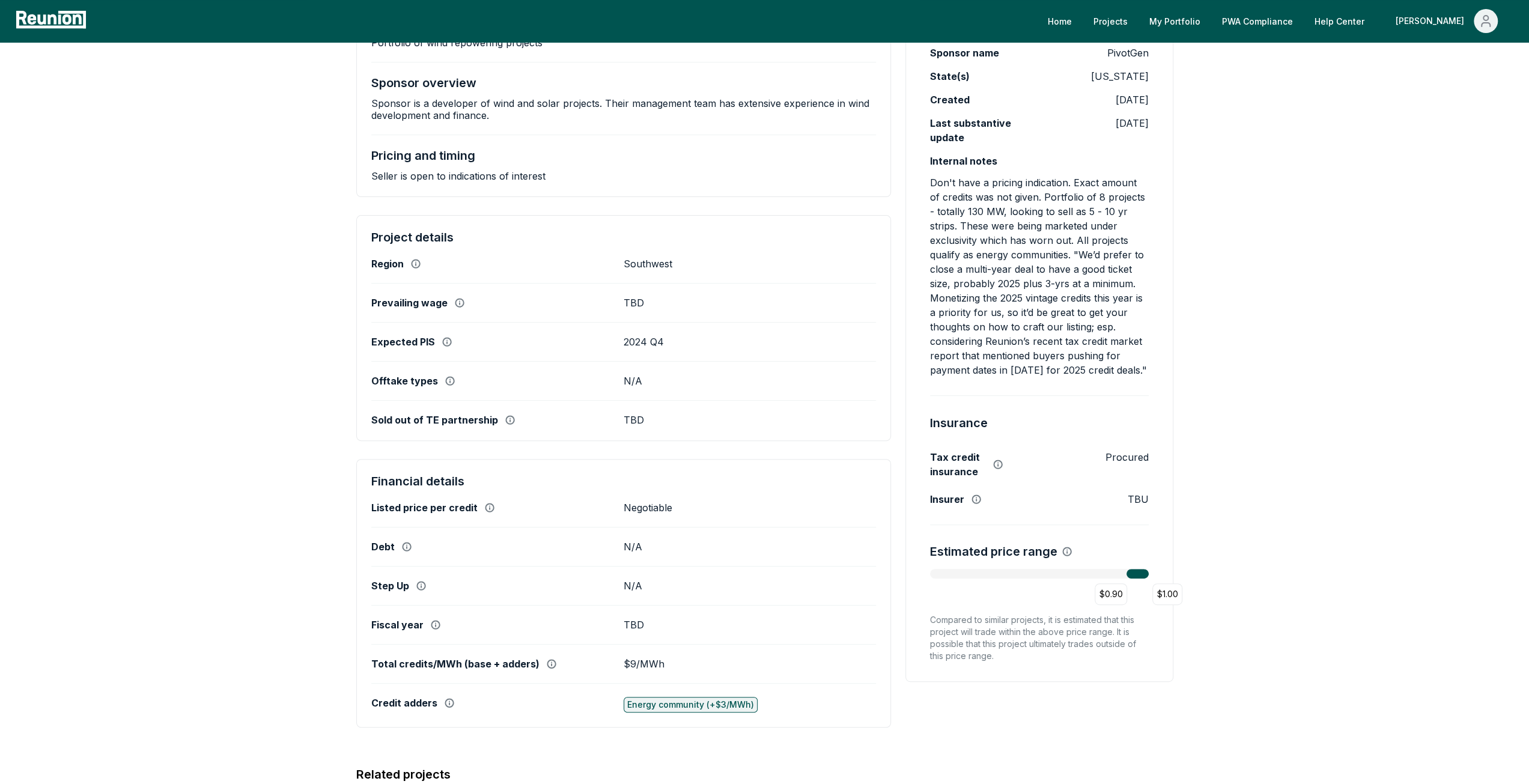
scroll to position [300, 0]
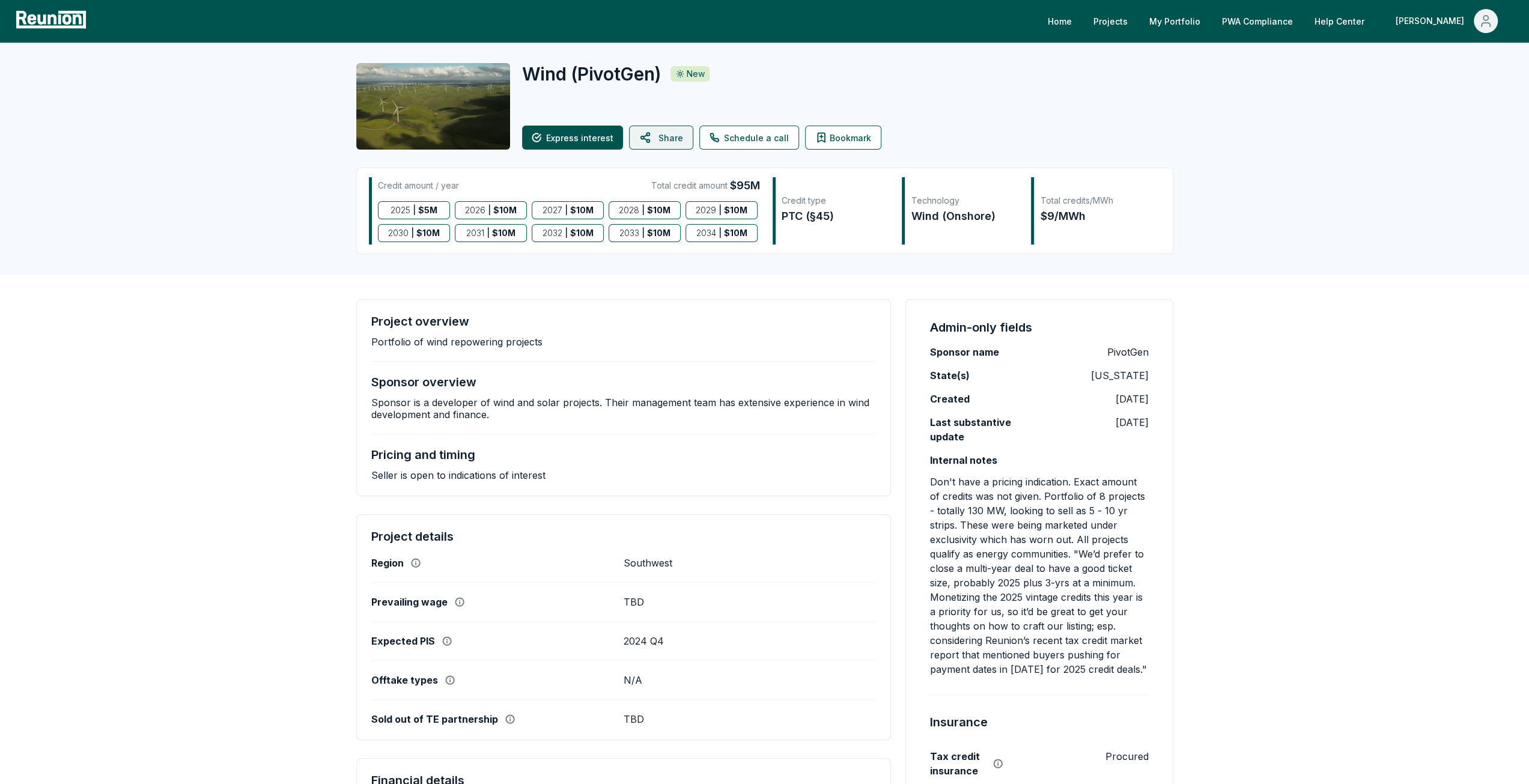
click at [665, 143] on button "Share" at bounding box center [661, 138] width 64 height 24
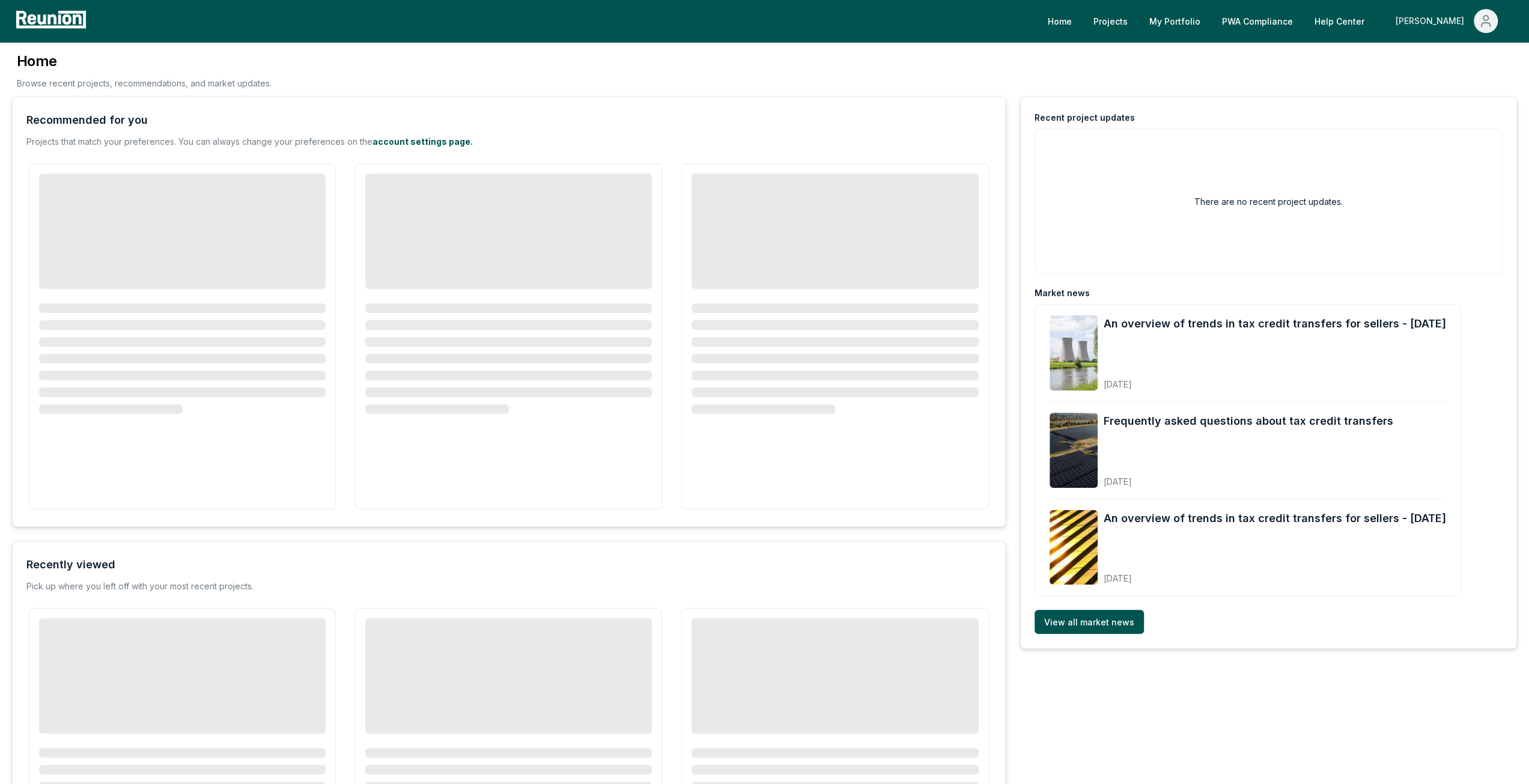
click at [1456, 18] on div "[PERSON_NAME]" at bounding box center [1433, 21] width 73 height 24
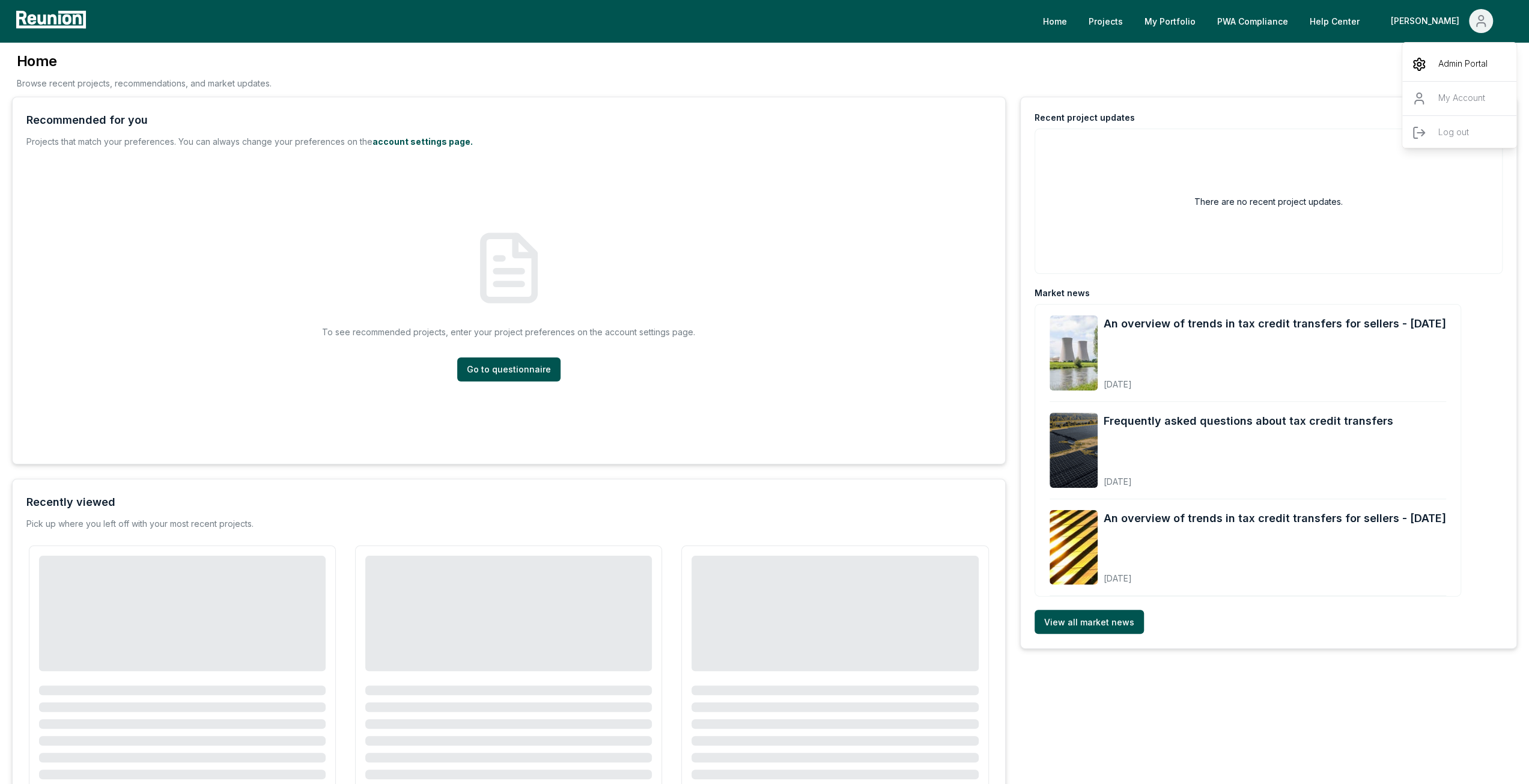
click at [1443, 69] on p "Admin Portal" at bounding box center [1463, 64] width 49 height 15
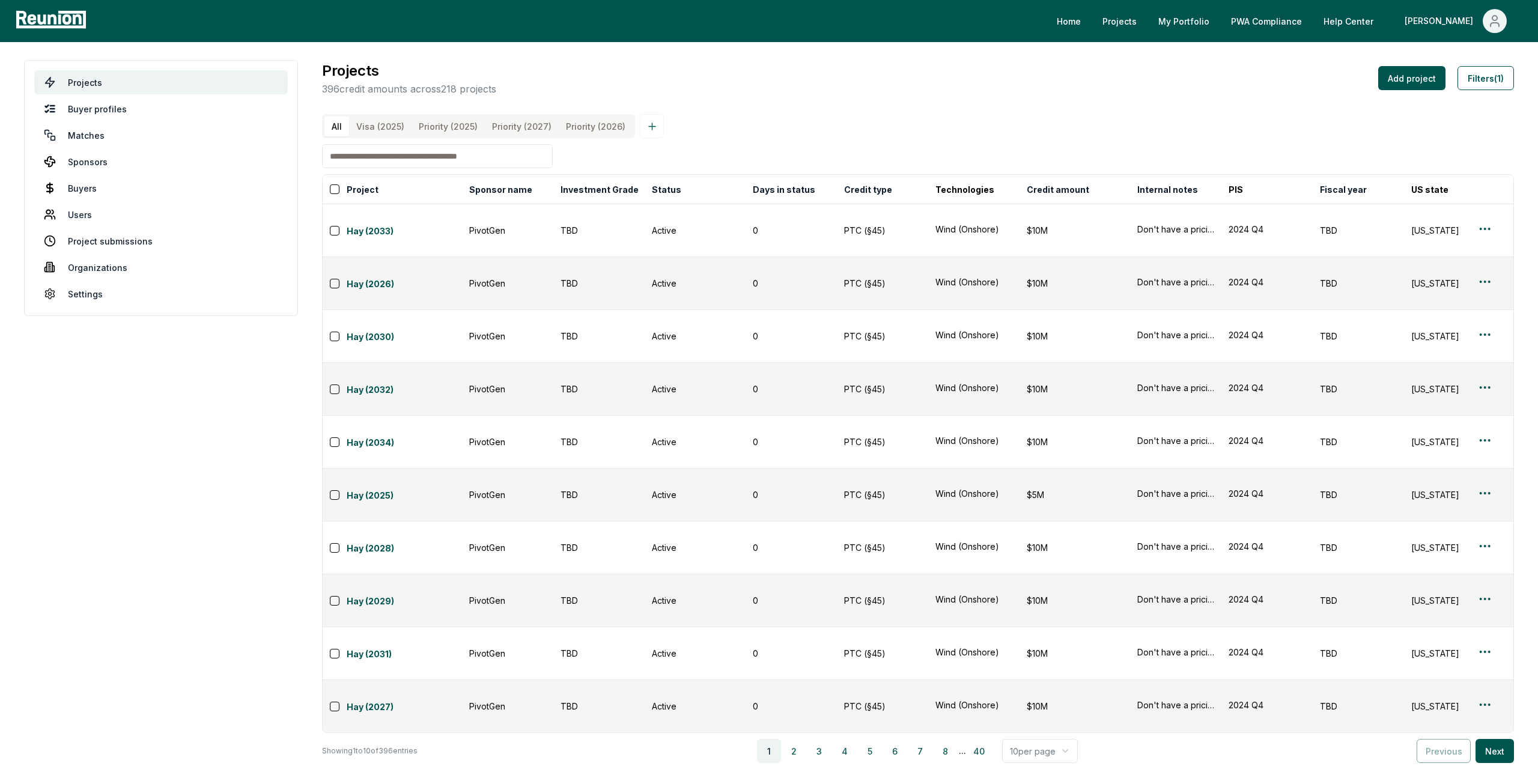
click at [427, 168] on input at bounding box center [438, 156] width 231 height 24
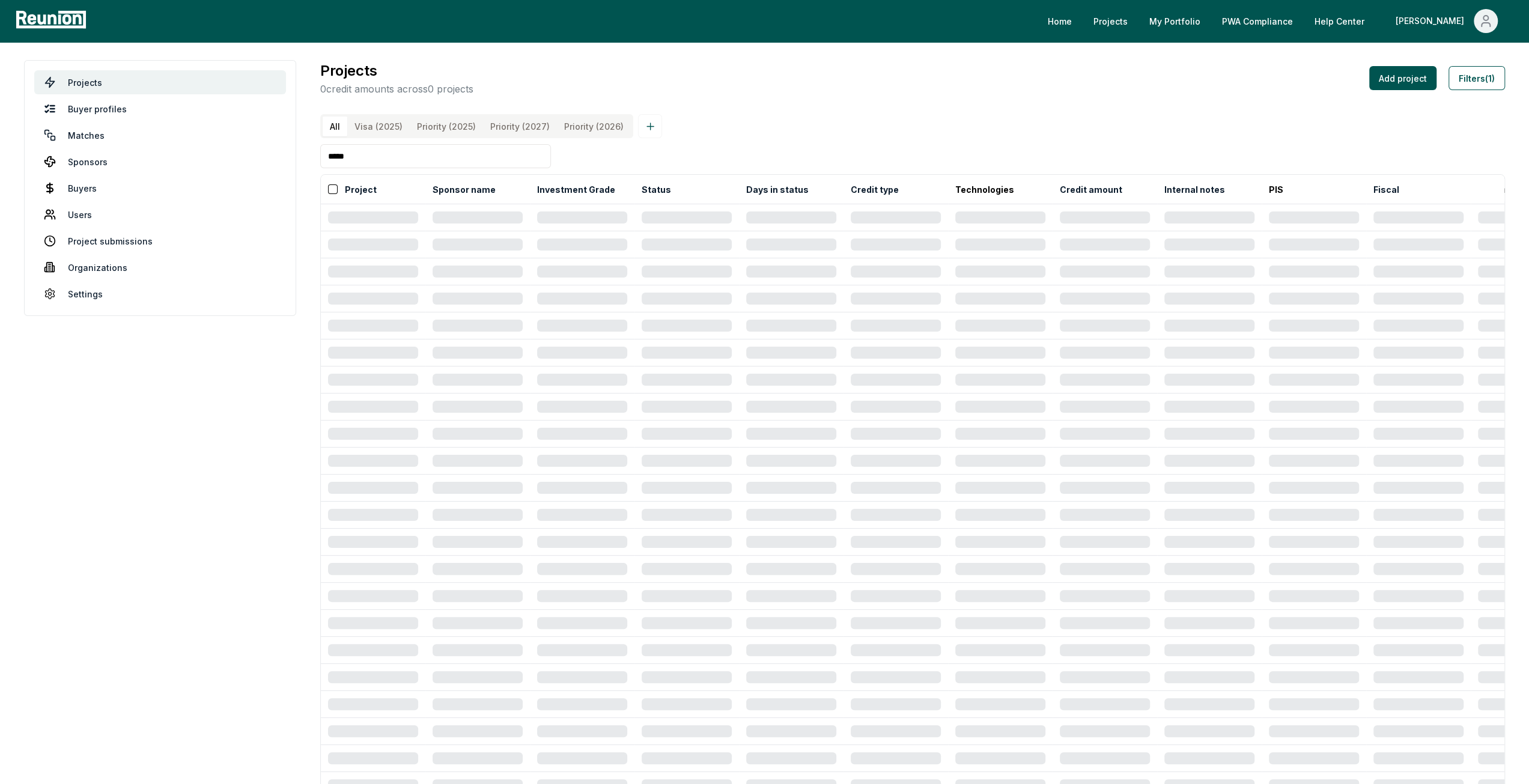
type input "*****"
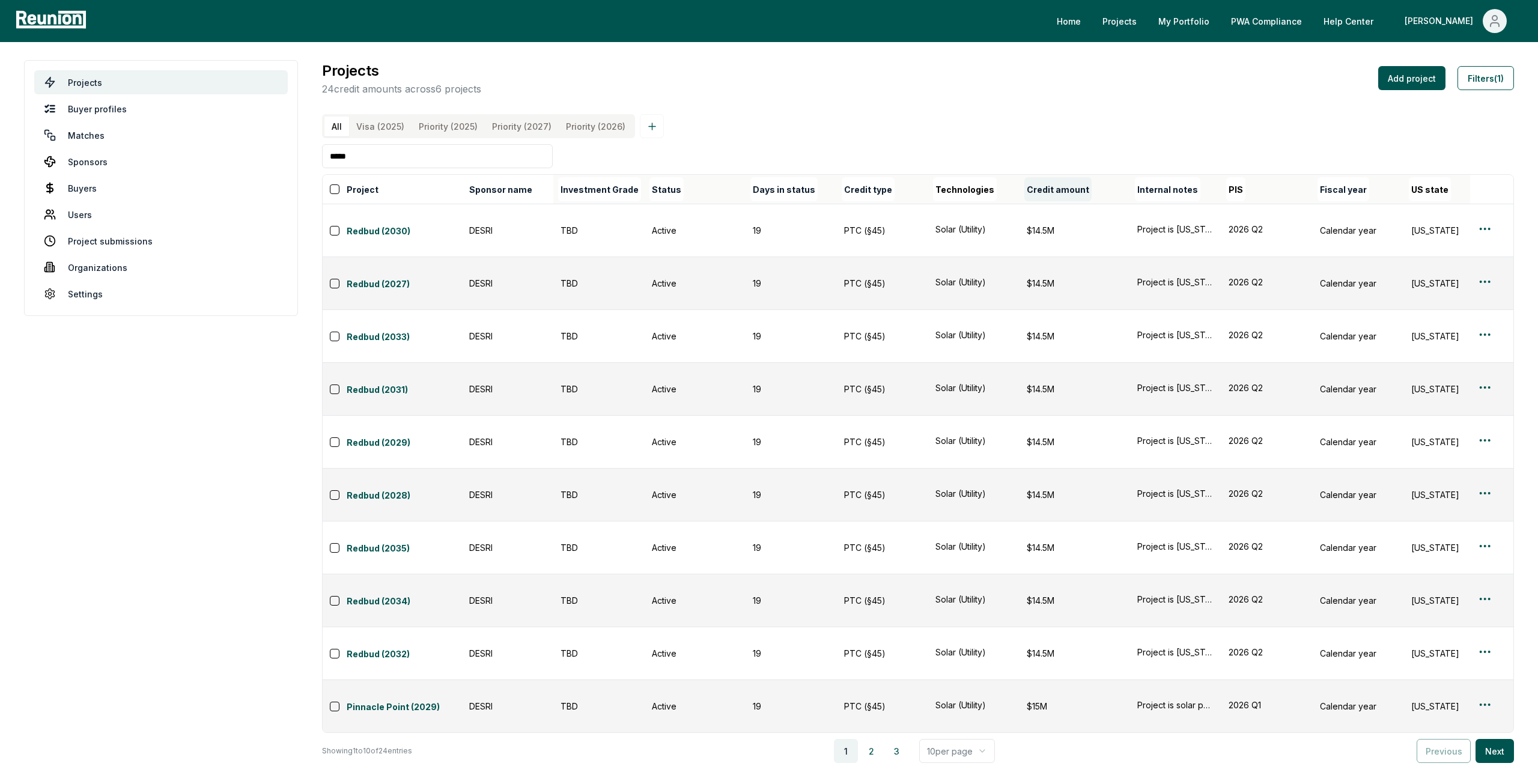
click at [1050, 194] on button "Credit amount" at bounding box center [1058, 189] width 67 height 24
click at [874, 739] on button "2" at bounding box center [871, 750] width 24 height 24
click at [901, 739] on button "3" at bounding box center [899, 750] width 24 height 24
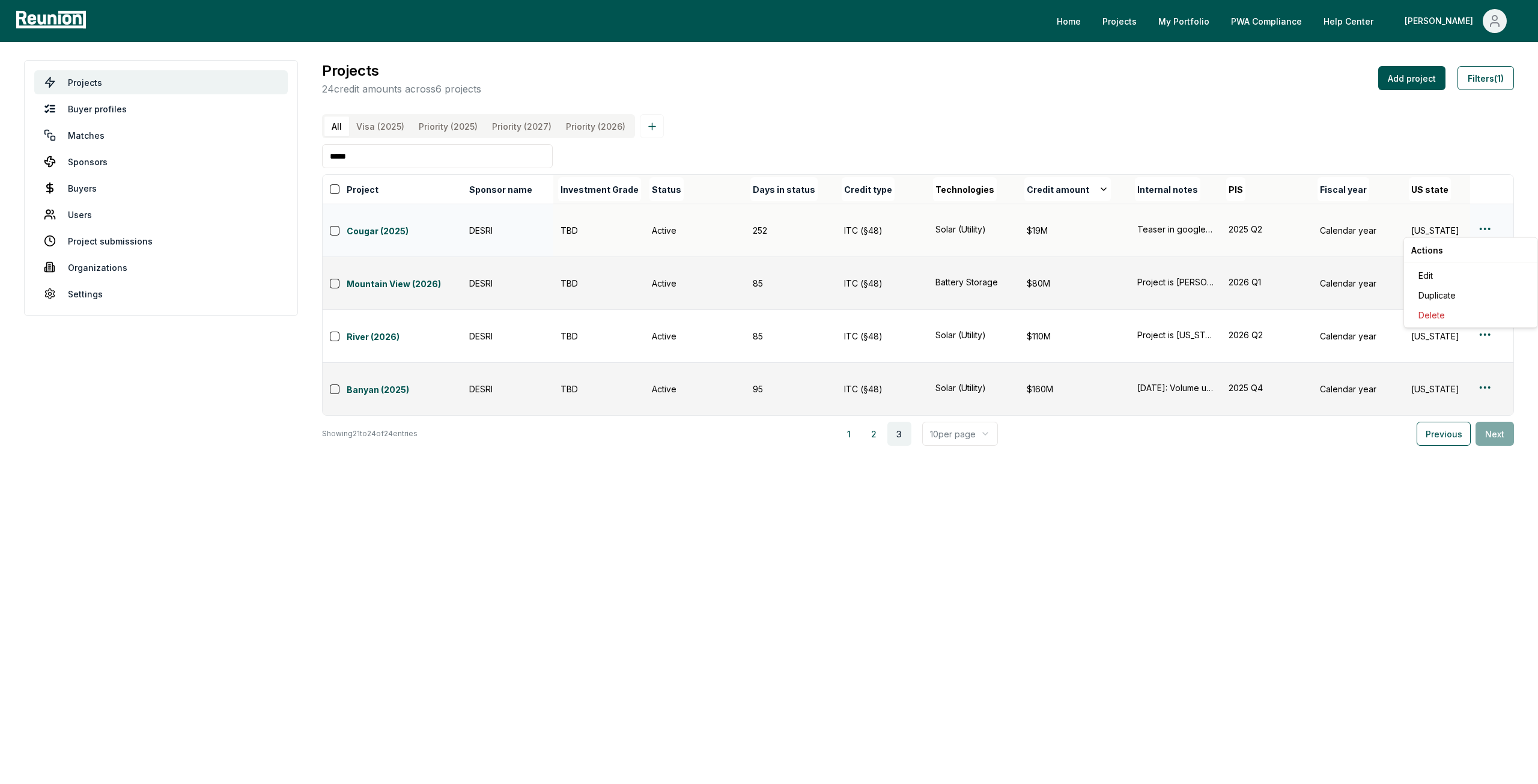
click at [1484, 231] on html "Please visit us on your desktop We're working on making our marketplace mobile-…" at bounding box center [769, 392] width 1538 height 784
click at [1469, 279] on div "Edit" at bounding box center [1470, 275] width 114 height 20
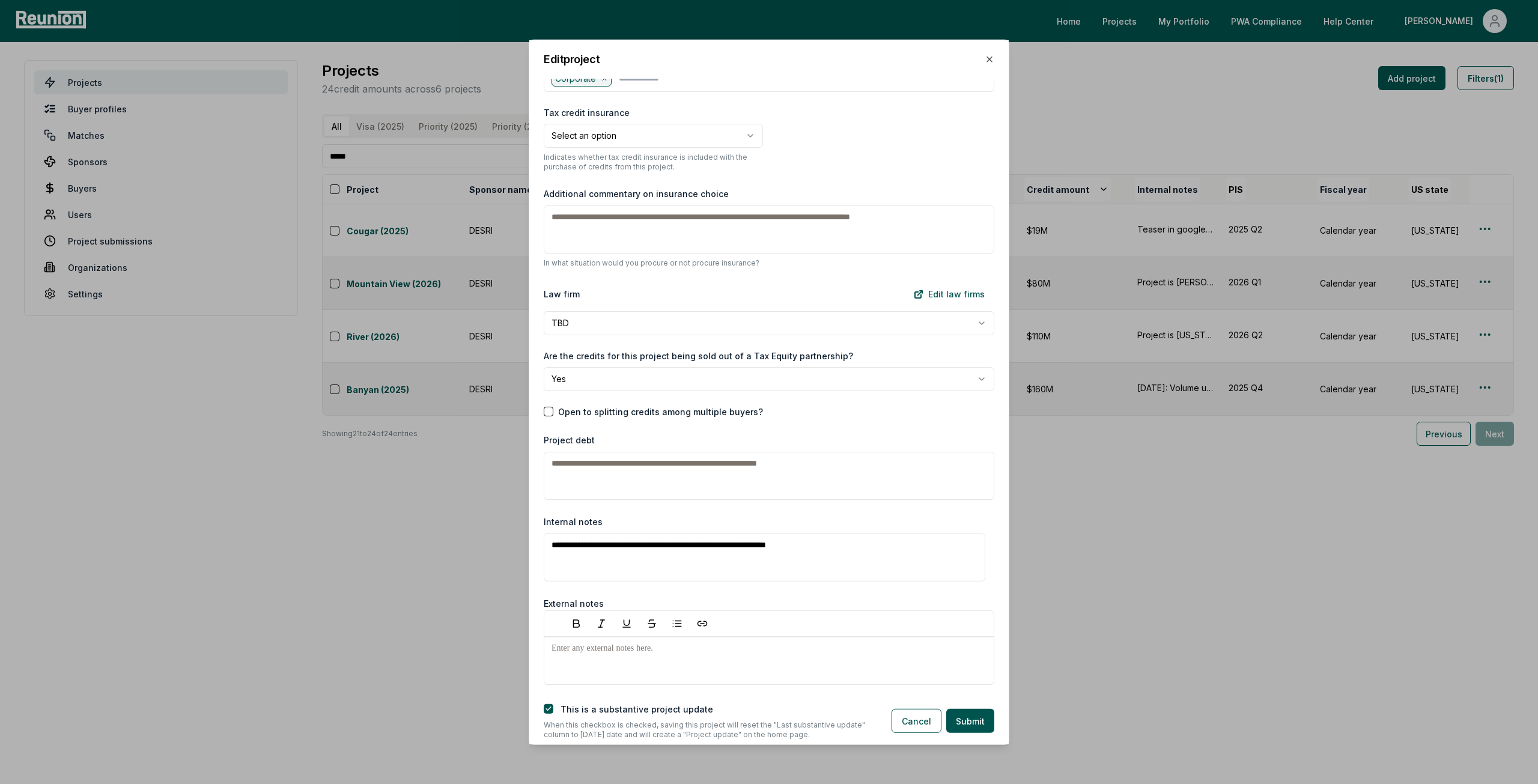
scroll to position [1442, 0]
click at [922, 718] on button "Cancel" at bounding box center [916, 720] width 50 height 24
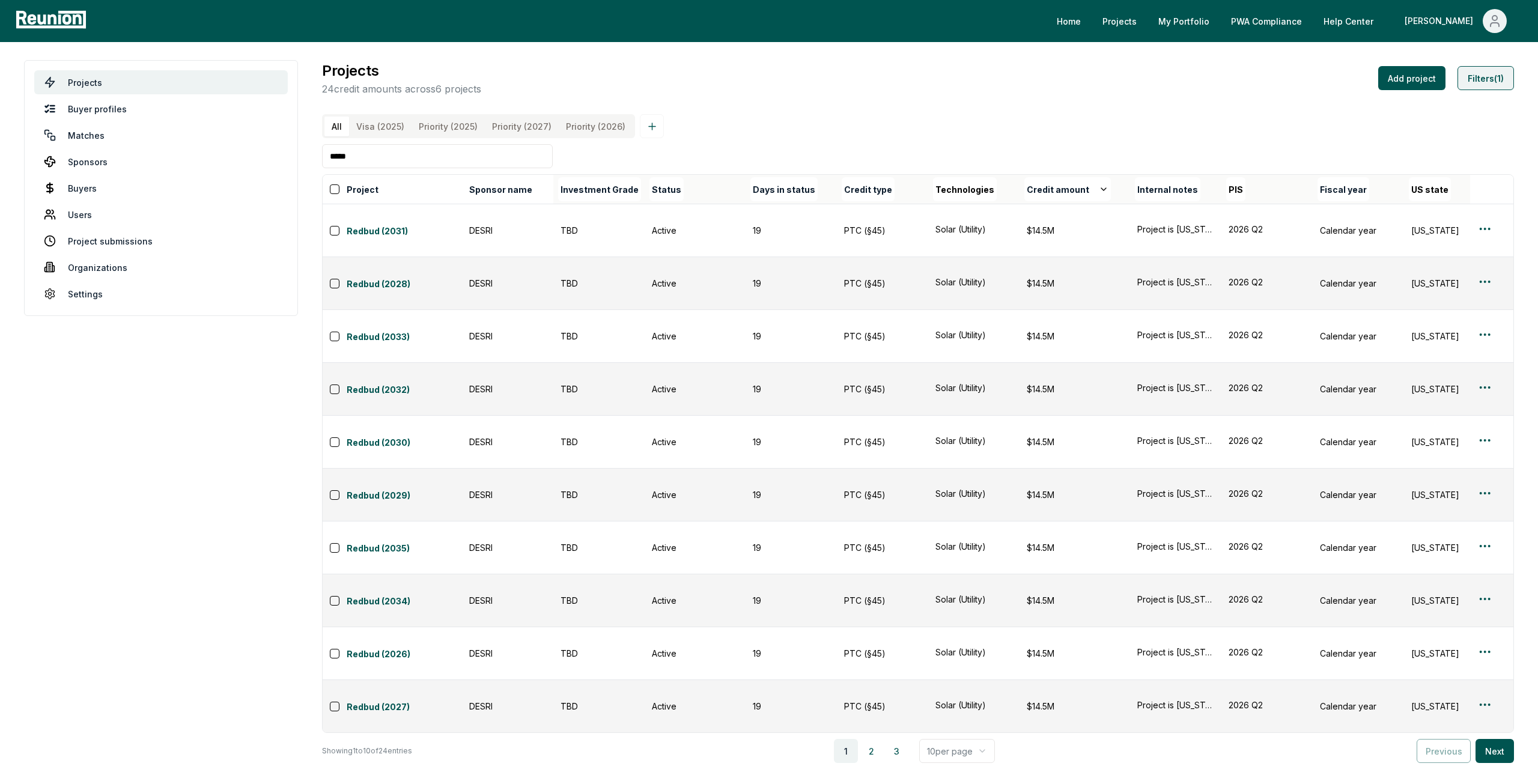
click at [1477, 81] on button "Filters (1)" at bounding box center [1486, 78] width 57 height 24
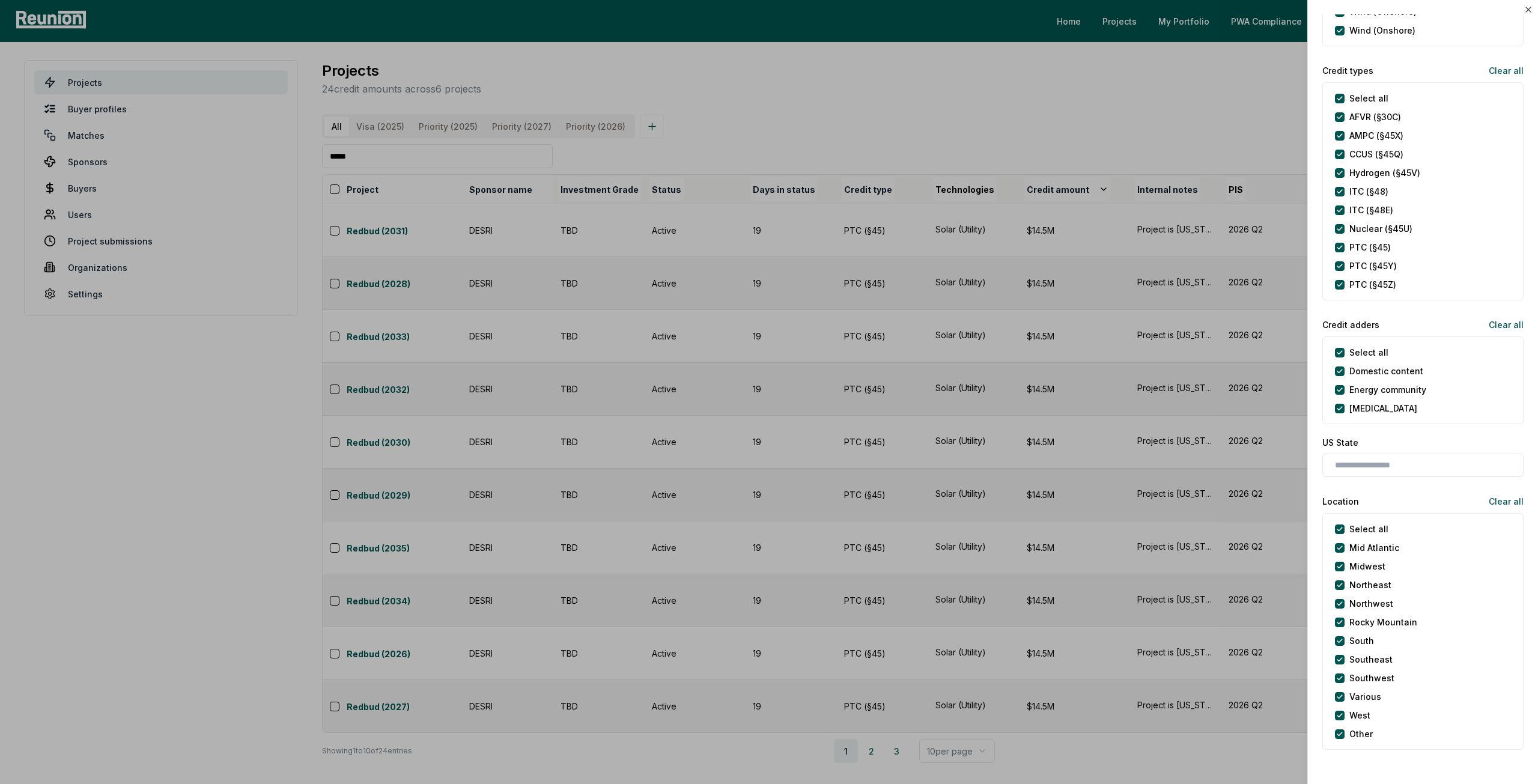
scroll to position [541, 0]
click at [1339, 98] on types "Select all" at bounding box center [1340, 98] width 10 height 10
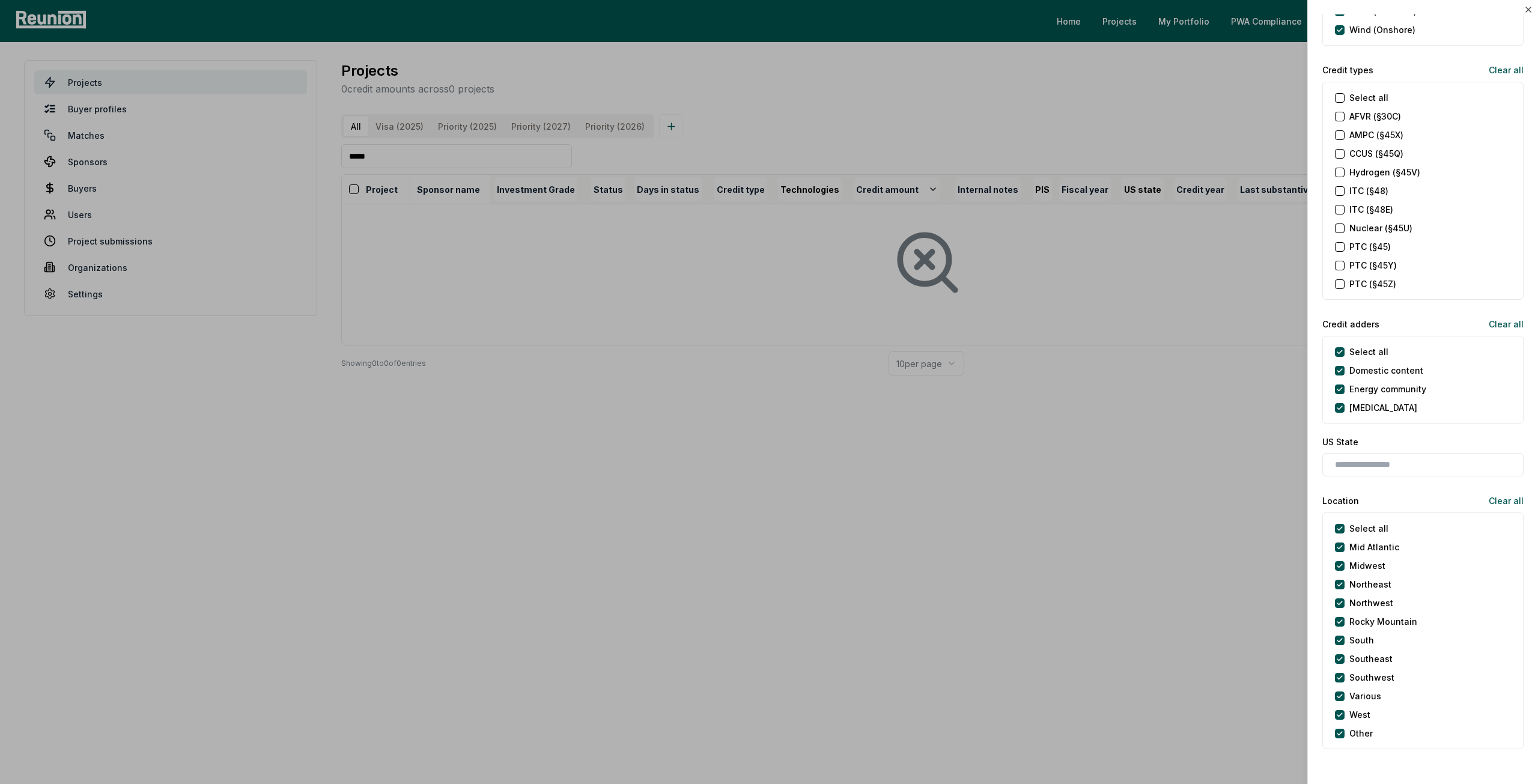
click at [1341, 248] on \(§45\) "PTC (§45)" at bounding box center [1340, 247] width 10 height 10
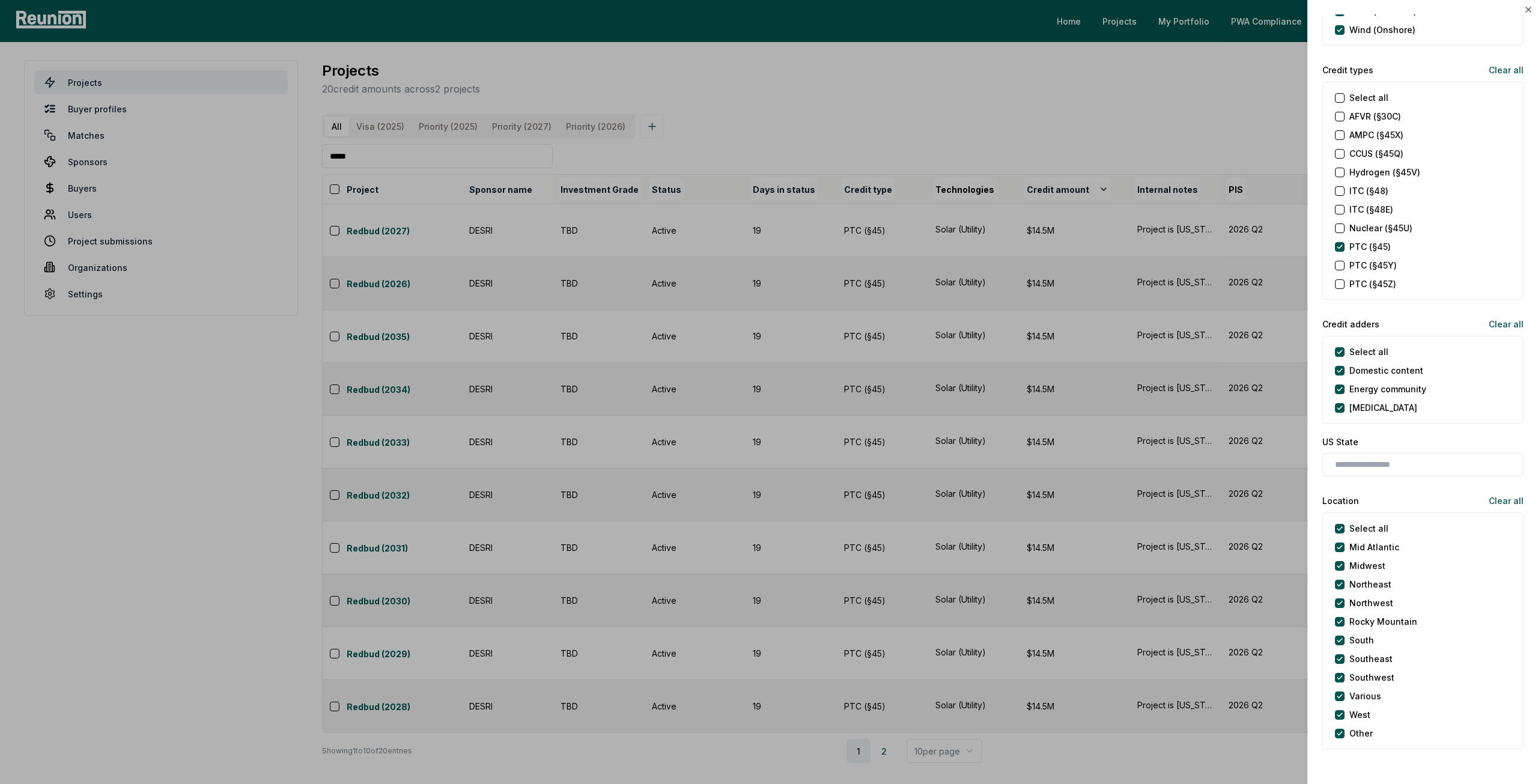
click at [1339, 265] on \(§45Y\) "PTC (§45Y)" at bounding box center [1340, 266] width 10 height 10
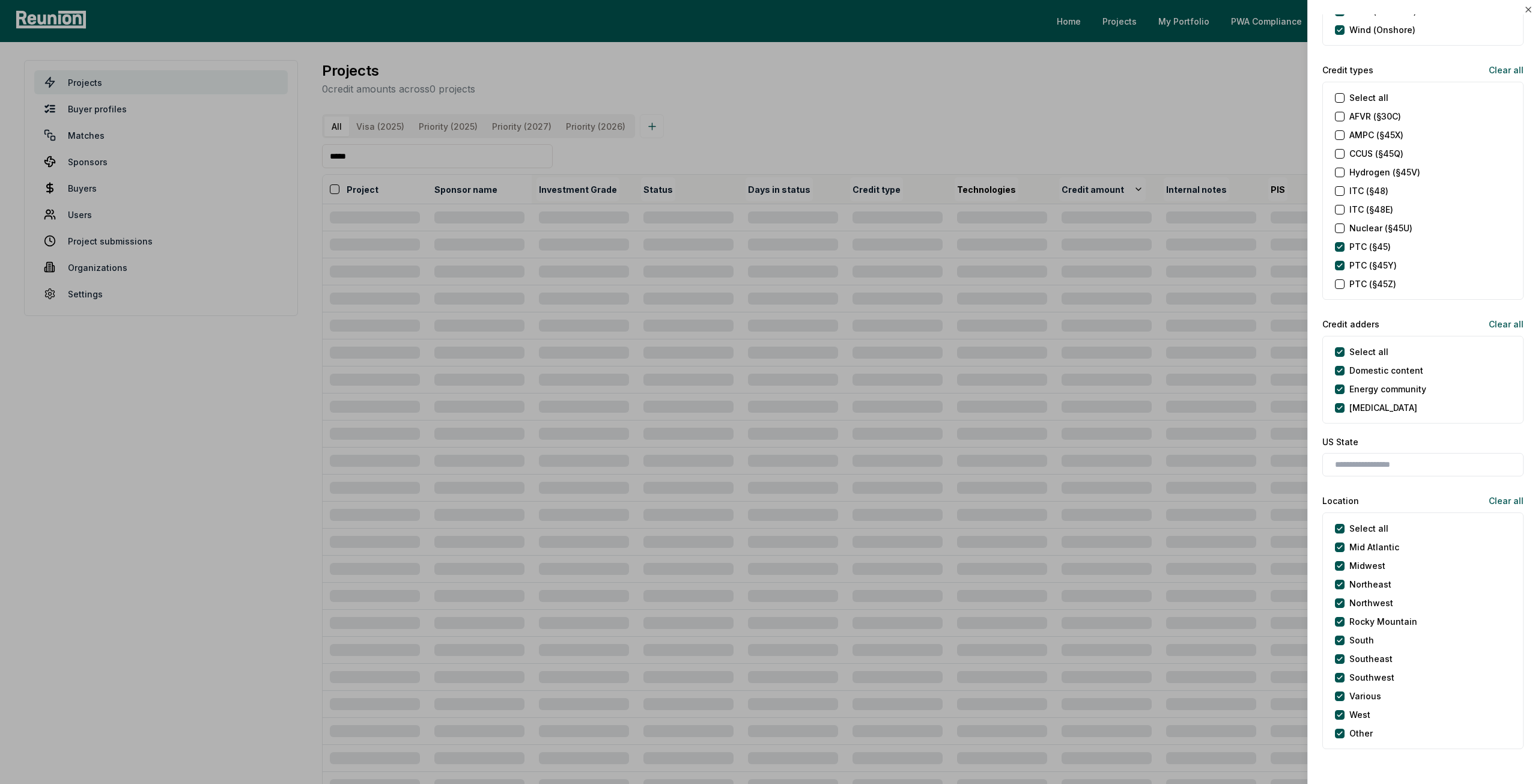
click at [1340, 282] on \(§45Z\) "PTC (§45Z)" at bounding box center [1340, 284] width 10 height 10
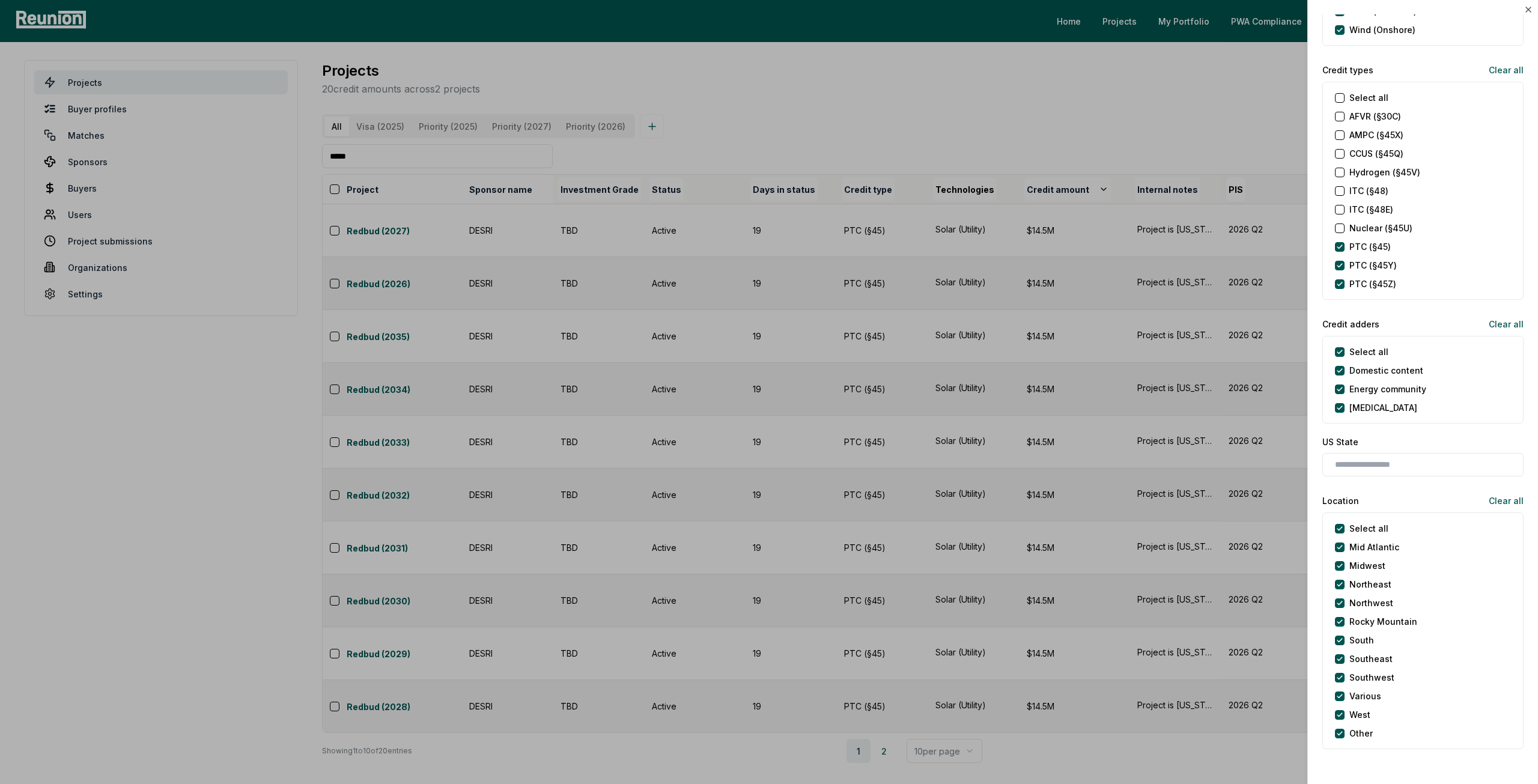
click at [1340, 134] on \(§45X\) "AMPC (§45X)" at bounding box center [1340, 136] width 10 height 10
click at [1342, 282] on \(§45Z\) "PTC (§45Z)" at bounding box center [1340, 284] width 10 height 10
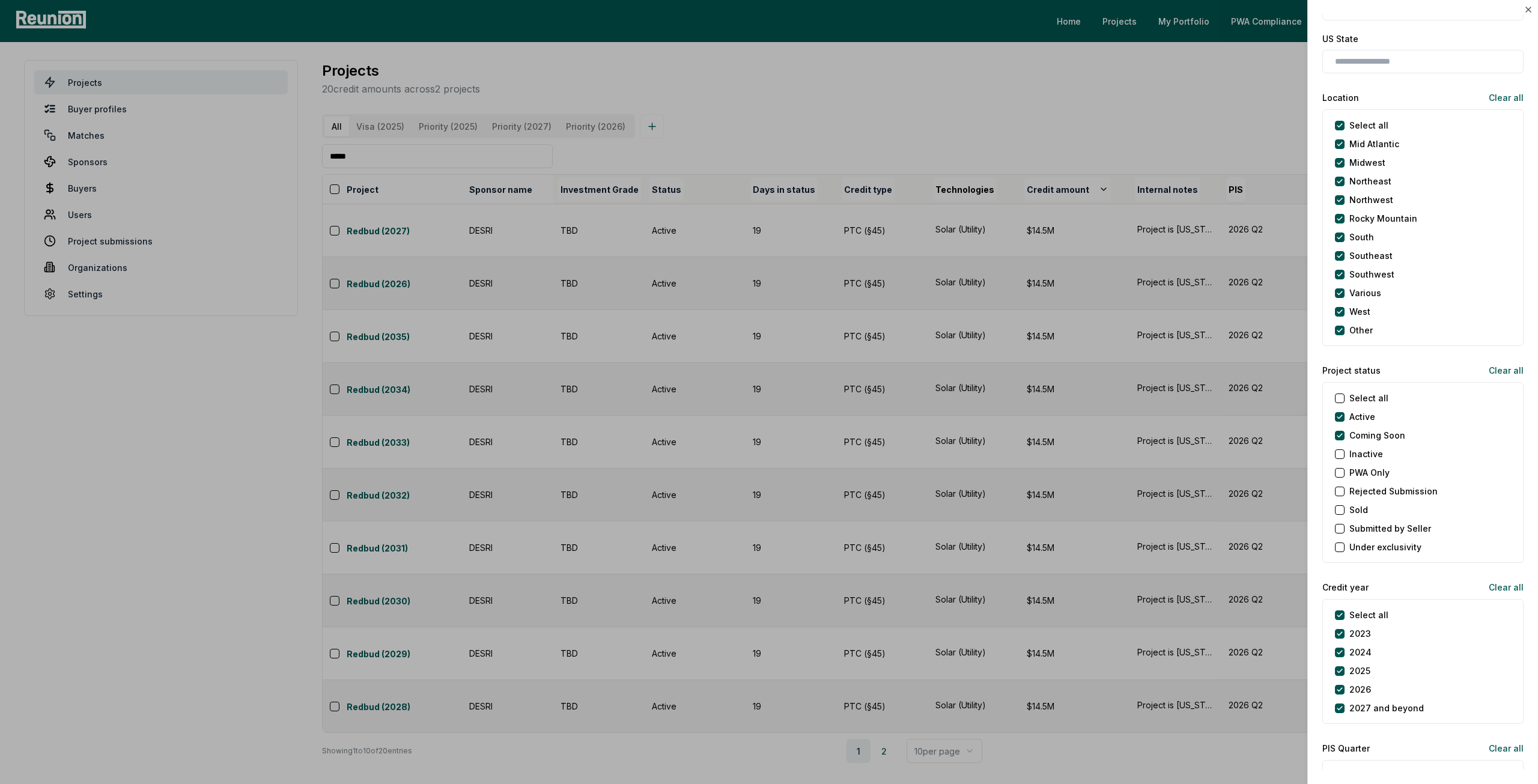
scroll to position [961, 0]
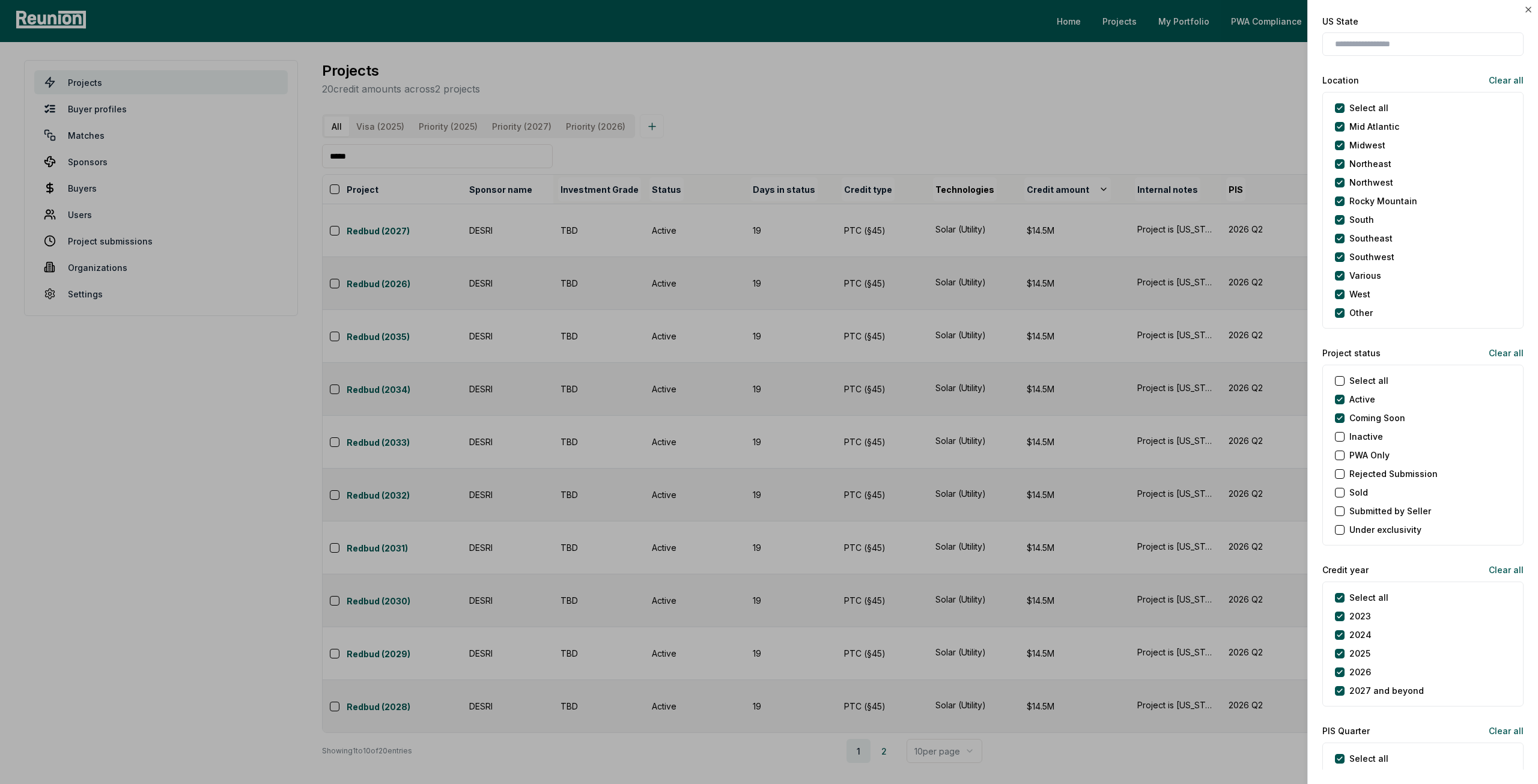
click at [1365, 416] on label "Coming Soon" at bounding box center [1377, 418] width 56 height 13
click at [1344, 416] on Soon "Coming Soon" at bounding box center [1340, 418] width 10 height 10
click at [1353, 686] on label "2027 and beyond" at bounding box center [1386, 690] width 75 height 13
click at [1344, 686] on beyond "2027 and beyond" at bounding box center [1340, 691] width 10 height 10
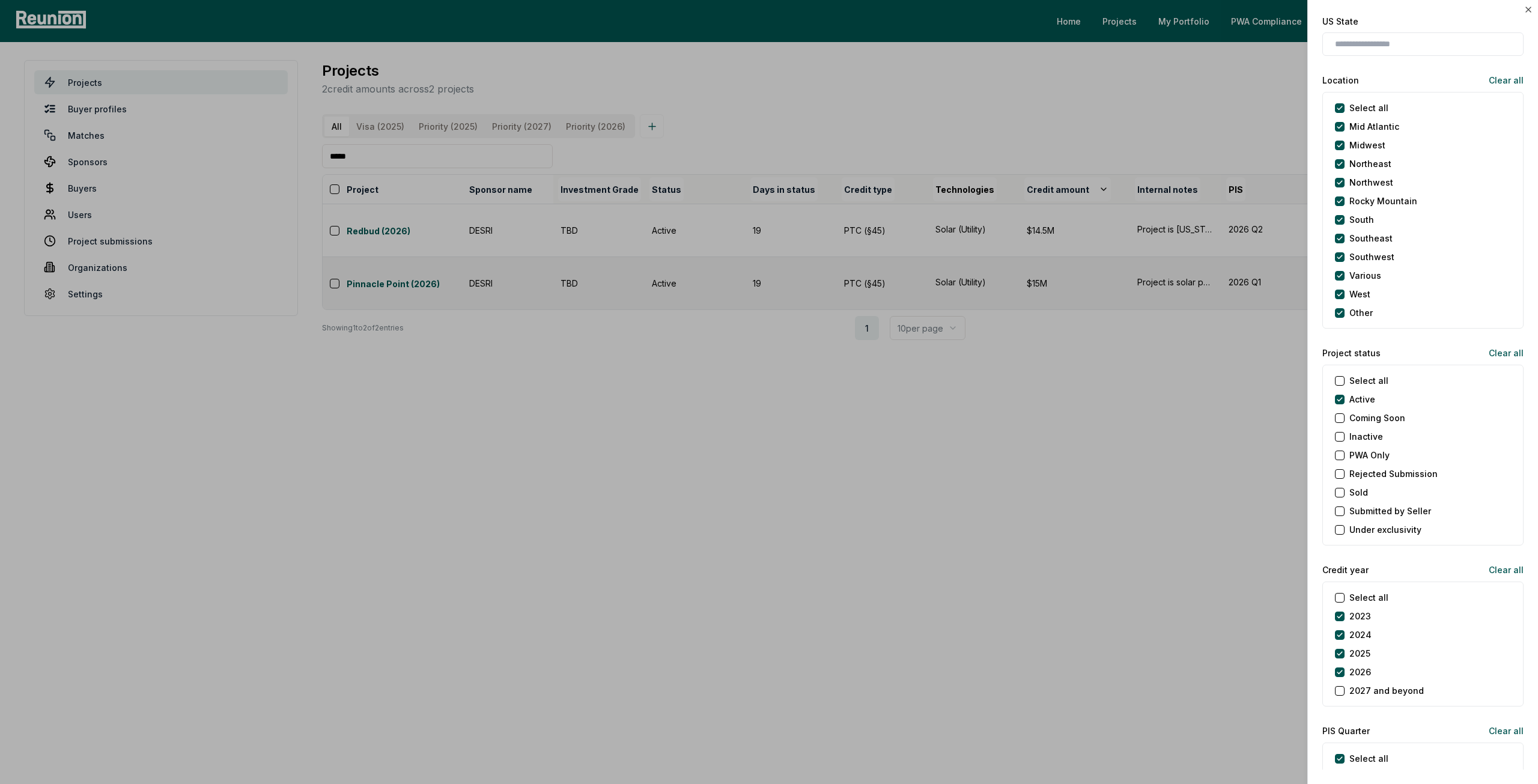
click at [1345, 653] on div "2025" at bounding box center [1353, 653] width 36 height 13
click at [1351, 629] on label "2024" at bounding box center [1360, 634] width 22 height 13
click at [1344, 630] on button "2024" at bounding box center [1340, 635] width 10 height 10
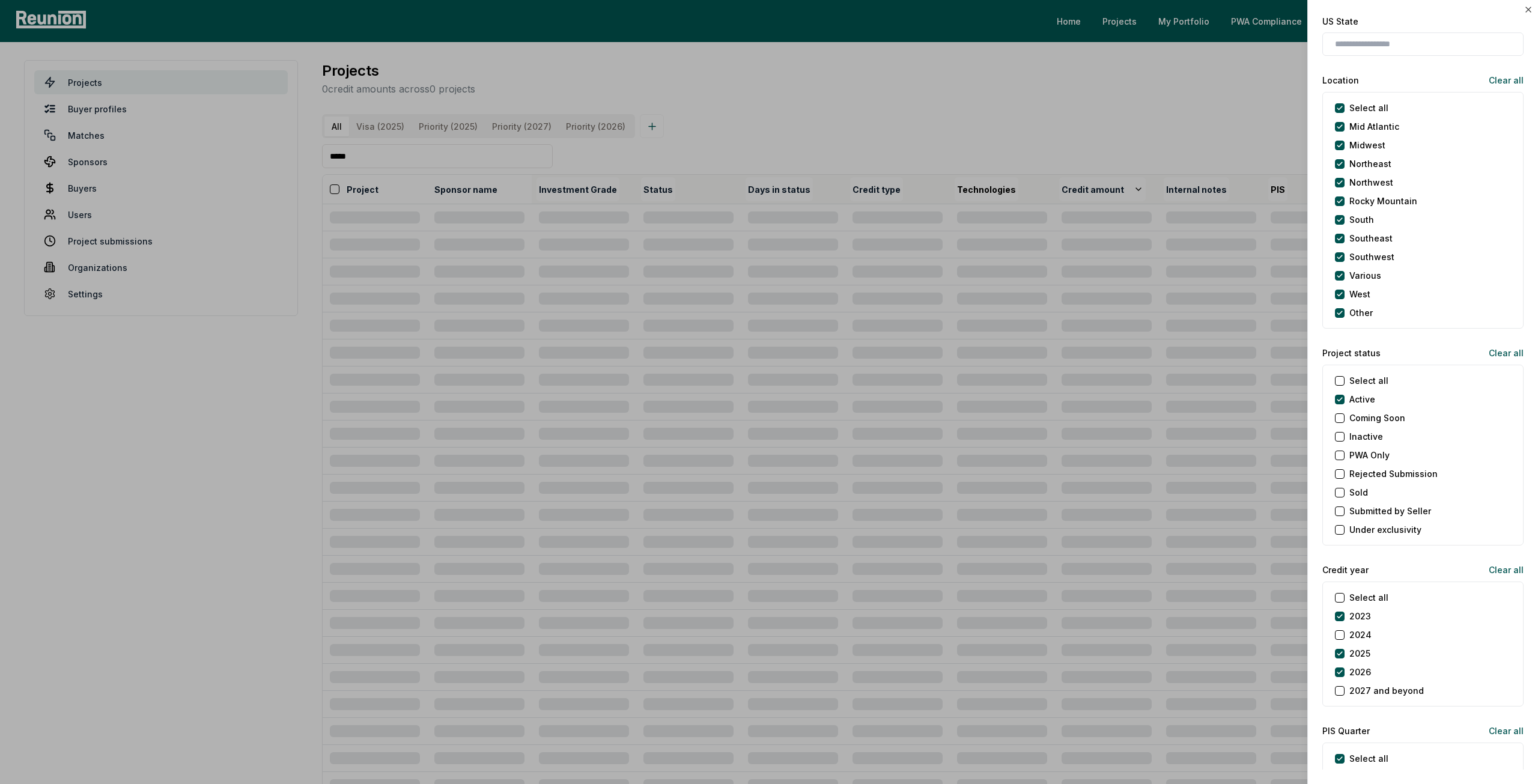
click at [1351, 611] on label "2023" at bounding box center [1360, 616] width 22 height 13
click at [1344, 611] on button "2023" at bounding box center [1340, 616] width 10 height 10
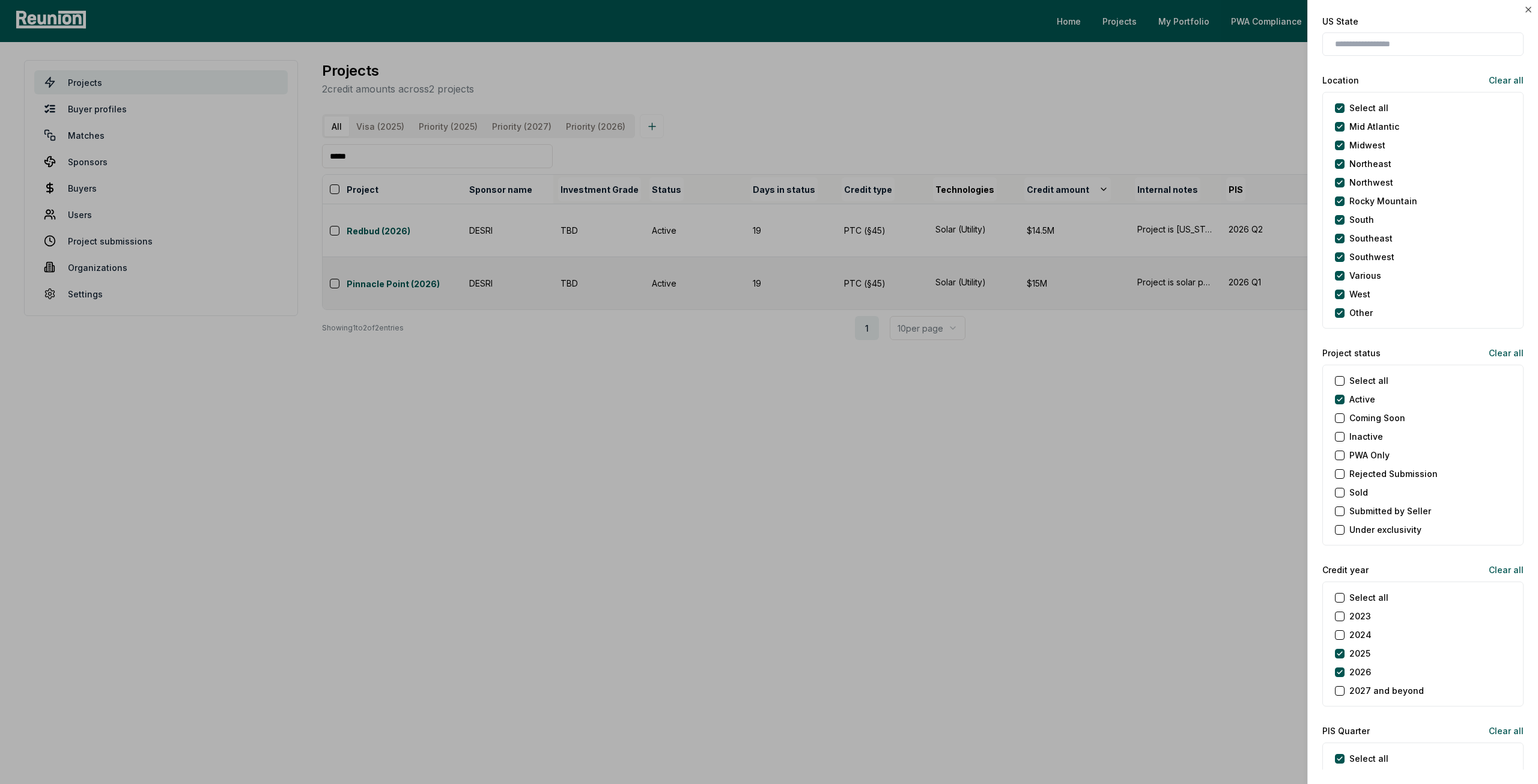
click at [1353, 648] on label "2025" at bounding box center [1360, 653] width 21 height 13
click at [1344, 648] on button "2025" at bounding box center [1340, 653] width 10 height 10
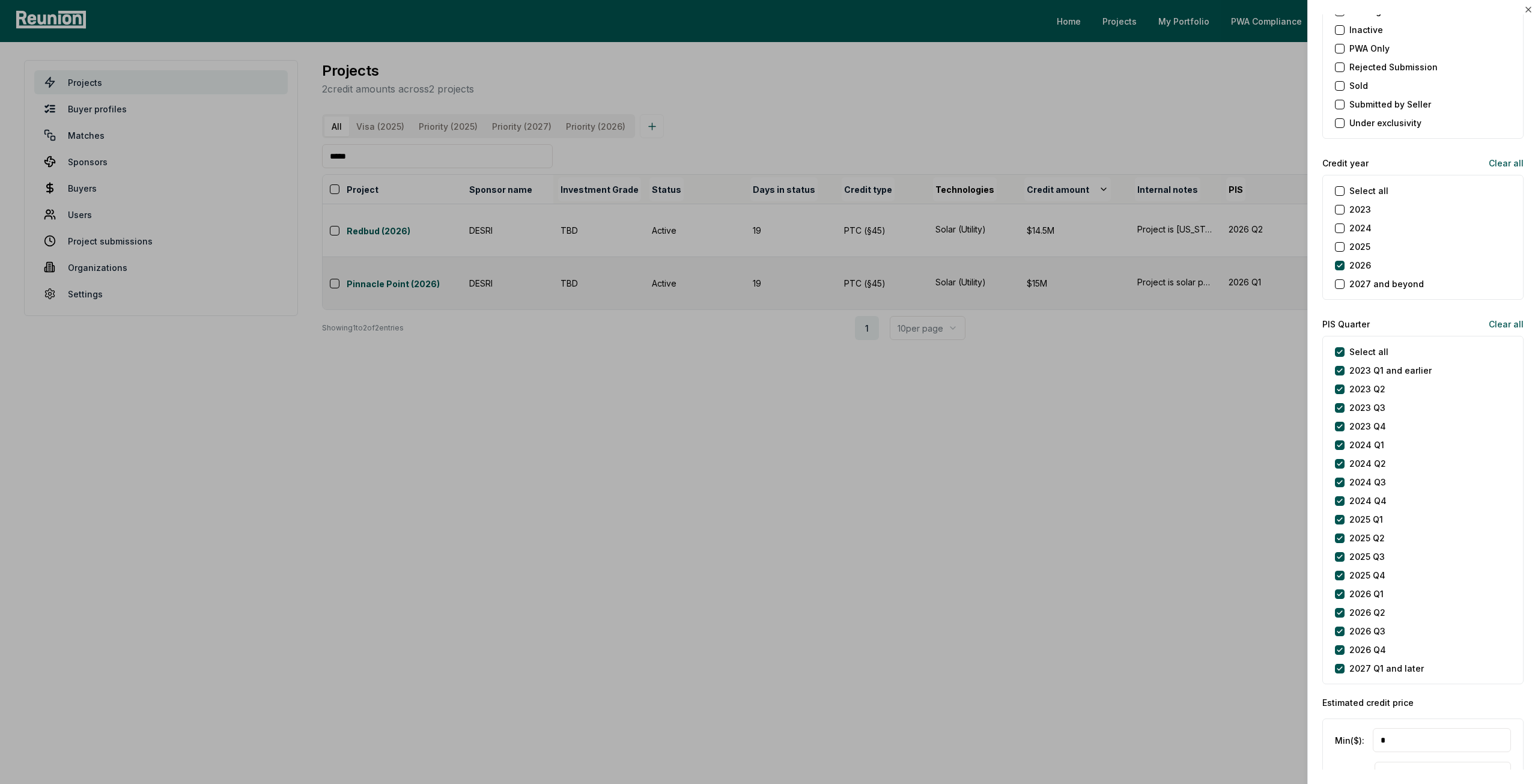
scroll to position [1381, 0]
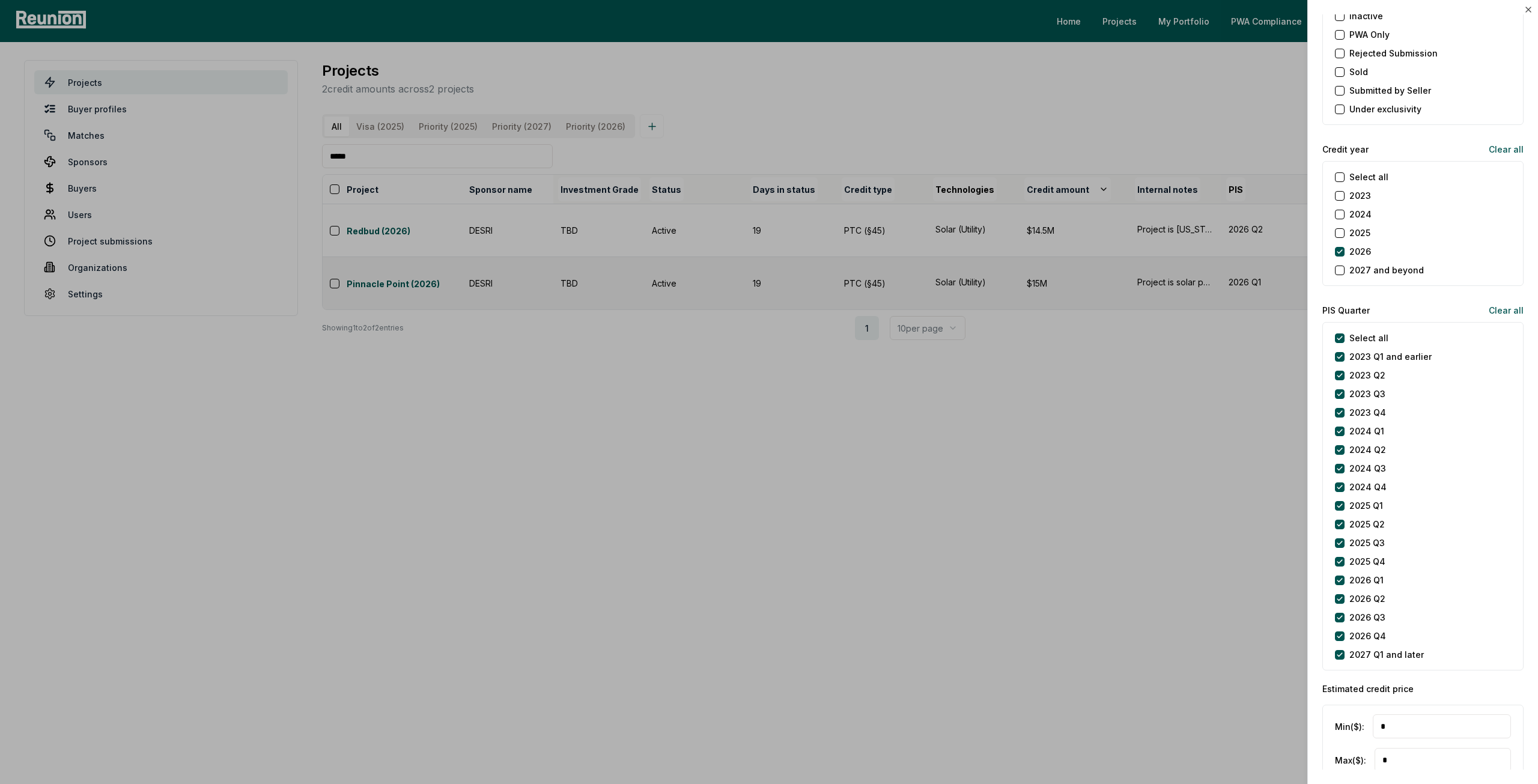
click at [1382, 652] on label "2027 Q1 and later" at bounding box center [1386, 654] width 75 height 13
click at [1344, 652] on later "2027 Q1 and later" at bounding box center [1340, 655] width 10 height 10
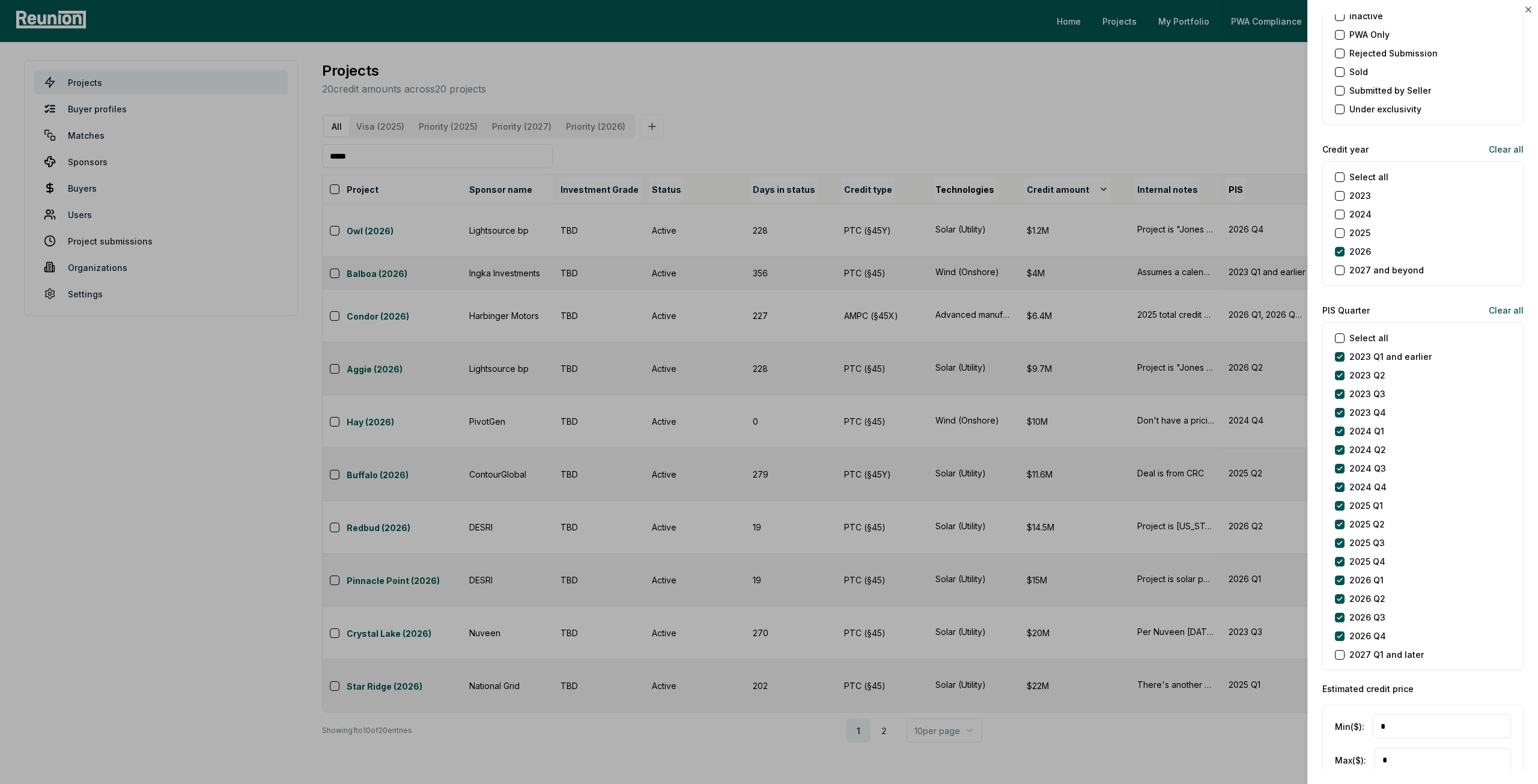
click at [1204, 598] on div at bounding box center [769, 392] width 1538 height 784
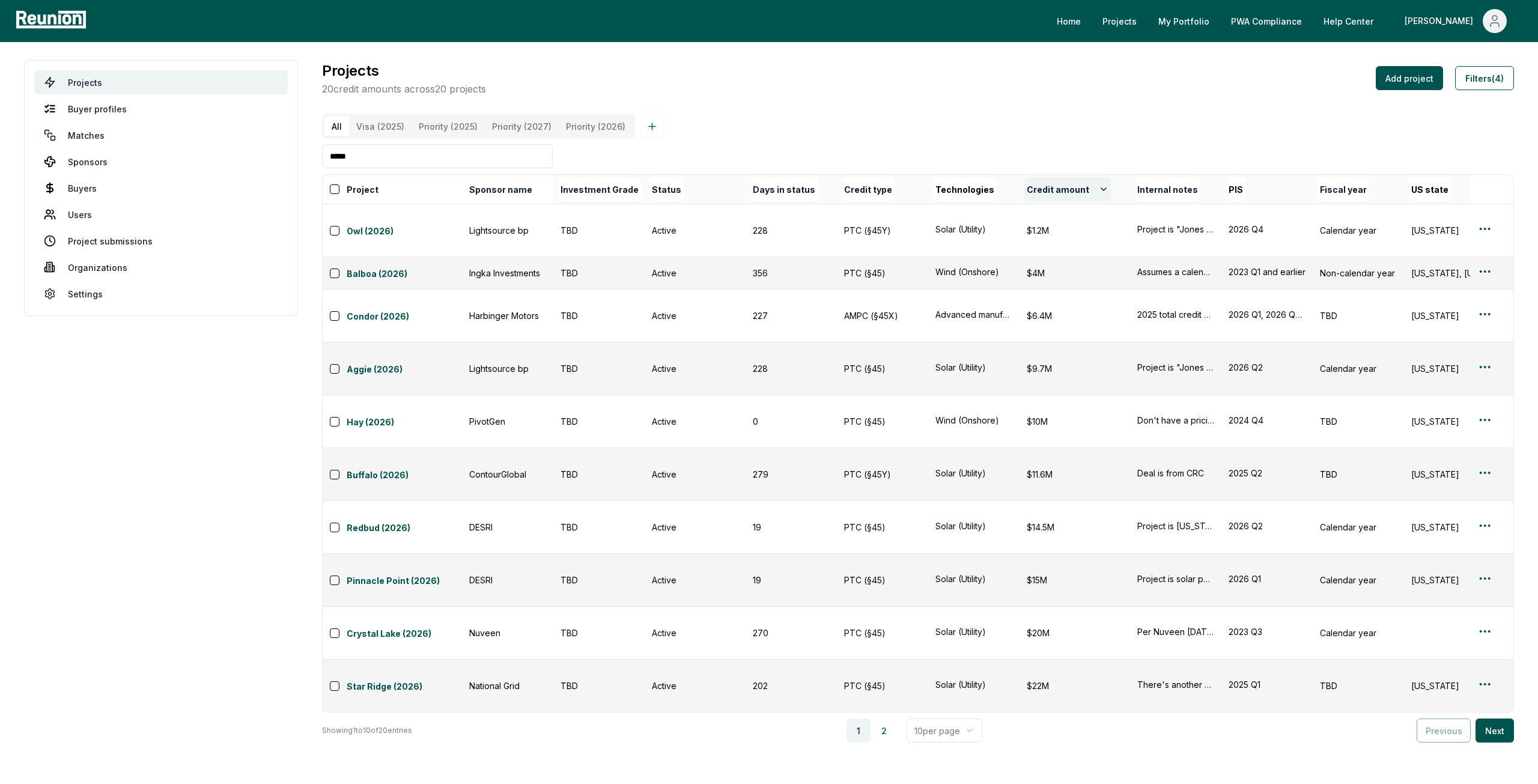
click at [1040, 201] on button "Credit amount" at bounding box center [1068, 189] width 87 height 24
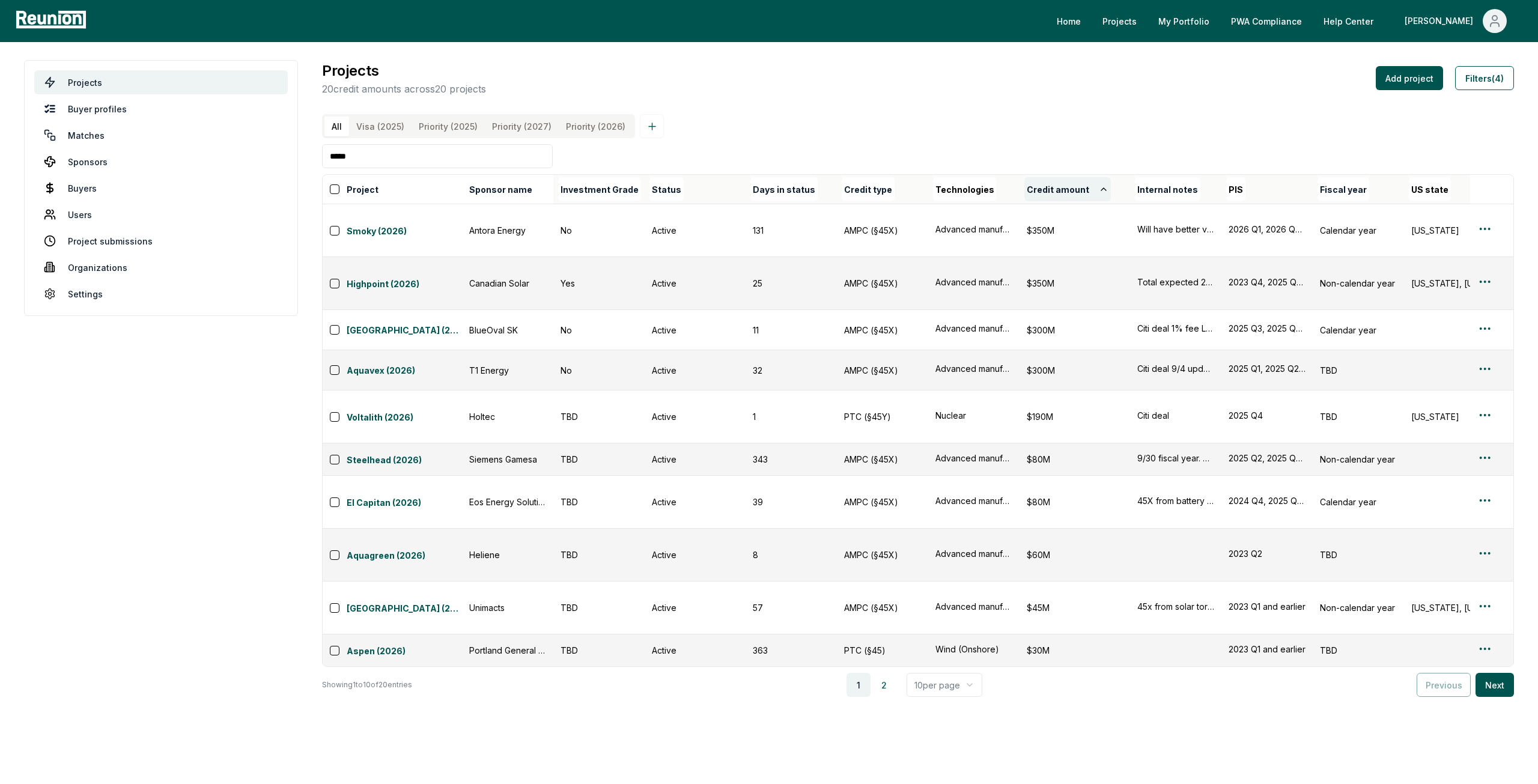
click at [1042, 201] on button "Credit amount" at bounding box center [1068, 189] width 87 height 24
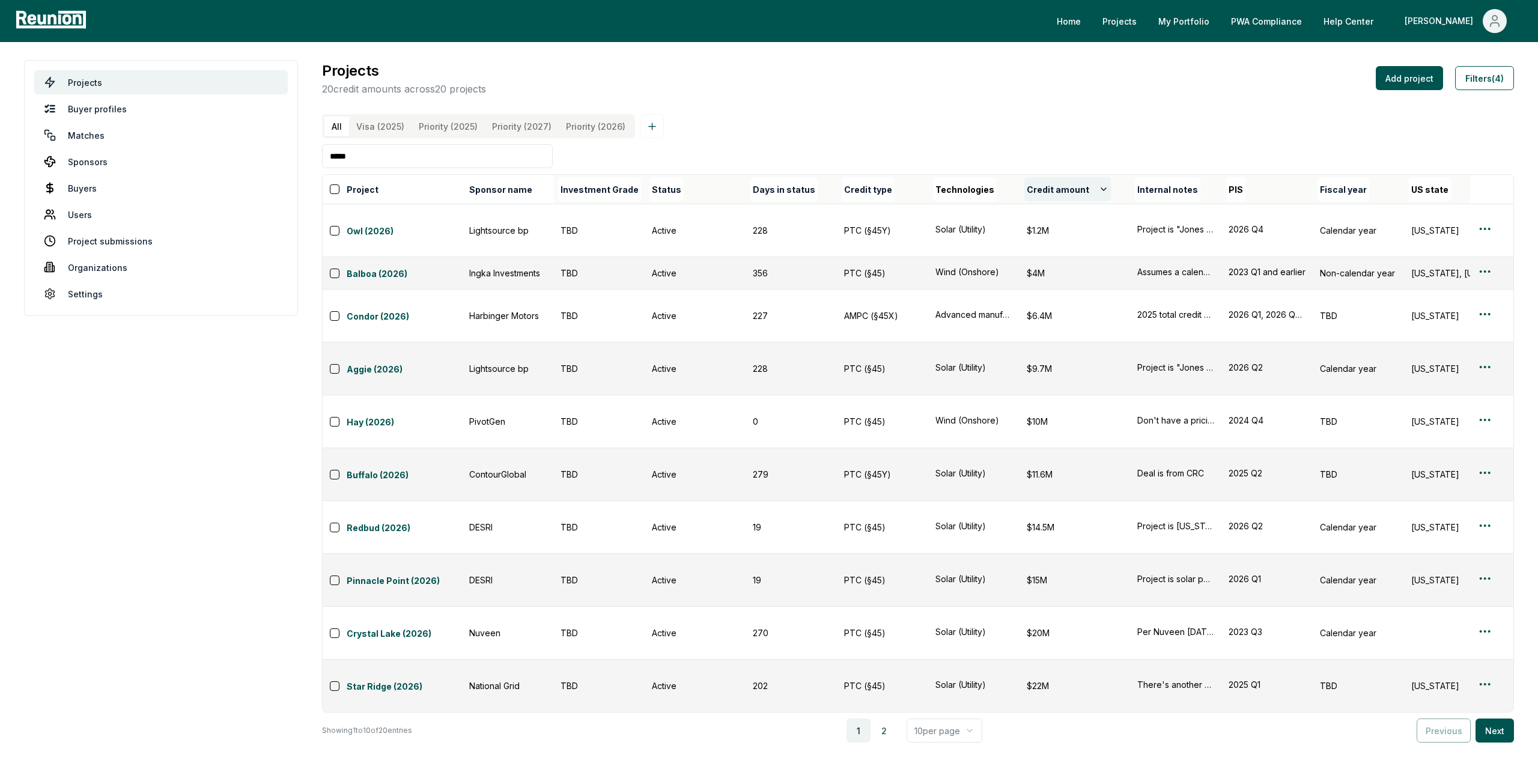
click at [1042, 201] on button "Credit amount" at bounding box center [1068, 189] width 87 height 24
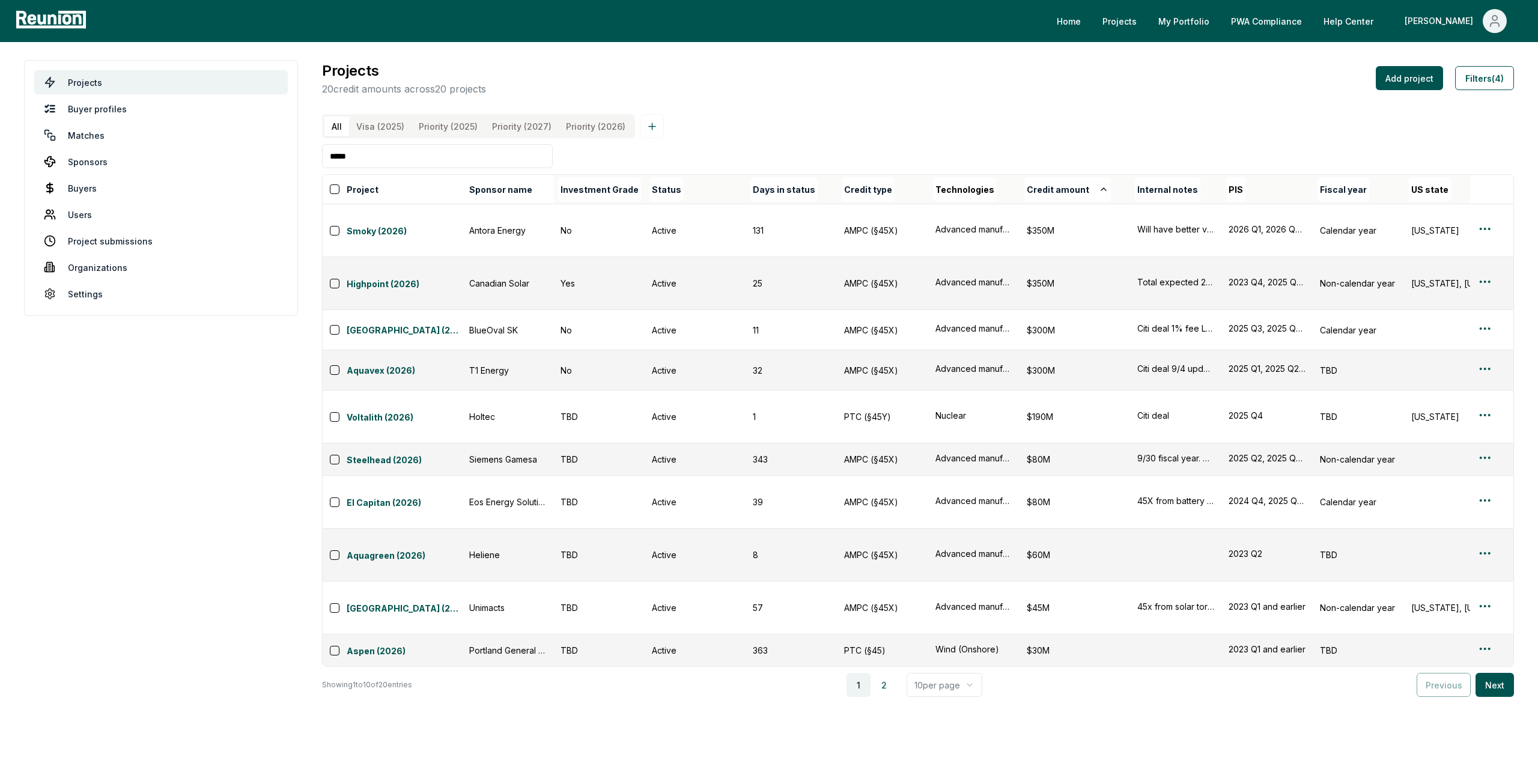
click at [1042, 201] on button "Credit amount" at bounding box center [1068, 189] width 87 height 24
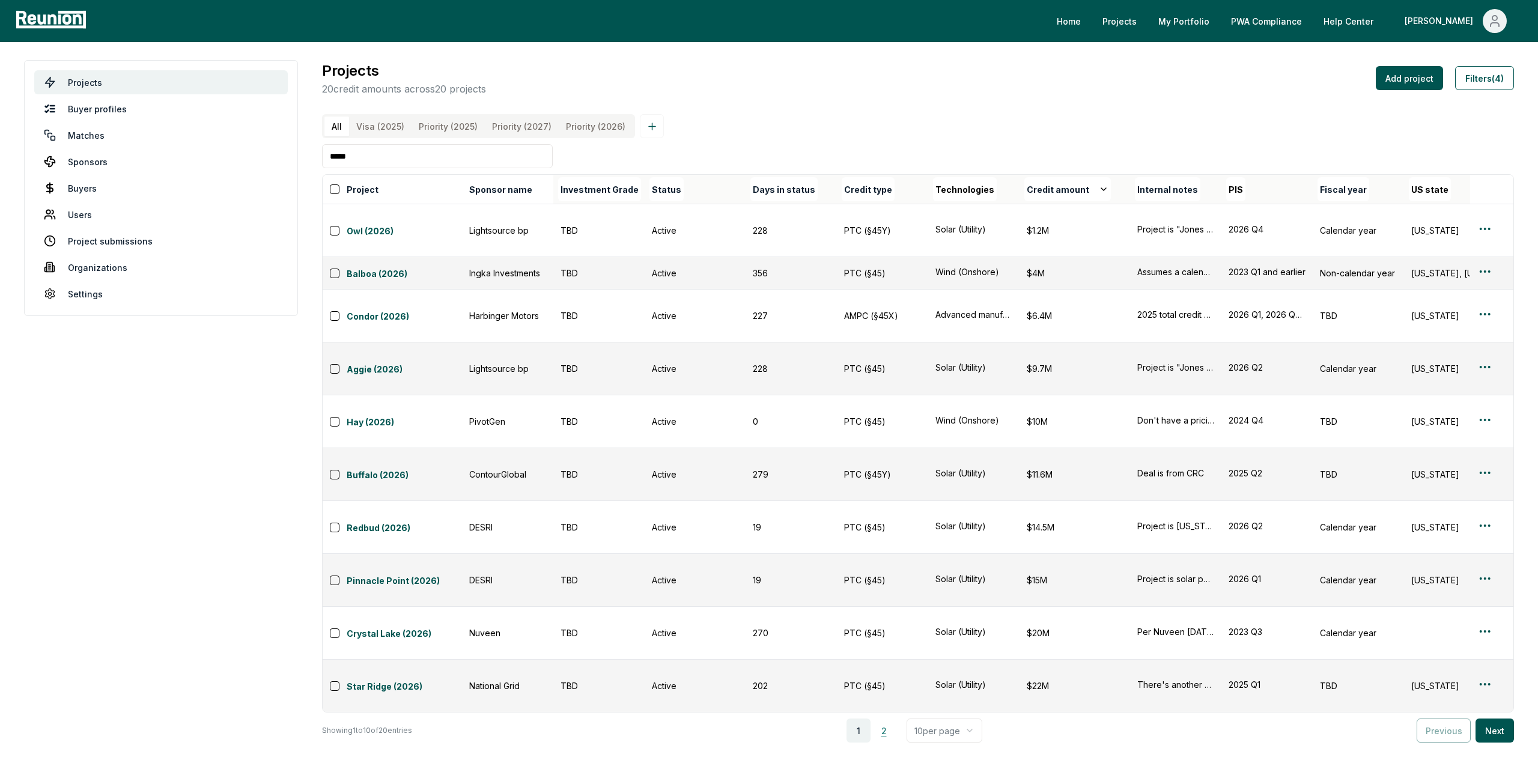
click at [886, 718] on button "2" at bounding box center [884, 730] width 24 height 24
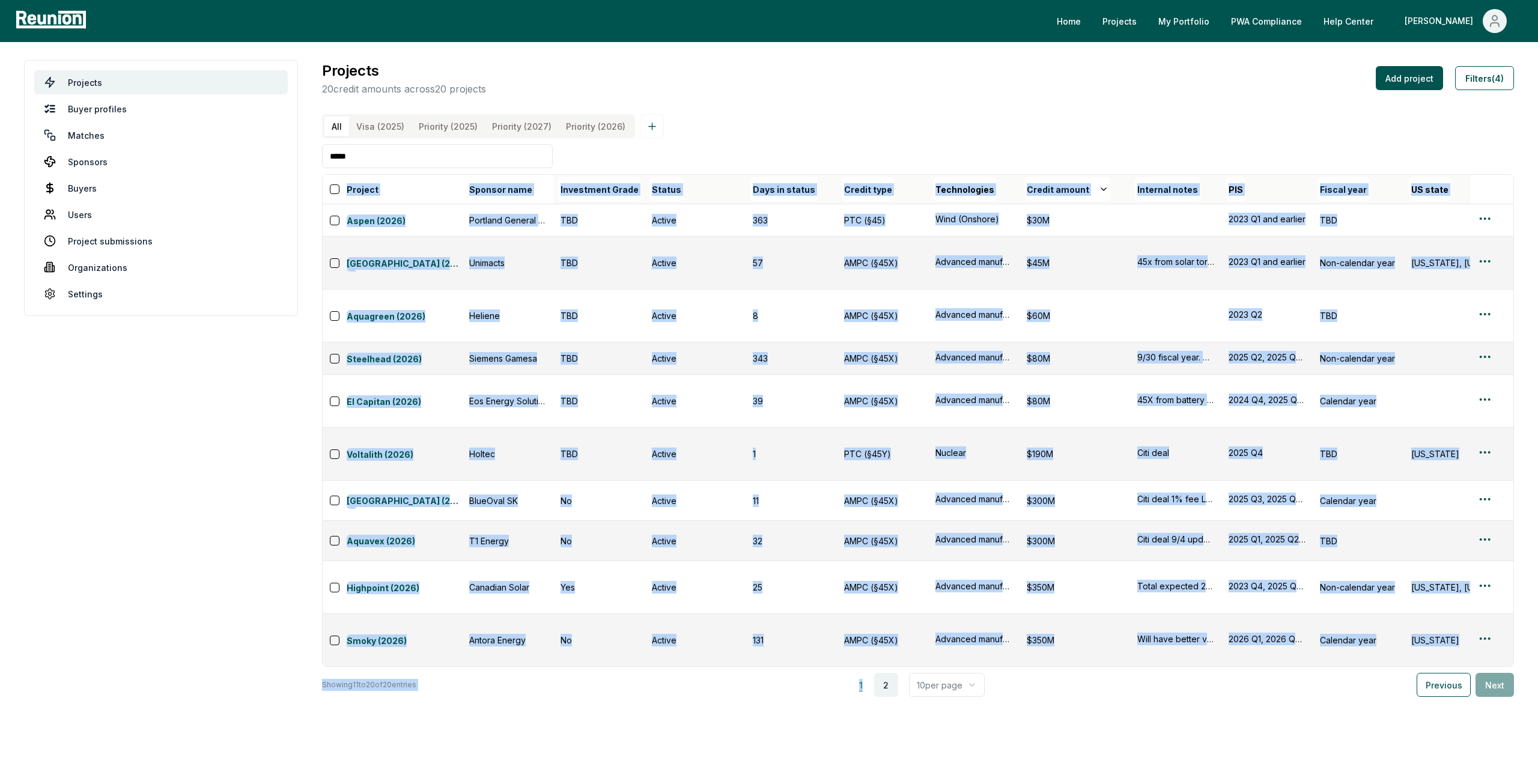
drag, startPoint x: 872, startPoint y: 550, endPoint x: 866, endPoint y: 560, distance: 11.7
click at [866, 560] on div "Project Sponsor name Investment Grade Status Days in status Credit type Technol…" at bounding box center [918, 435] width 1192 height 523
click at [866, 673] on button "1" at bounding box center [861, 685] width 24 height 24
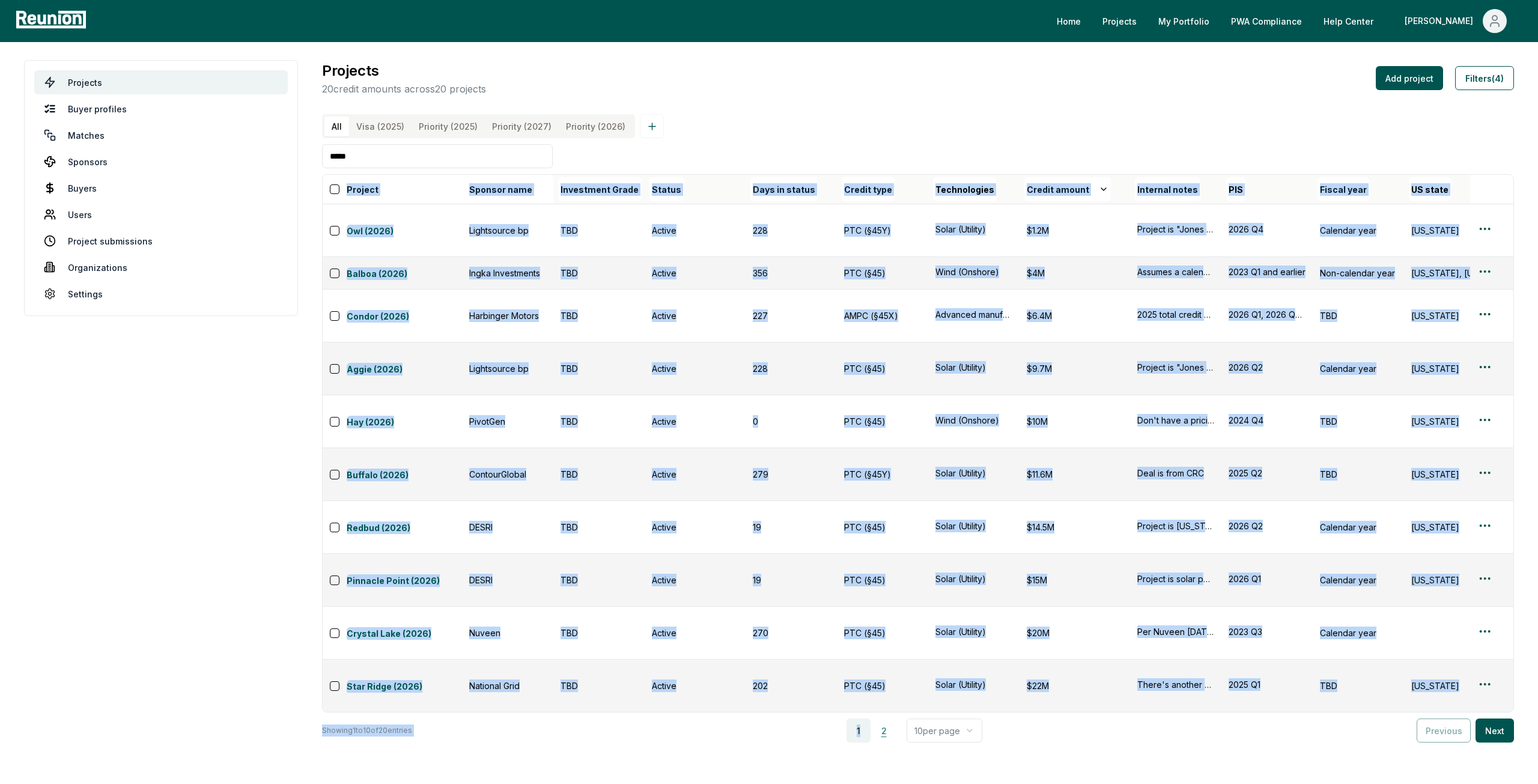
click at [896, 718] on button "2" at bounding box center [884, 730] width 24 height 24
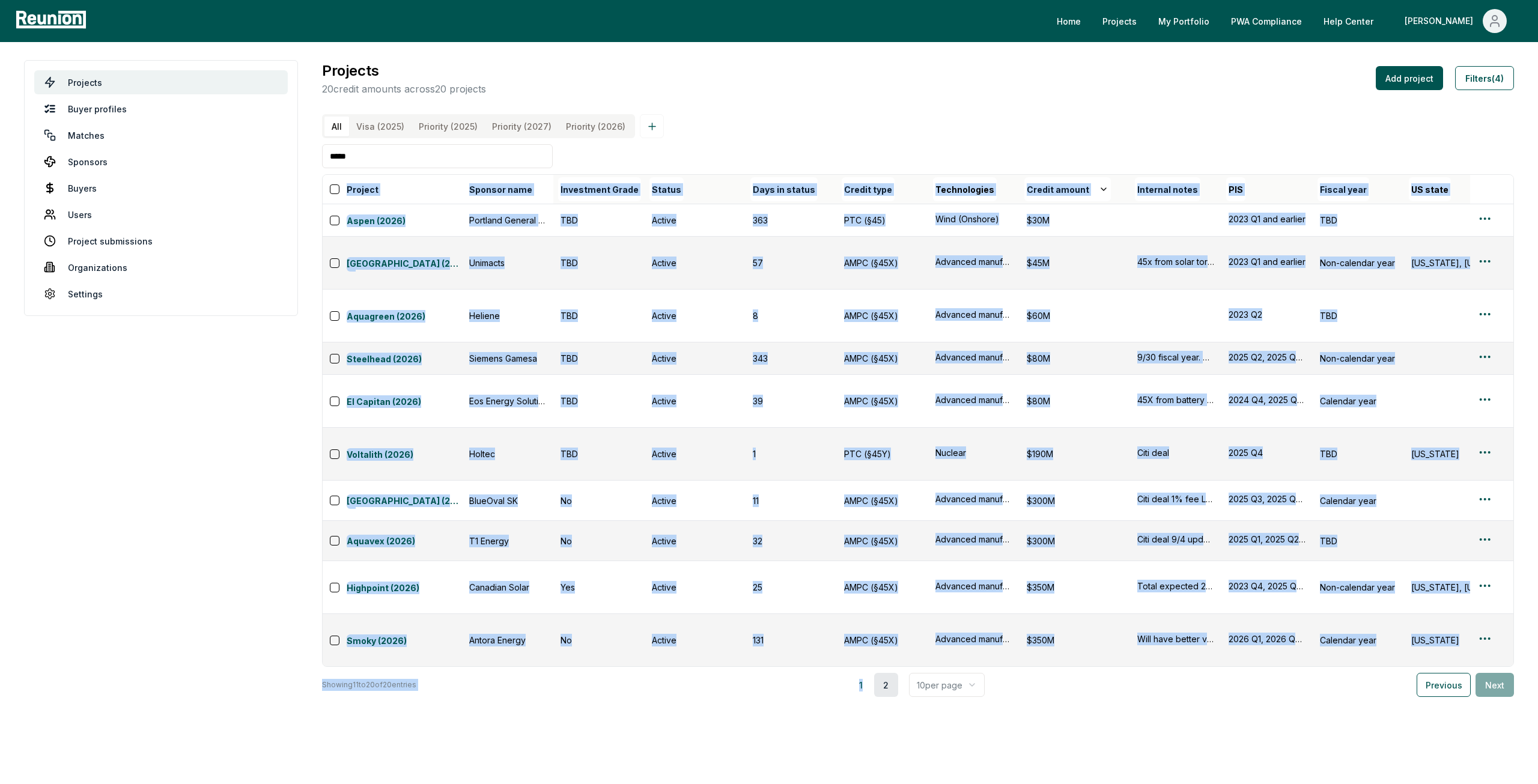
click at [892, 673] on button "2" at bounding box center [886, 685] width 24 height 24
click at [891, 673] on button "2" at bounding box center [886, 685] width 24 height 24
click at [728, 600] on body "Please visit us on your desktop We're working on making our marketplace mobile-…" at bounding box center [769, 392] width 1538 height 784
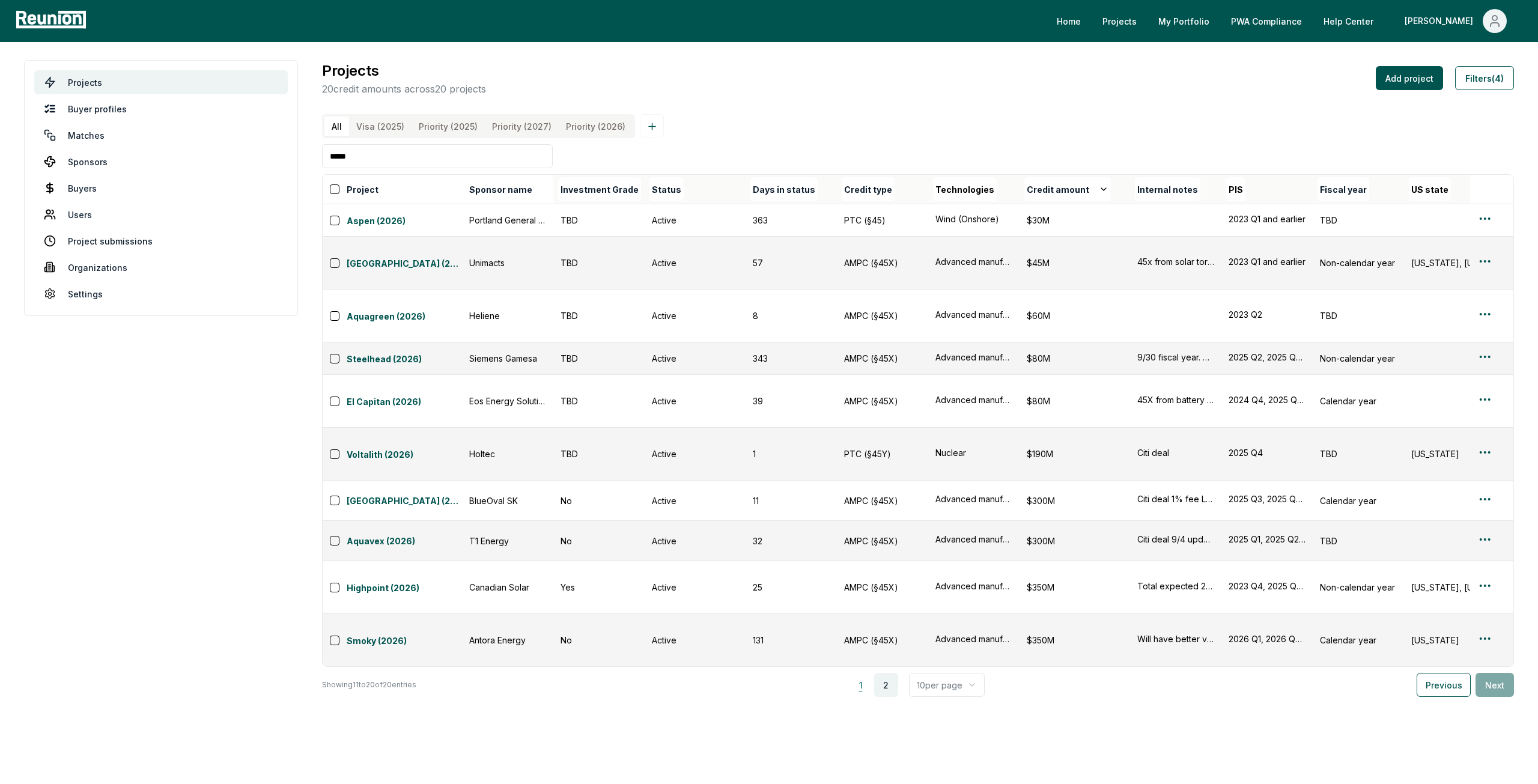
click at [873, 673] on button "1" at bounding box center [861, 685] width 24 height 24
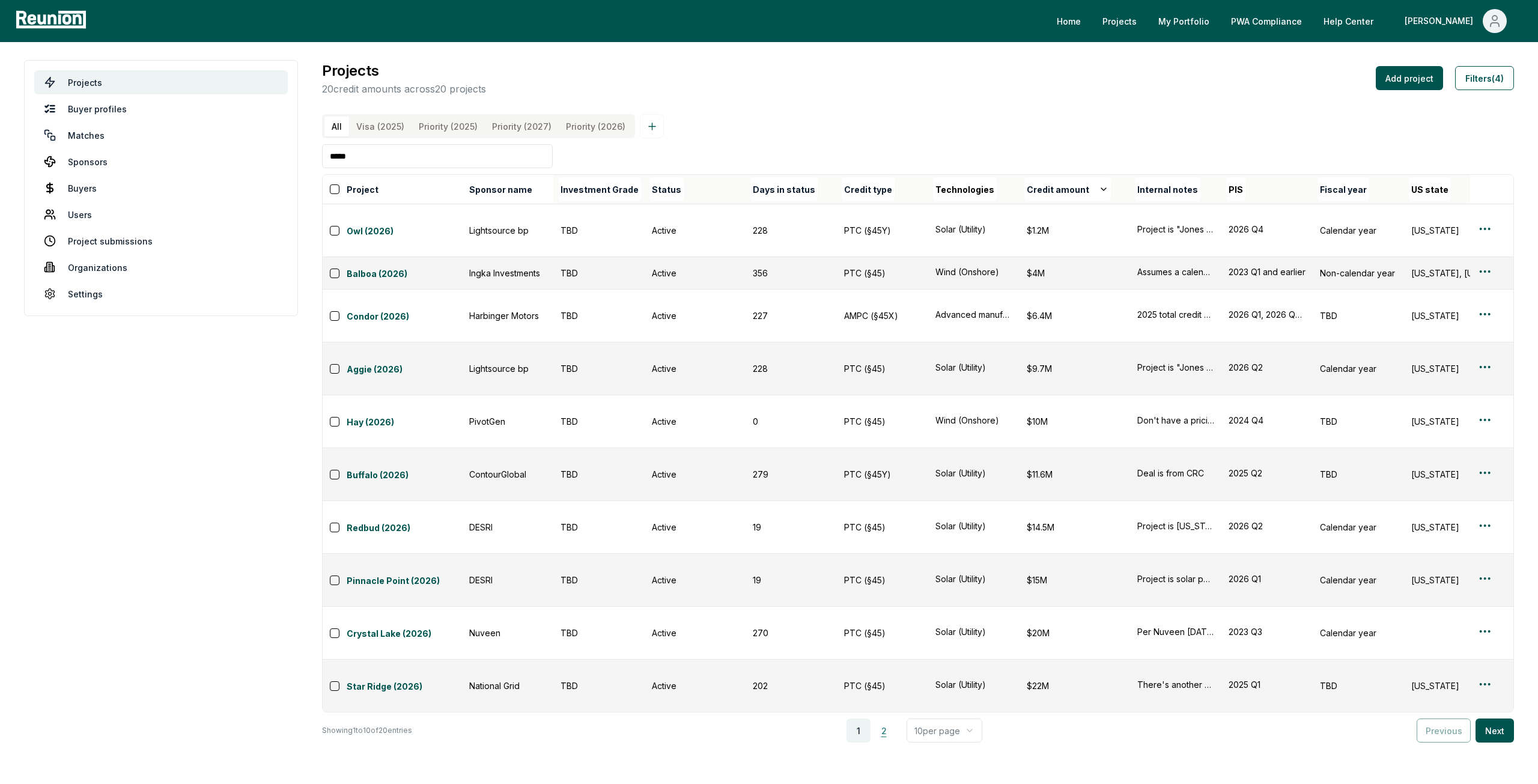
click at [896, 718] on button "2" at bounding box center [884, 730] width 24 height 24
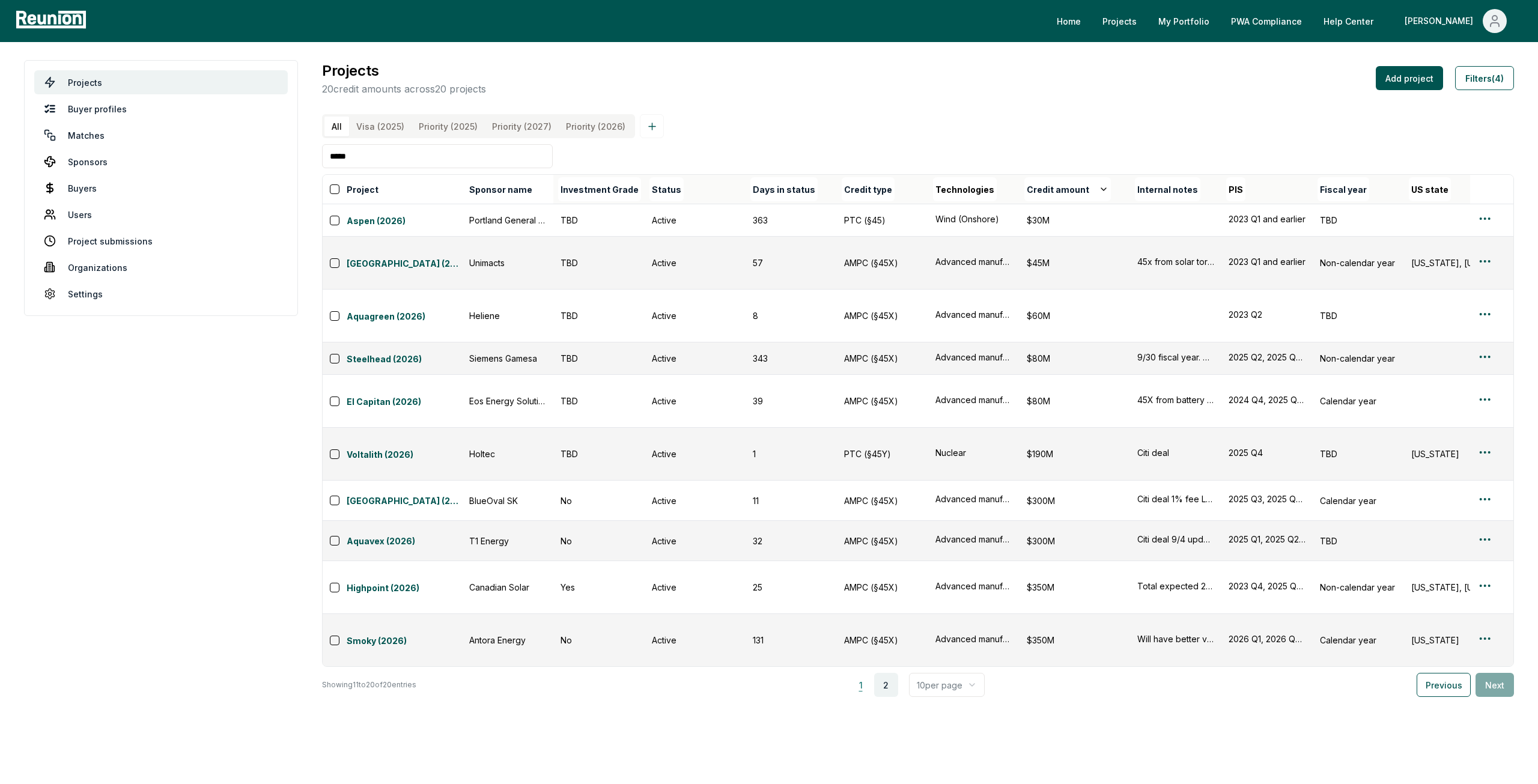
click at [865, 673] on button "1" at bounding box center [861, 685] width 24 height 24
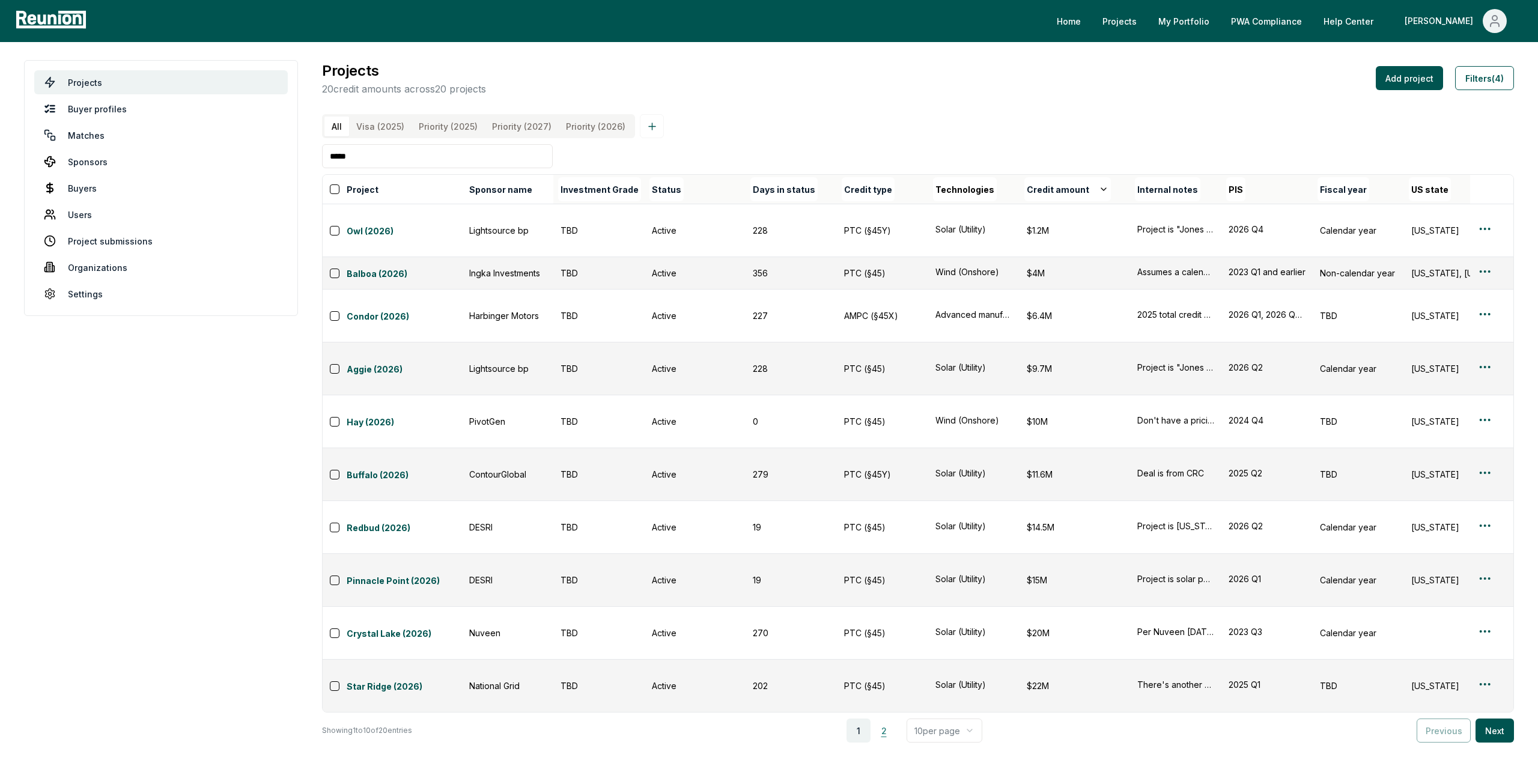
click at [879, 718] on button "2" at bounding box center [884, 730] width 24 height 24
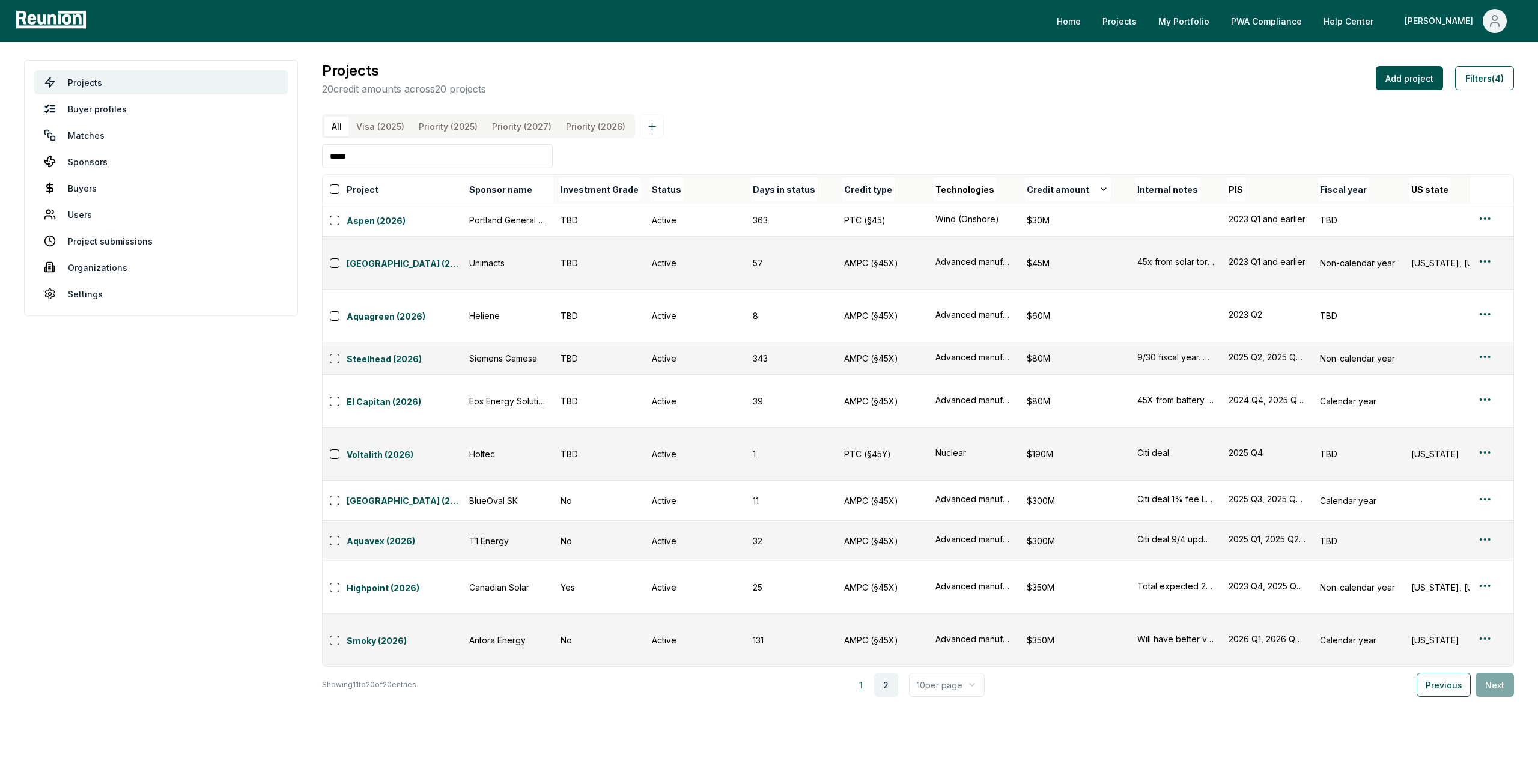
click at [868, 673] on button "1" at bounding box center [861, 685] width 24 height 24
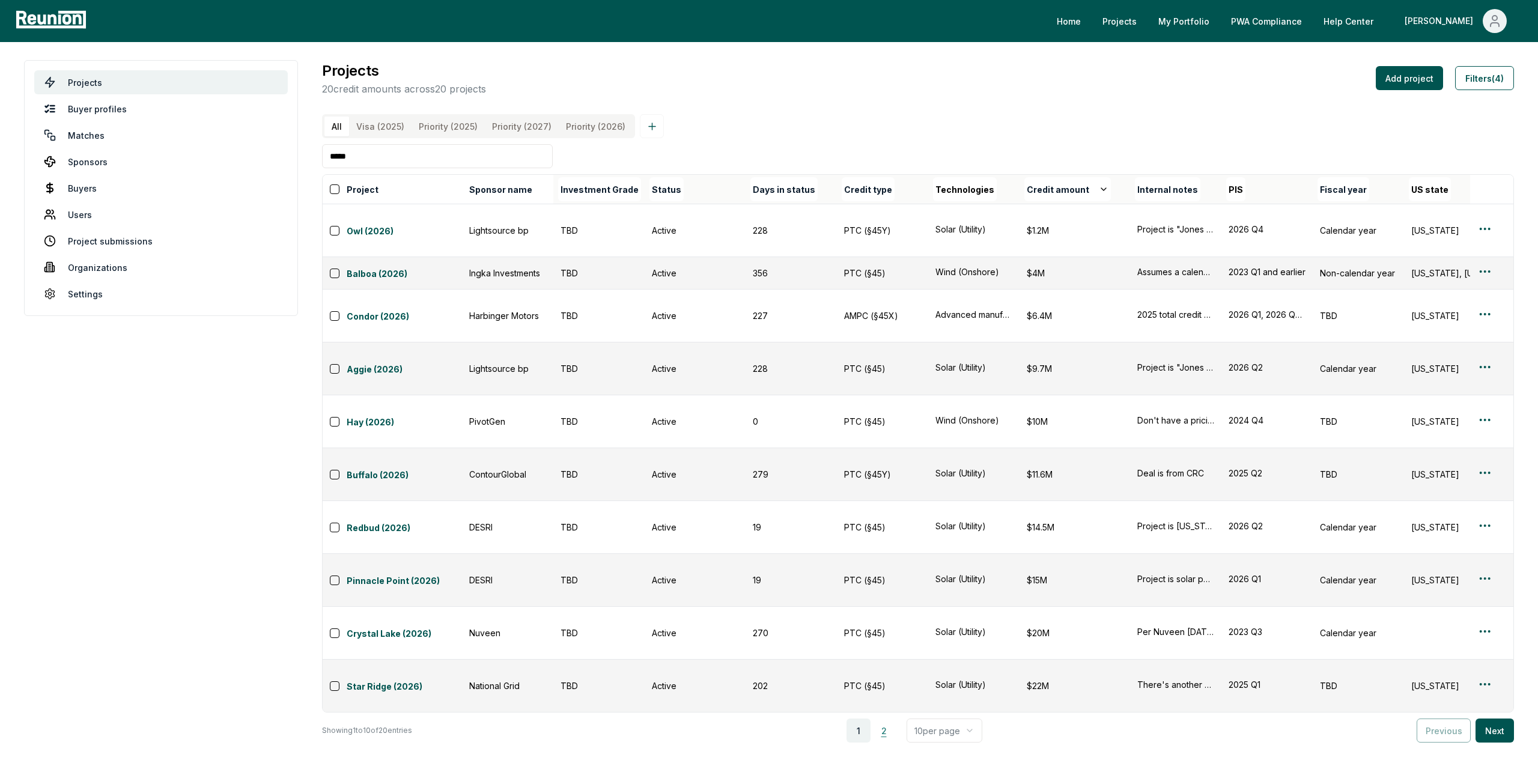
click at [884, 718] on button "2" at bounding box center [884, 730] width 24 height 24
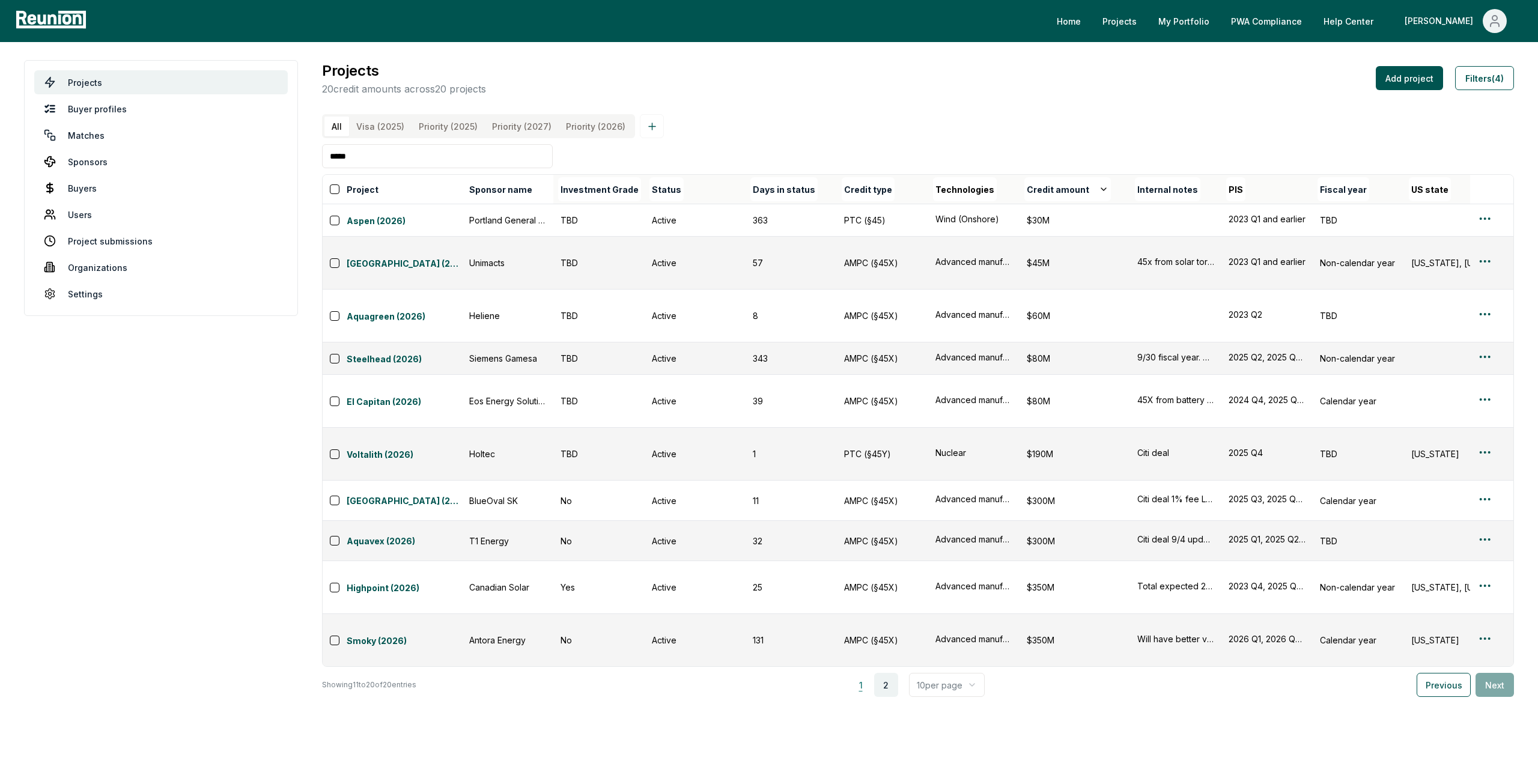
click at [872, 673] on button "1" at bounding box center [861, 685] width 24 height 24
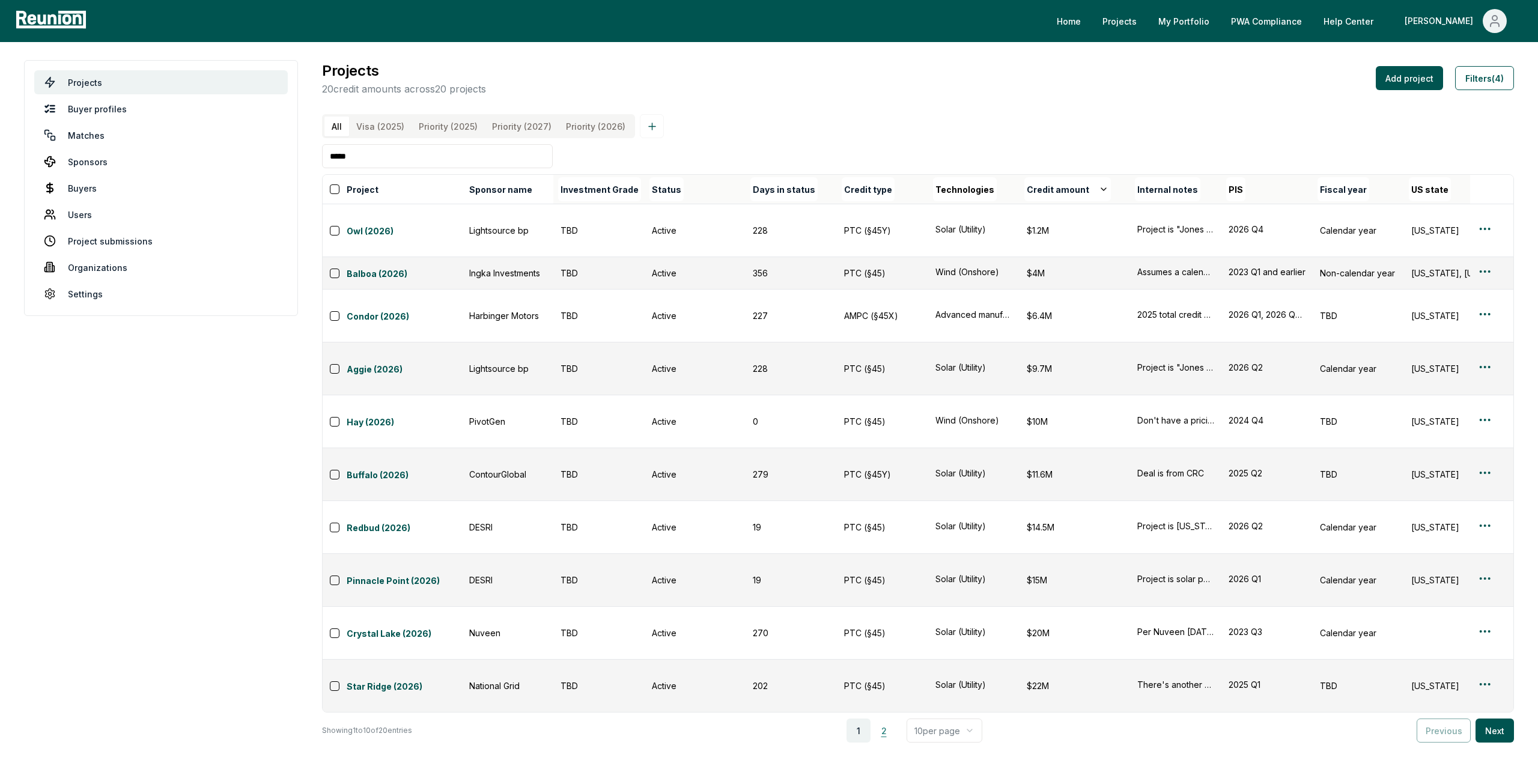
click at [886, 718] on button "2" at bounding box center [884, 730] width 24 height 24
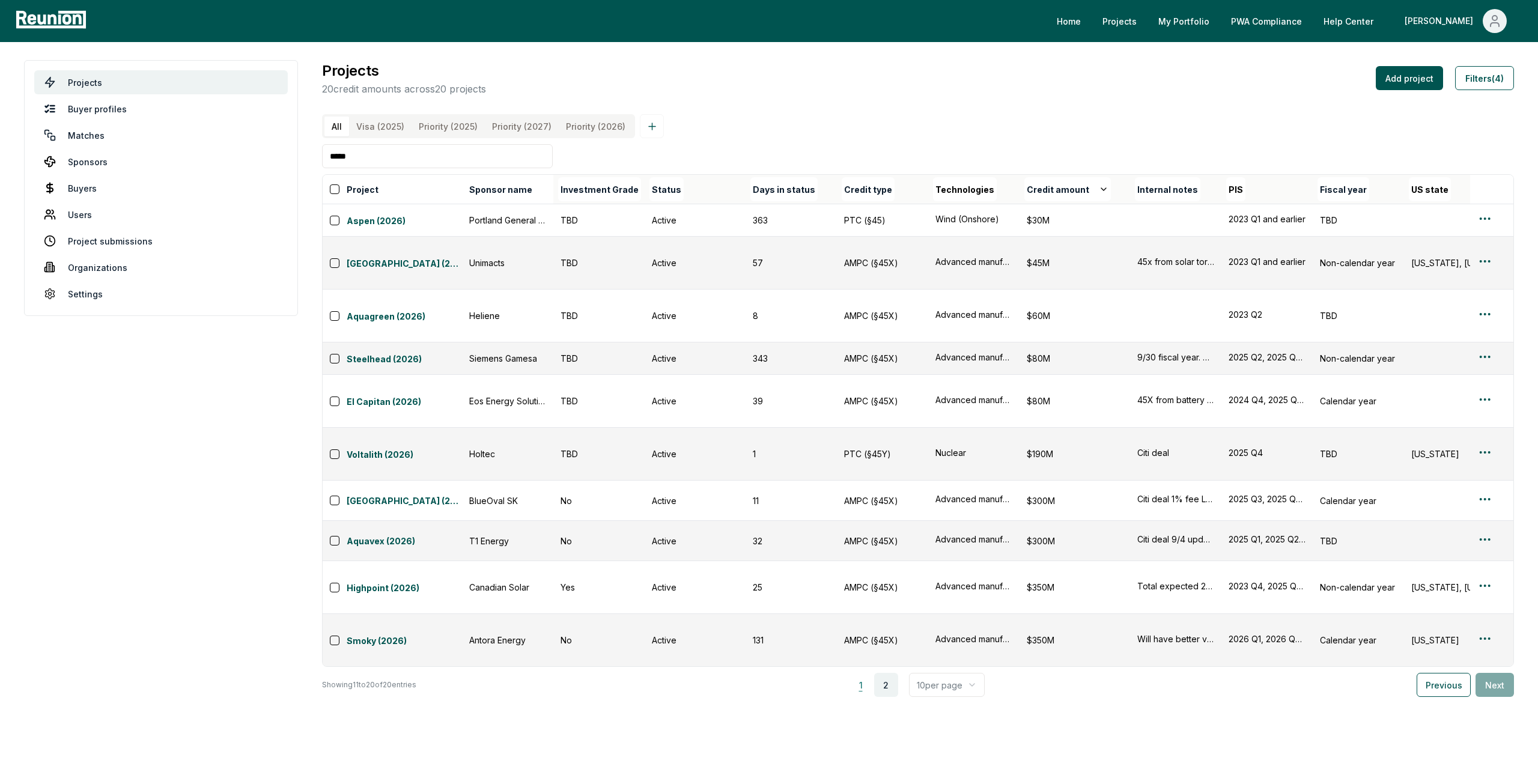
click at [868, 673] on button "1" at bounding box center [861, 685] width 24 height 24
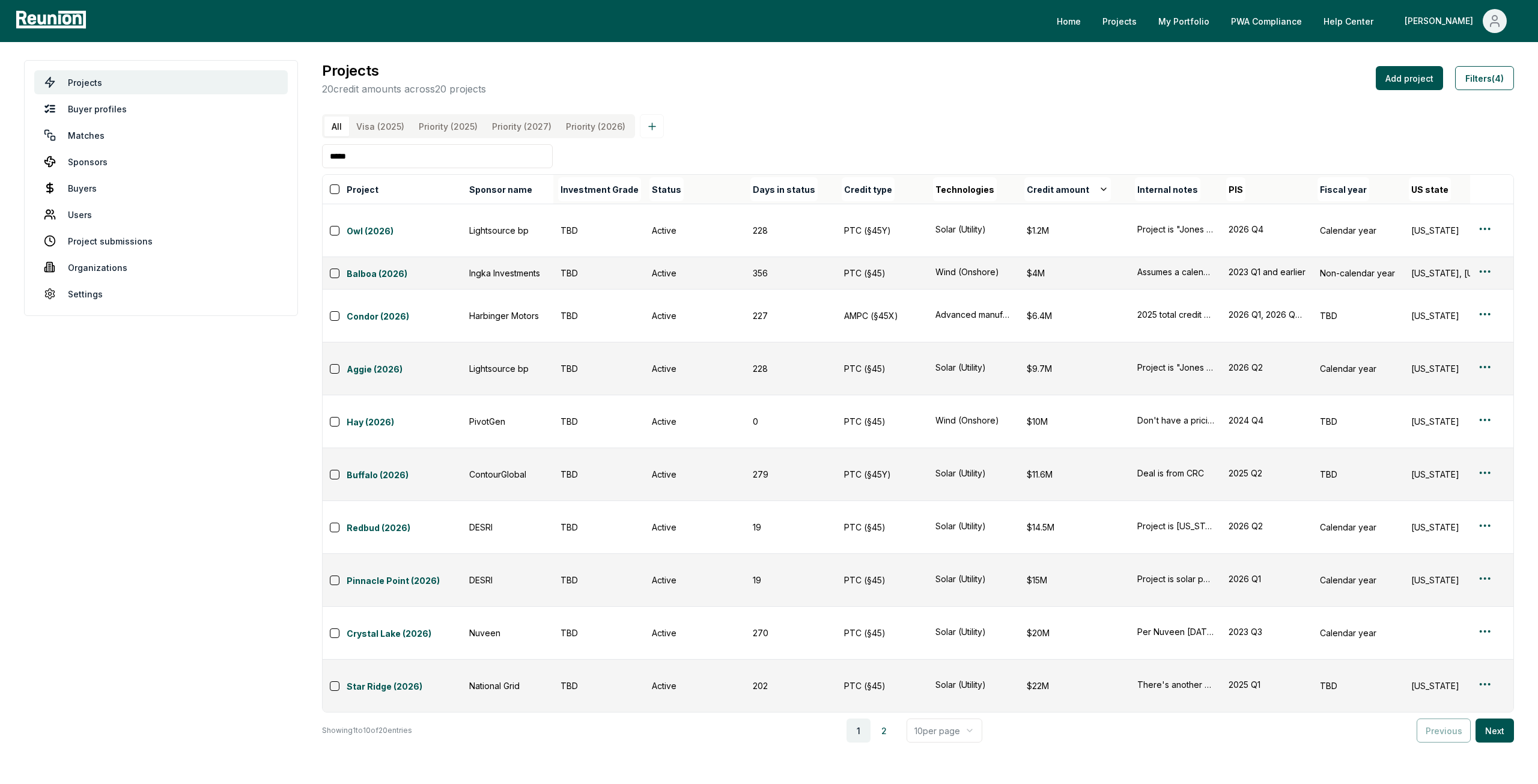
click at [900, 718] on div "1 2 10 per page" at bounding box center [914, 730] width 995 height 24
click at [887, 718] on button "2" at bounding box center [884, 730] width 24 height 24
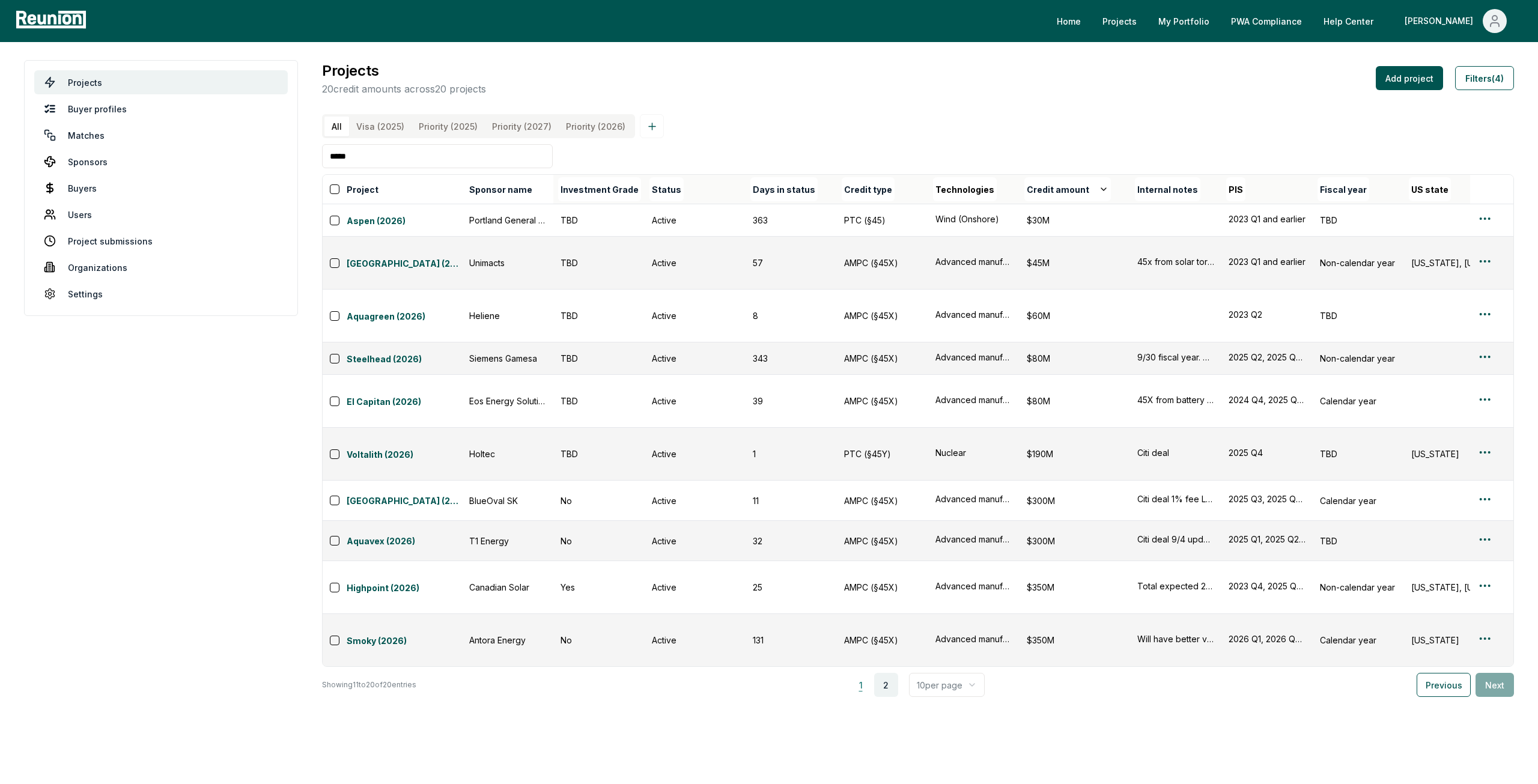
click at [866, 673] on button "1" at bounding box center [861, 685] width 24 height 24
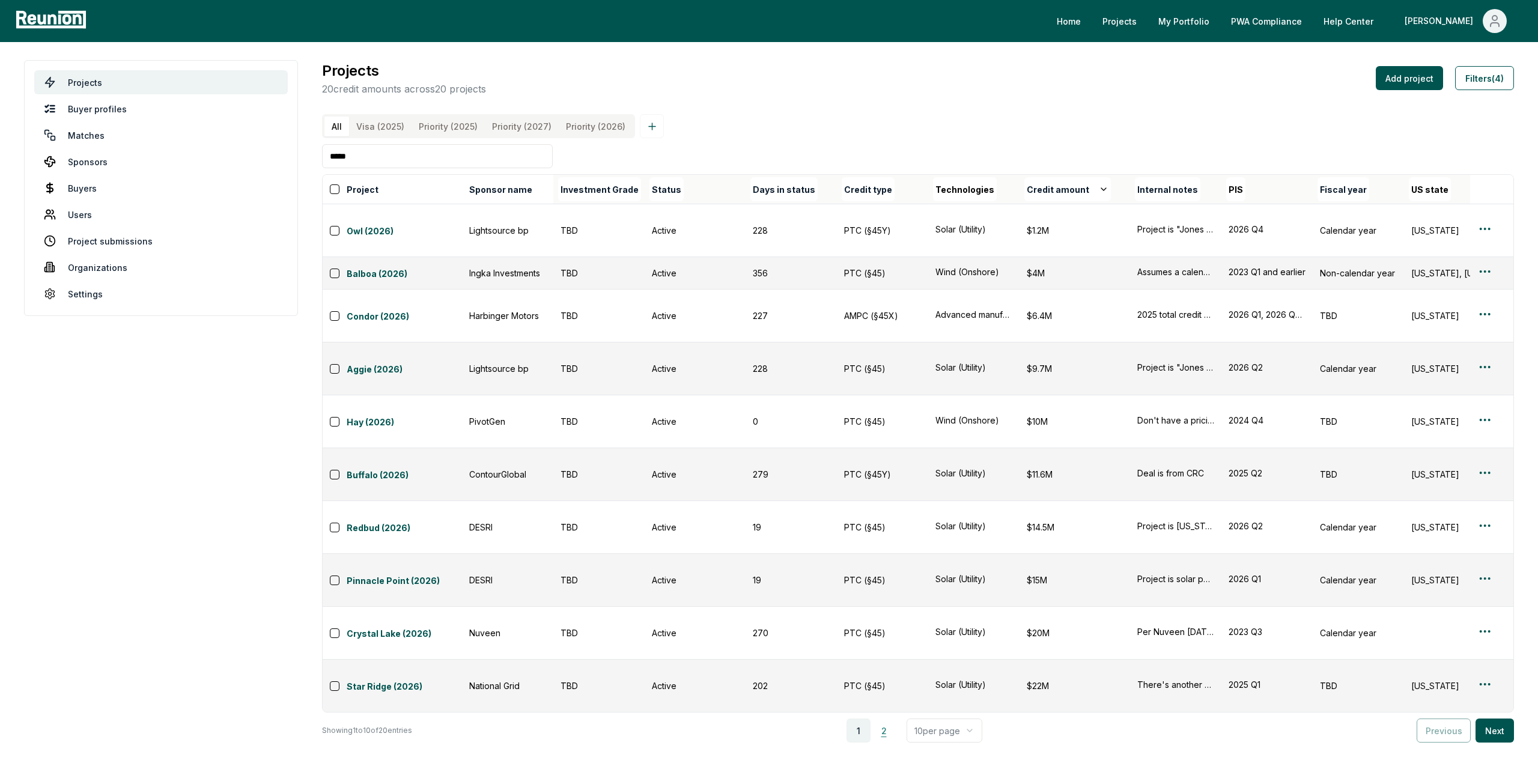
click at [884, 718] on button "2" at bounding box center [884, 730] width 24 height 24
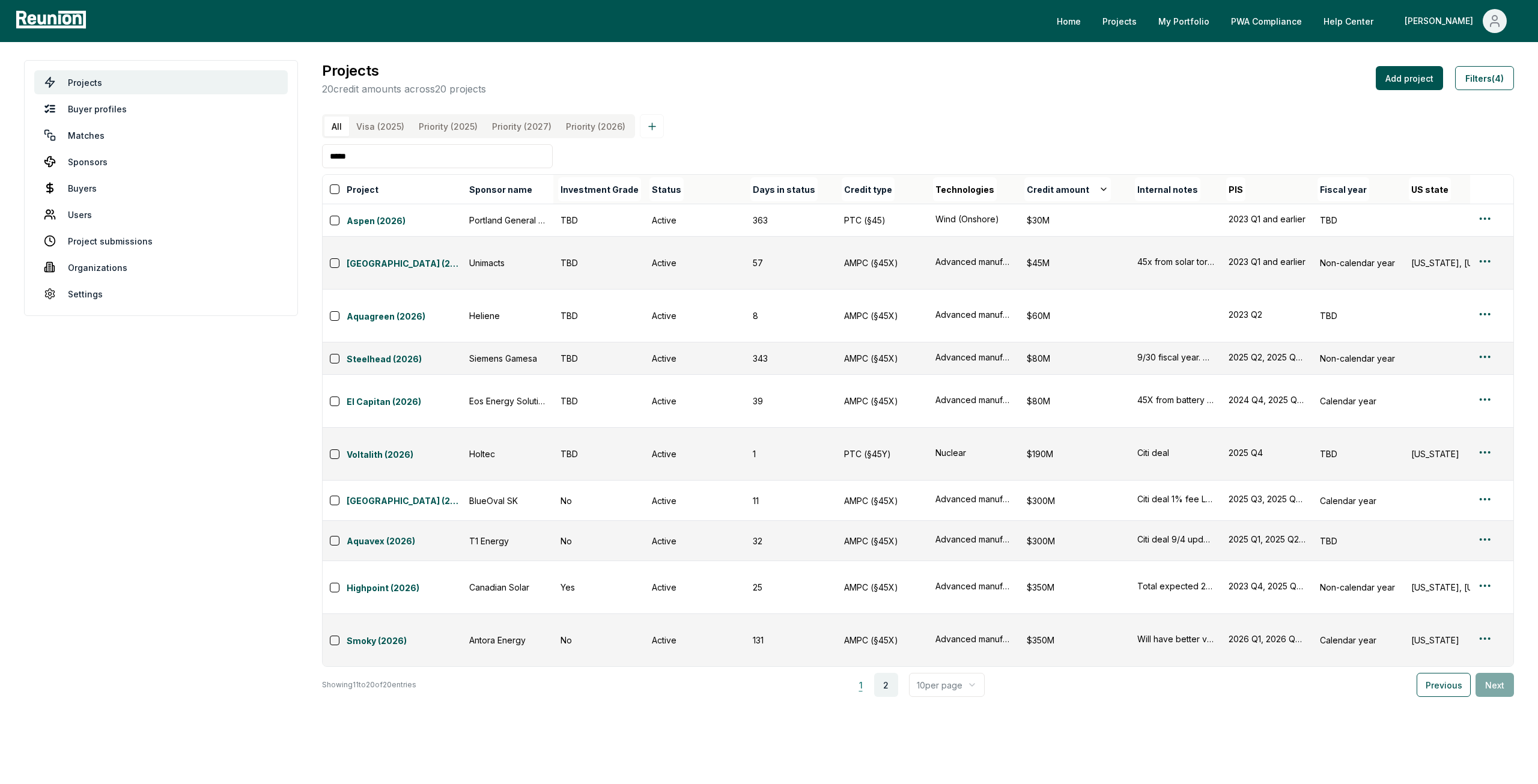
click at [864, 673] on button "1" at bounding box center [861, 685] width 24 height 24
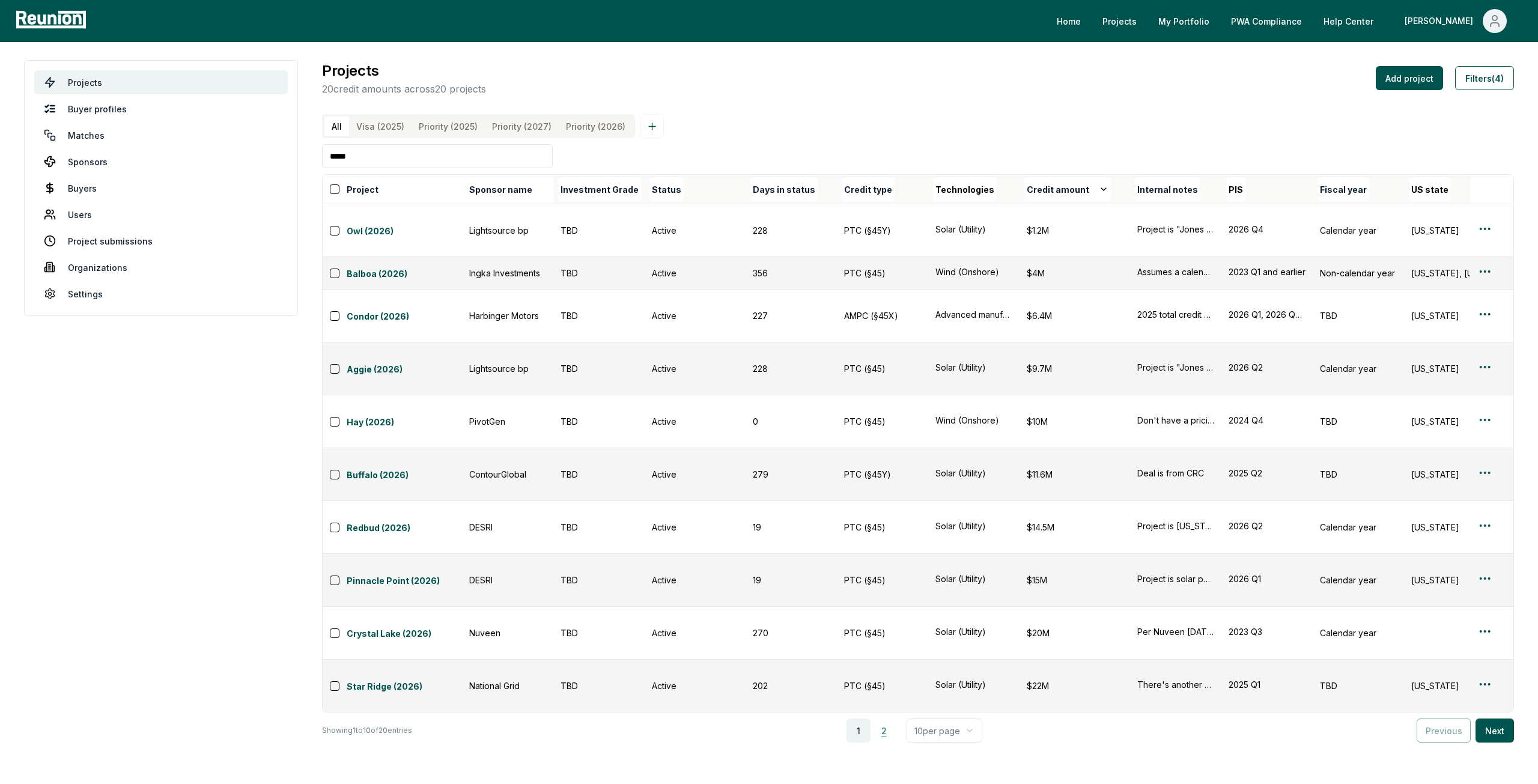
click at [886, 718] on button "2" at bounding box center [884, 730] width 24 height 24
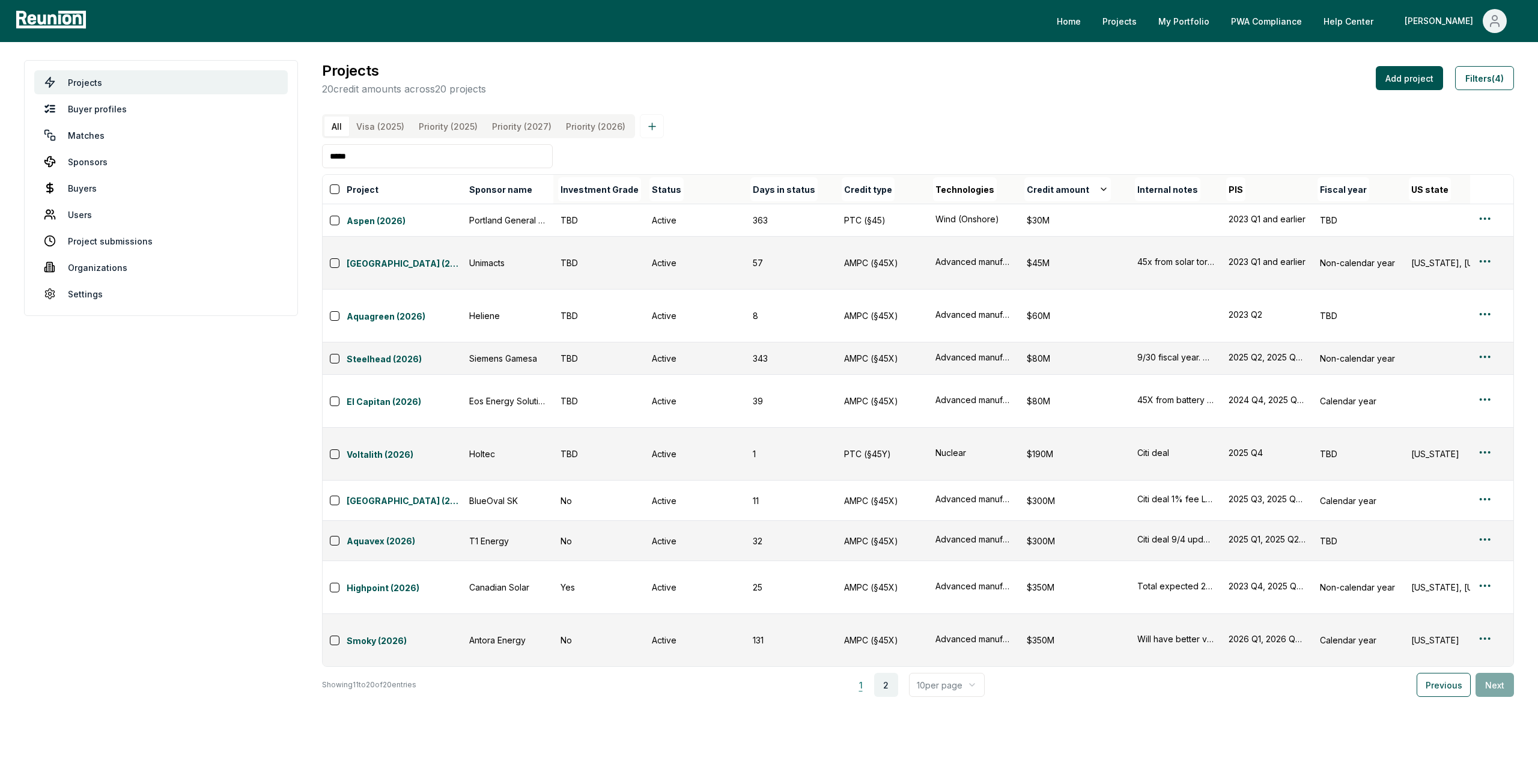
click at [872, 673] on button "1" at bounding box center [861, 685] width 24 height 24
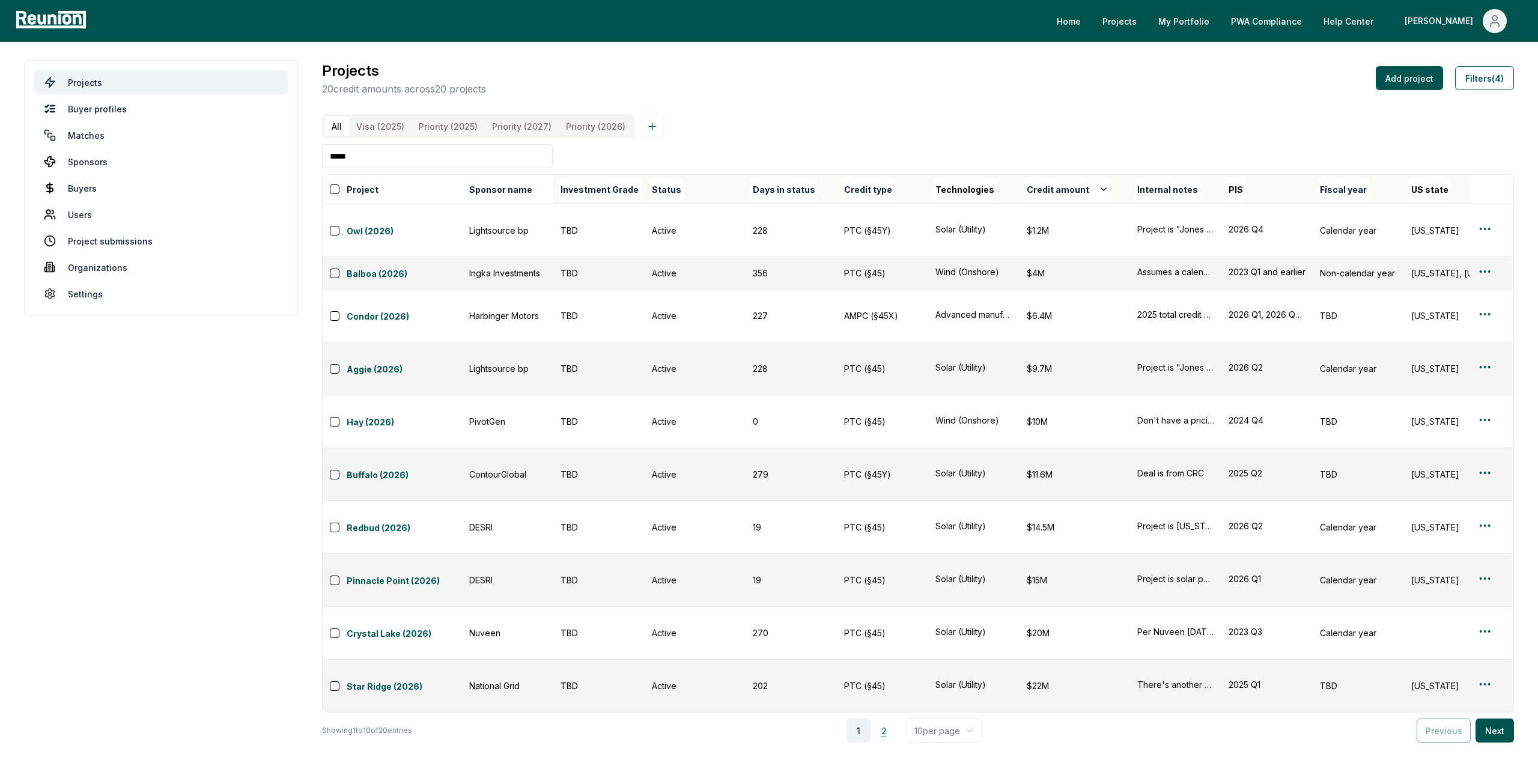
click at [887, 718] on button "2" at bounding box center [884, 730] width 24 height 24
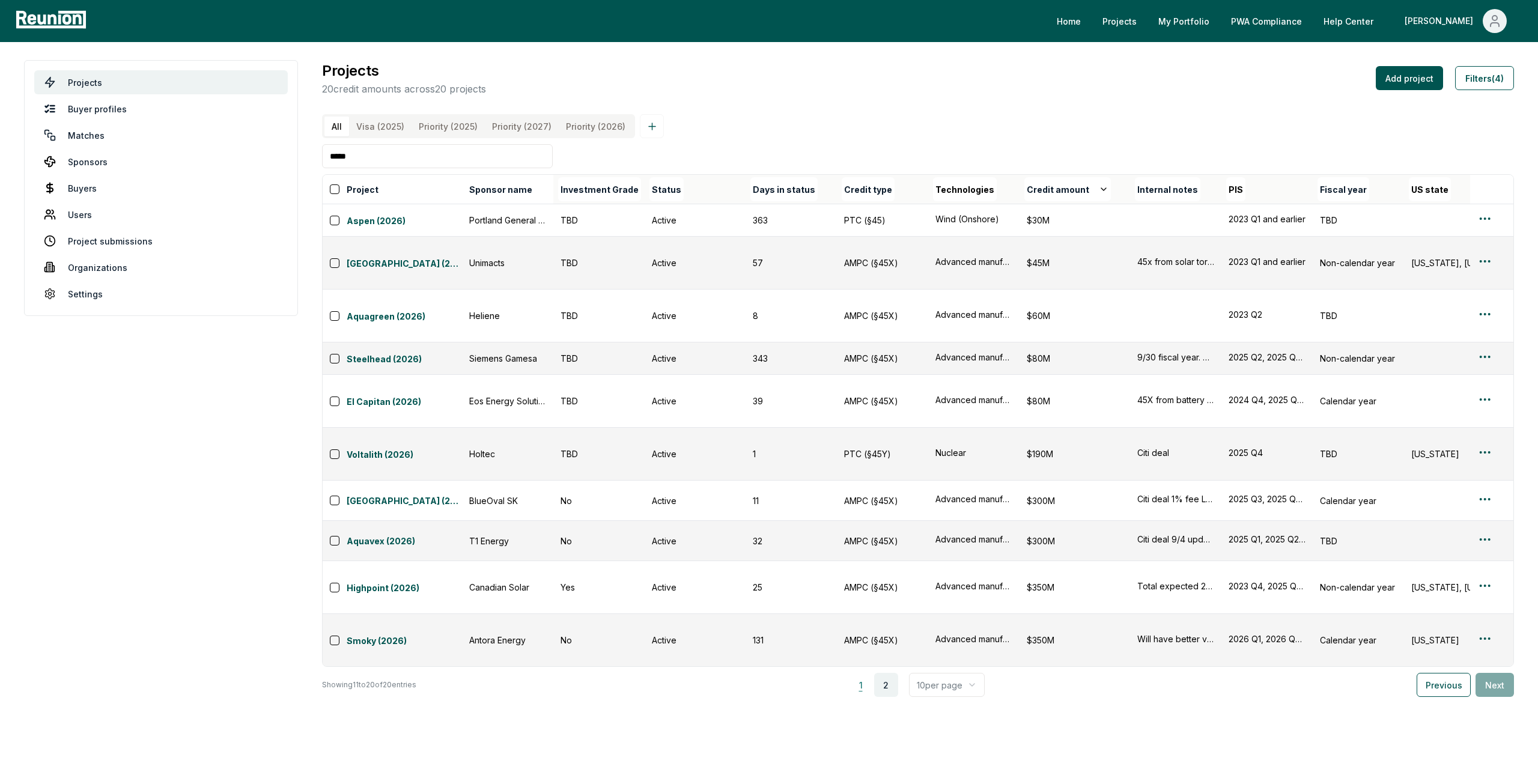
click at [863, 673] on button "1" at bounding box center [861, 685] width 24 height 24
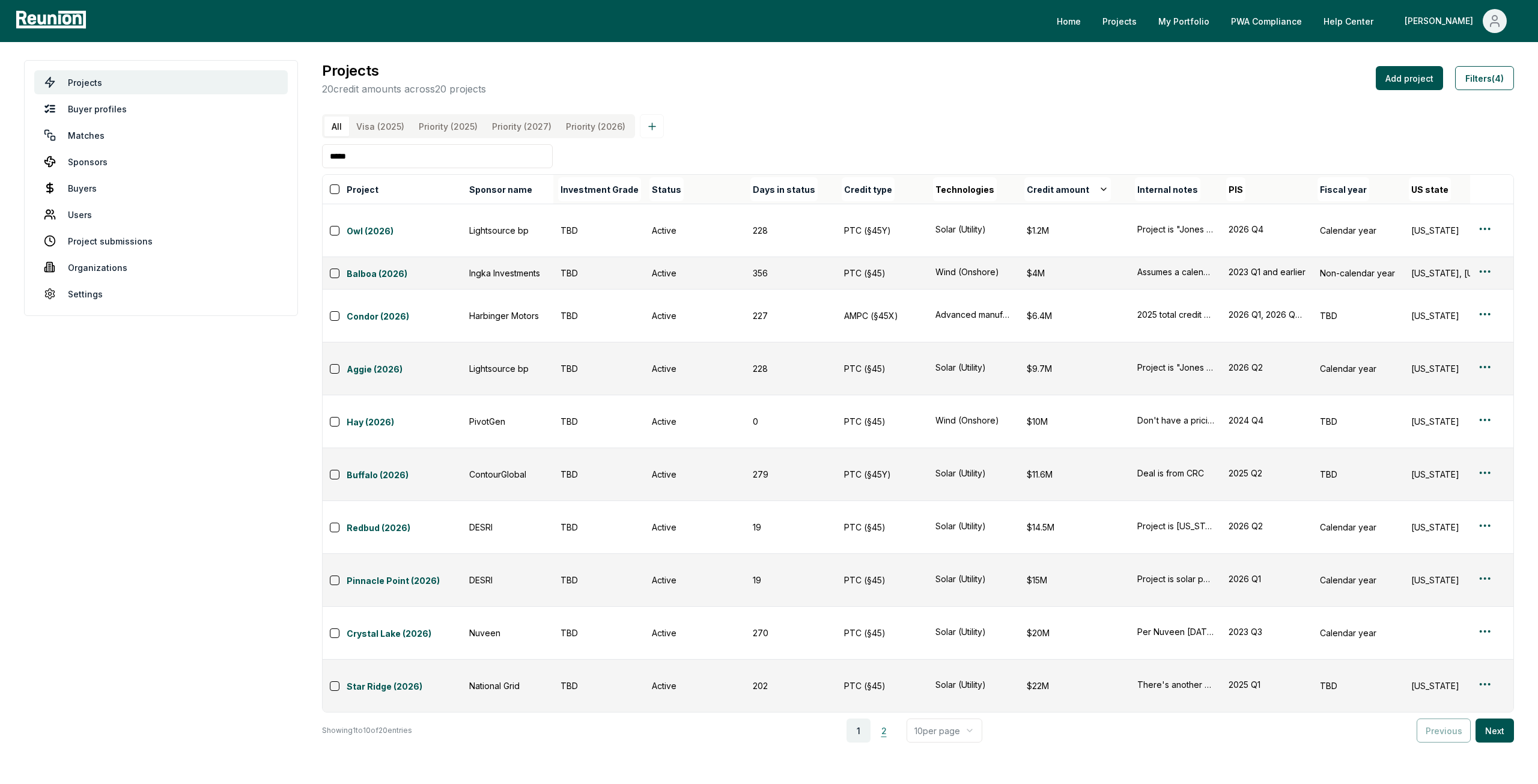
click at [891, 718] on button "2" at bounding box center [884, 730] width 24 height 24
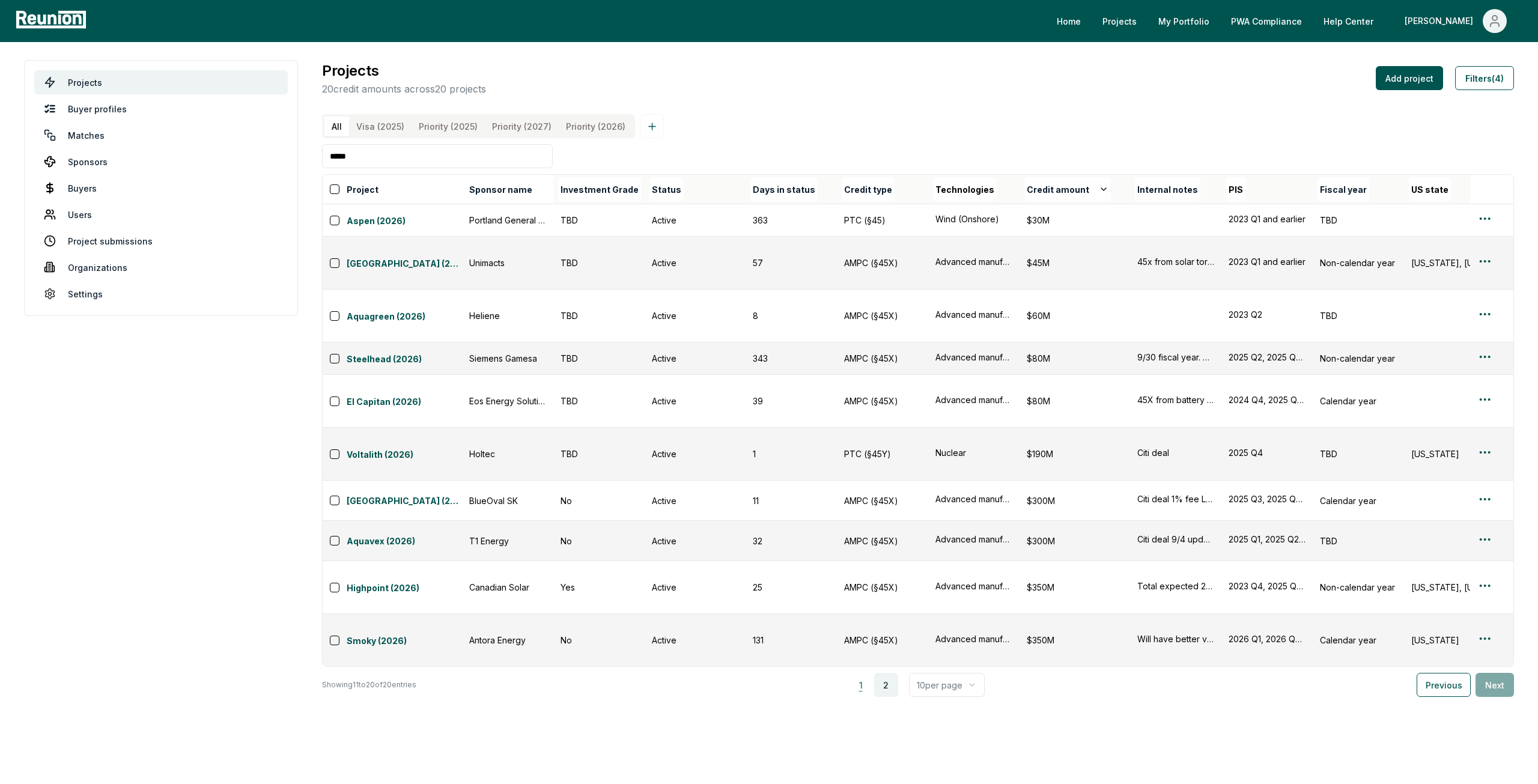
click at [873, 673] on button "1" at bounding box center [861, 685] width 24 height 24
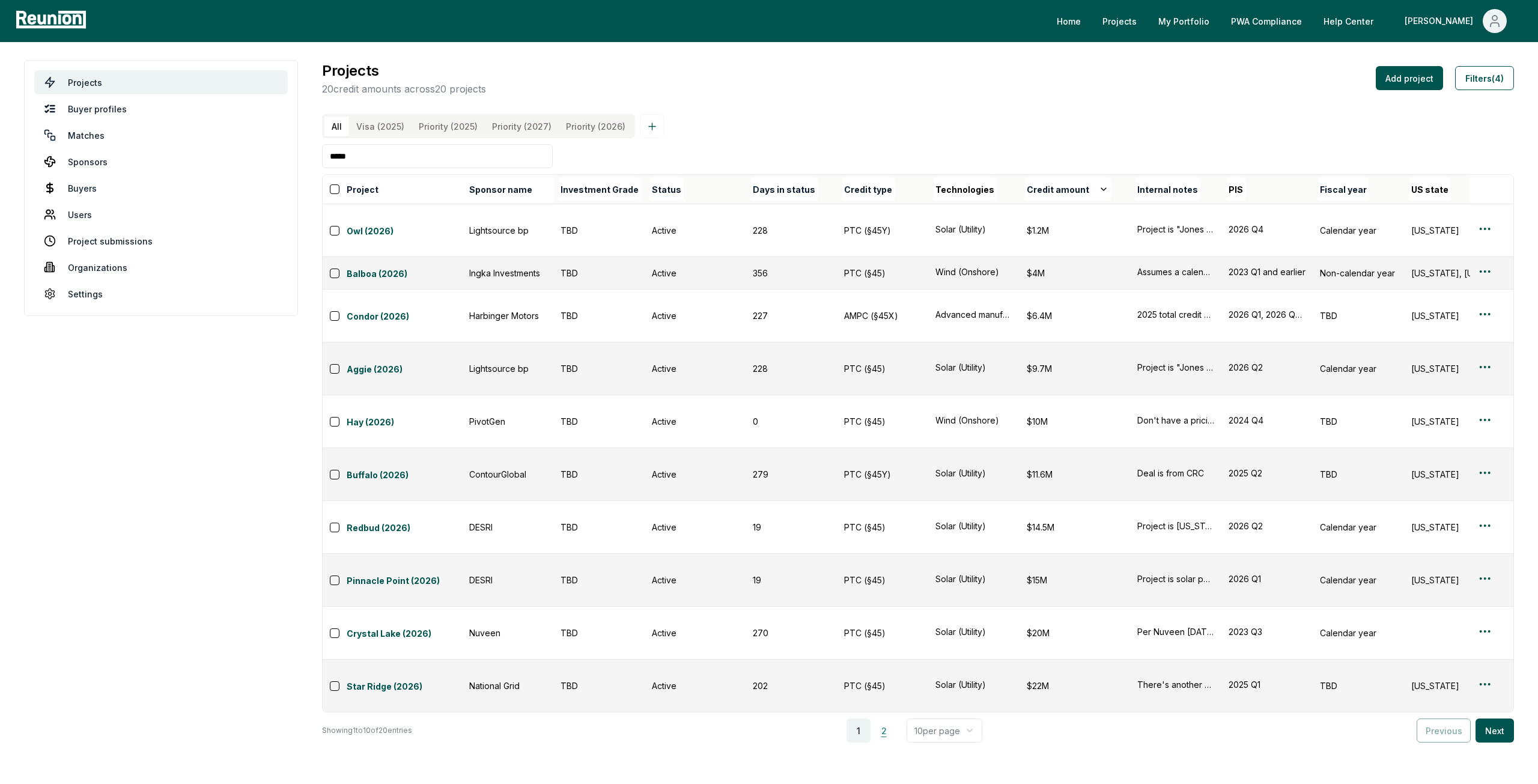
click at [893, 718] on button "2" at bounding box center [884, 730] width 24 height 24
